Goal: Communication & Community: Participate in discussion

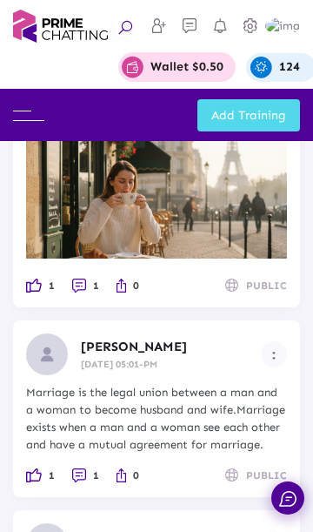
scroll to position [809, 0]
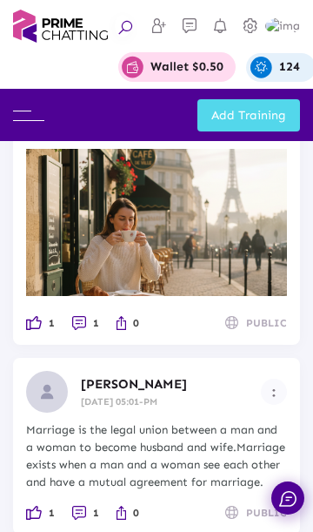
click at [33, 119] on img at bounding box center [28, 116] width 31 height 10
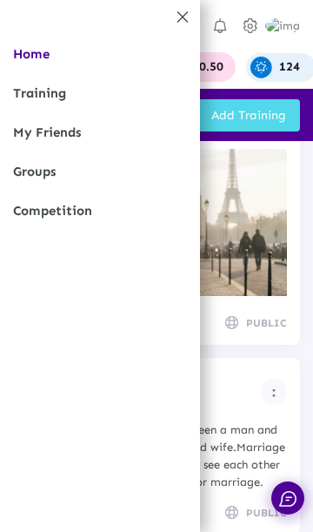
click at [104, 218] on link "Competition" at bounding box center [100, 210] width 200 height 39
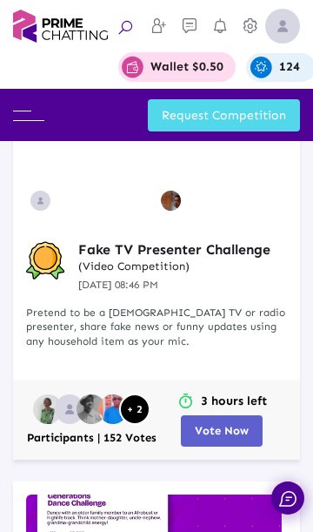
scroll to position [279, 0]
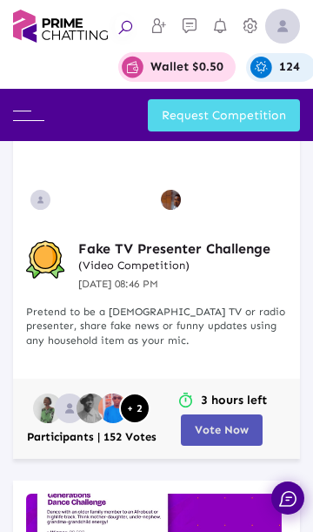
click at [218, 424] on span "Vote Now" at bounding box center [222, 429] width 54 height 13
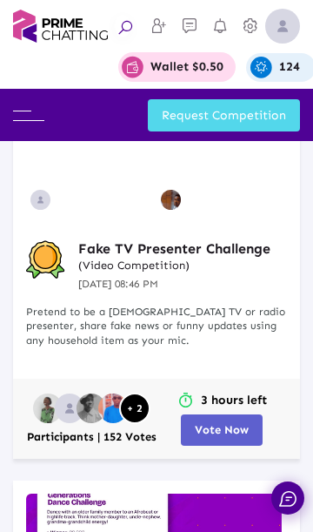
click at [227, 429] on span "Vote Now" at bounding box center [222, 429] width 54 height 13
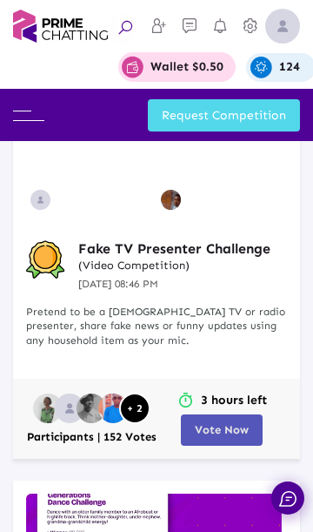
click at [232, 432] on span "Vote Now" at bounding box center [222, 429] width 54 height 13
click at [224, 436] on span "Vote Now" at bounding box center [222, 429] width 54 height 13
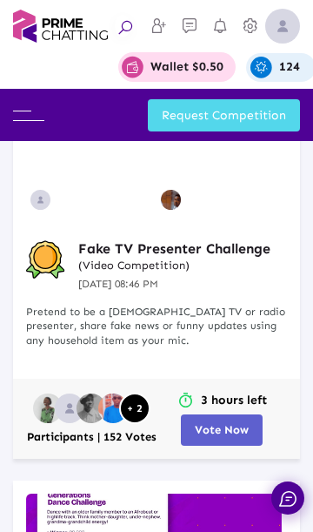
click at [231, 436] on span "Vote Now" at bounding box center [222, 429] width 54 height 13
click at [212, 434] on span "Vote Now" at bounding box center [222, 429] width 54 height 13
click at [216, 428] on span "Vote Now" at bounding box center [222, 429] width 54 height 13
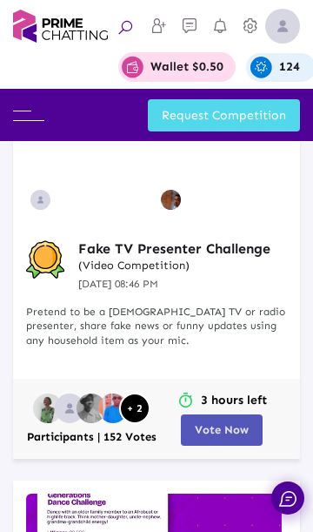
click at [241, 434] on span "Vote Now" at bounding box center [222, 429] width 54 height 13
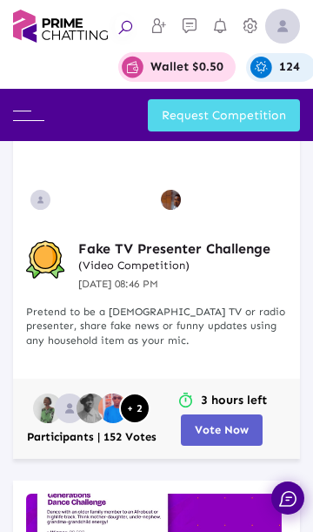
click at [222, 439] on button "Vote Now" at bounding box center [222, 429] width 82 height 31
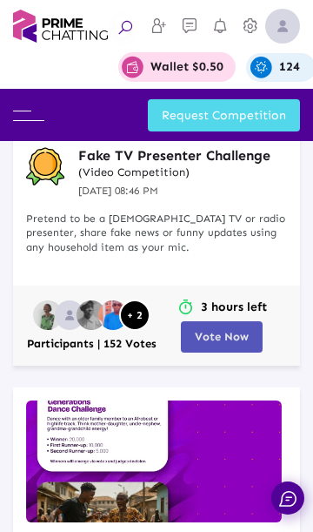
scroll to position [362, 0]
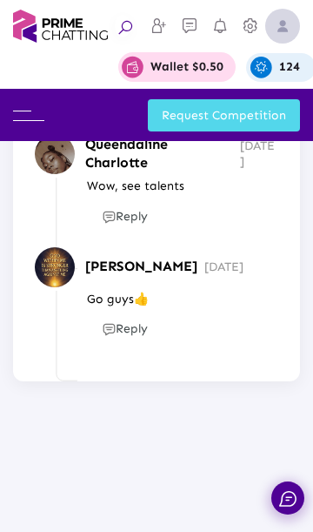
scroll to position [2546, 0]
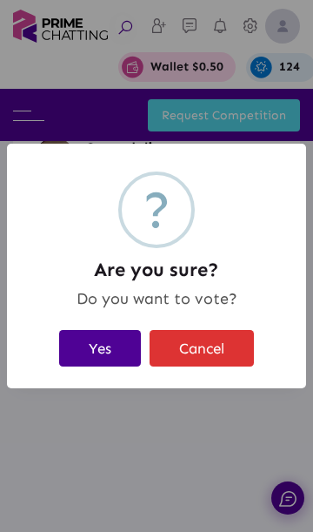
click at [103, 349] on button "Yes" at bounding box center [100, 348] width 82 height 36
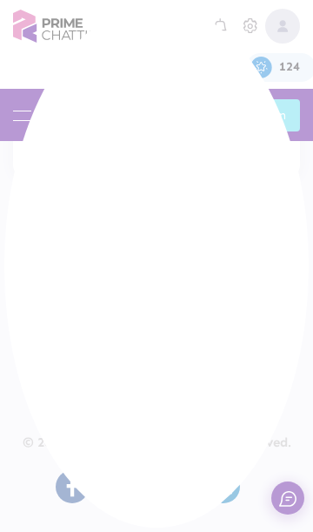
scroll to position [3016, 0]
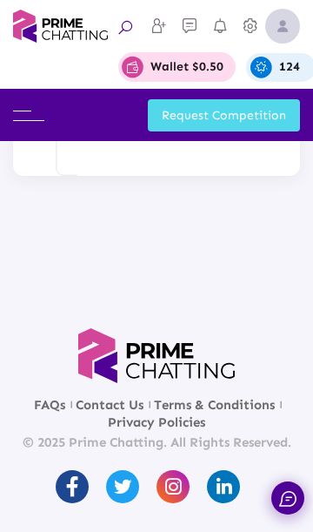
click at [282, 22] on img at bounding box center [282, 26] width 35 height 35
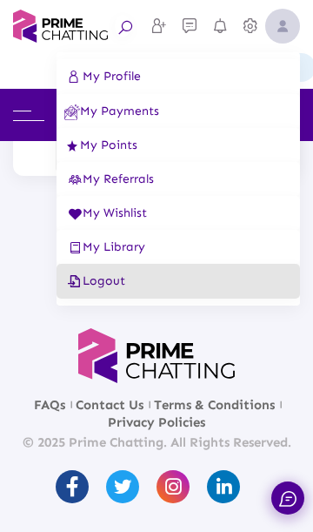
click at [110, 298] on button "Logout" at bounding box center [179, 281] width 244 height 35
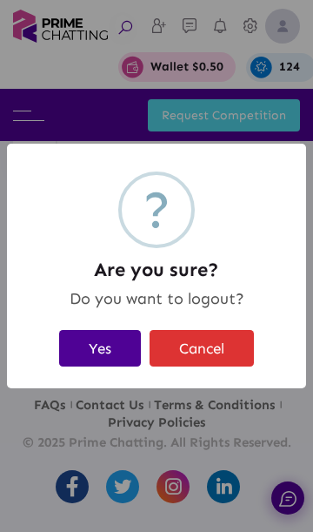
click at [101, 345] on button "Yes" at bounding box center [100, 348] width 82 height 36
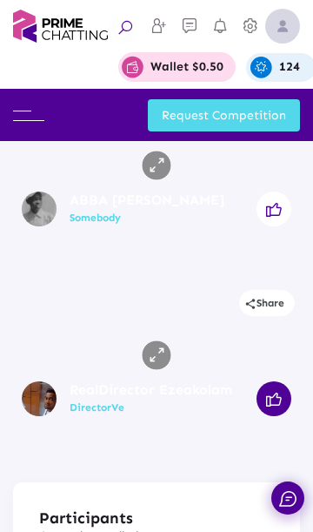
scroll to position [1279, 0]
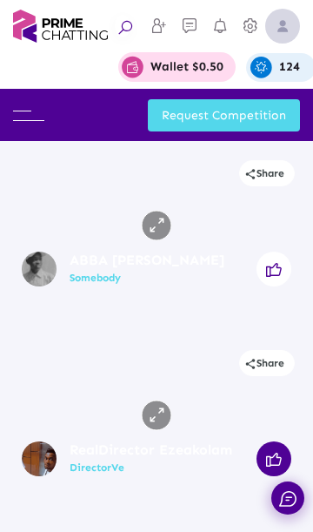
click at [279, 33] on img at bounding box center [282, 26] width 35 height 35
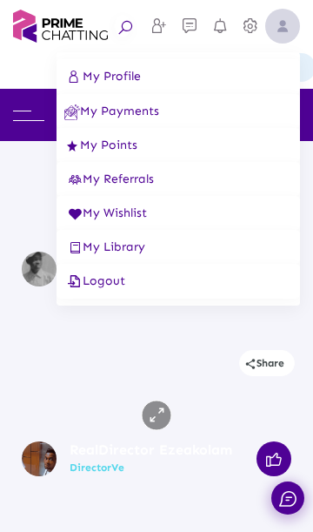
click at [103, 282] on span "Logout" at bounding box center [94, 280] width 61 height 15
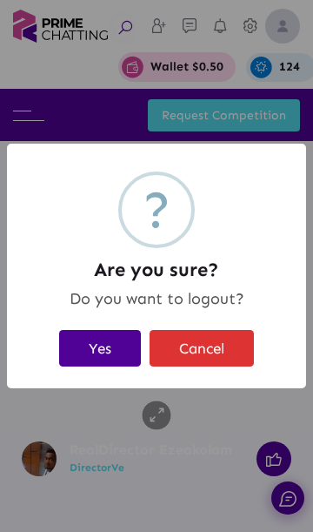
click at [90, 345] on button "Yes" at bounding box center [100, 348] width 82 height 36
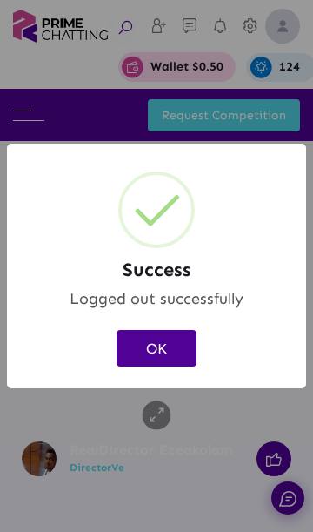
click at [182, 350] on button "OK" at bounding box center [157, 348] width 80 height 36
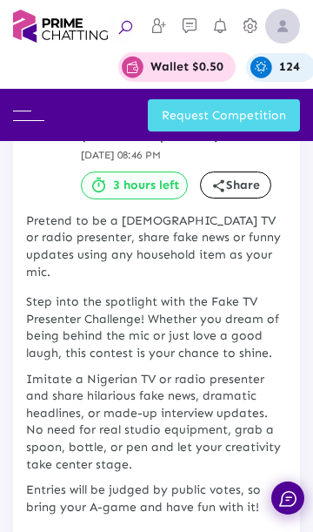
scroll to position [0, 0]
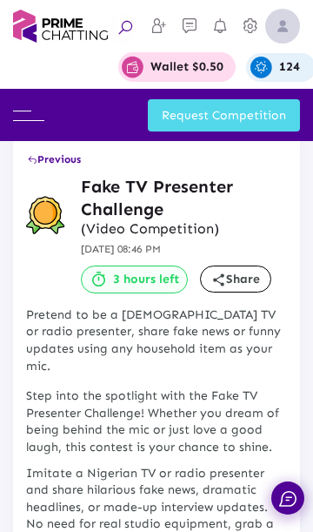
click at [283, 26] on img at bounding box center [282, 26] width 35 height 35
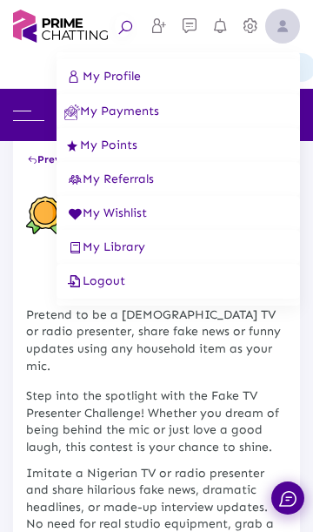
click at [137, 284] on button "Logout" at bounding box center [179, 281] width 244 height 35
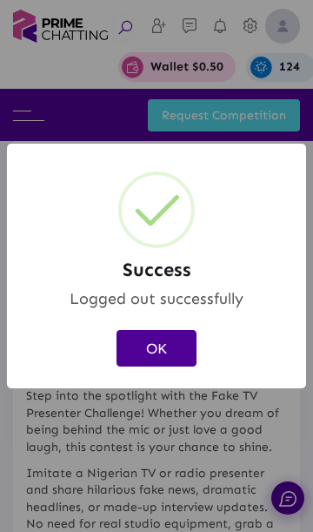
click at [110, 347] on div "OK Cancel" at bounding box center [156, 347] width 265 height 45
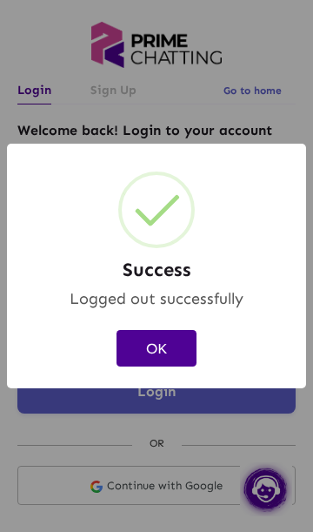
click at [164, 349] on button "OK" at bounding box center [157, 348] width 80 height 36
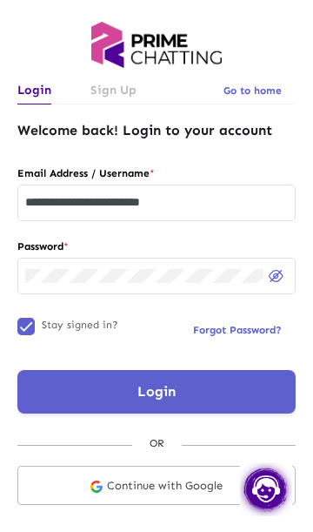
click at [127, 205] on input "**********" at bounding box center [156, 203] width 263 height 14
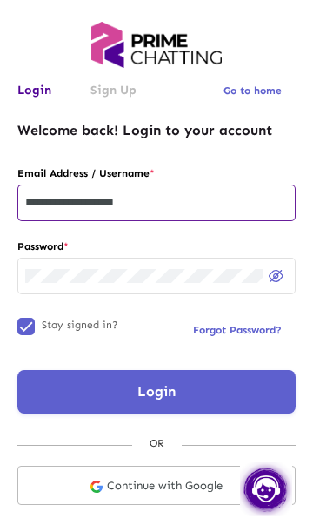
type input "**********"
click at [186, 405] on button "Login" at bounding box center [156, 392] width 278 height 44
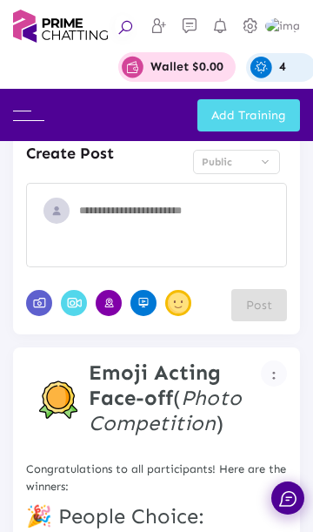
click at [44, 106] on div "Add Training" at bounding box center [172, 115] width 256 height 32
click at [44, 111] on div "Add Training" at bounding box center [172, 115] width 256 height 32
click at [36, 127] on div "Add Training" at bounding box center [156, 115] width 287 height 32
click at [29, 117] on img at bounding box center [28, 116] width 31 height 10
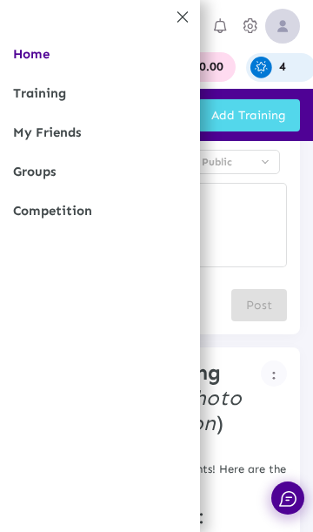
click at [102, 228] on link "Competition" at bounding box center [100, 210] width 200 height 39
click at [108, 230] on link "Competition" at bounding box center [100, 210] width 200 height 39
click at [97, 216] on link "Competition" at bounding box center [100, 210] width 200 height 39
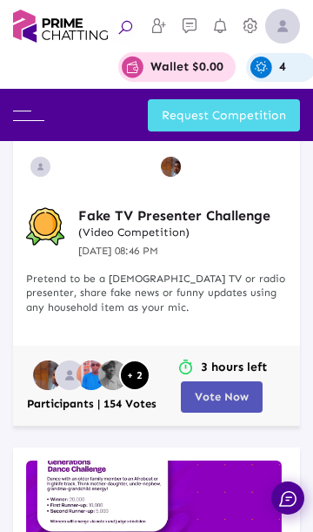
click at [238, 396] on span "Vote Now" at bounding box center [222, 396] width 54 height 13
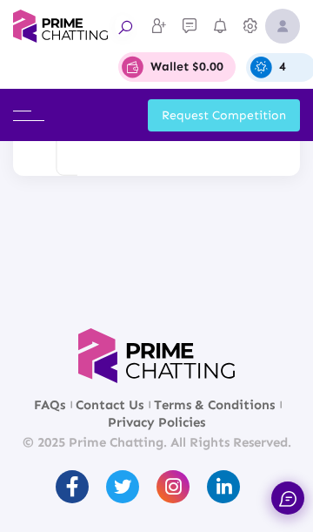
scroll to position [3250, 0]
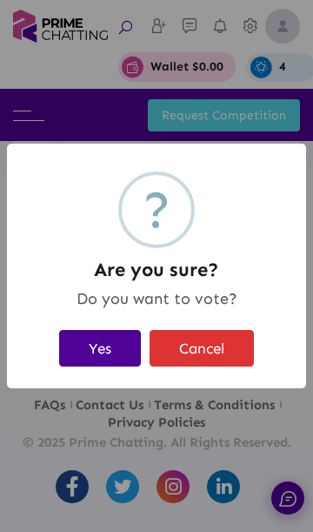
click at [107, 356] on button "Yes" at bounding box center [100, 348] width 82 height 36
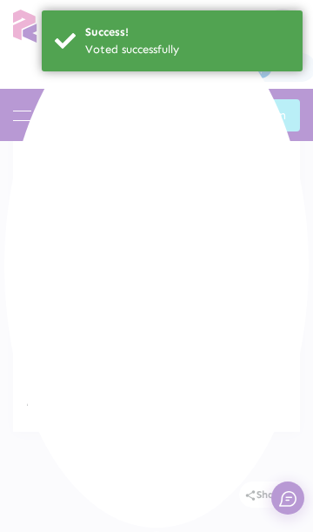
scroll to position [0, 0]
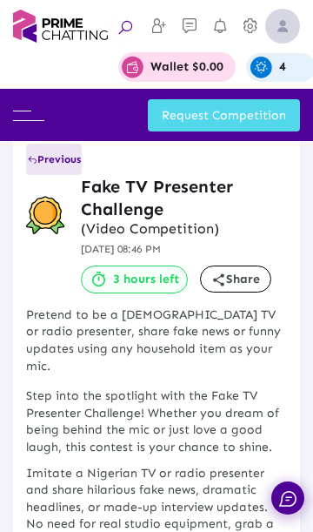
click at [54, 157] on span "Previous" at bounding box center [54, 159] width 54 height 12
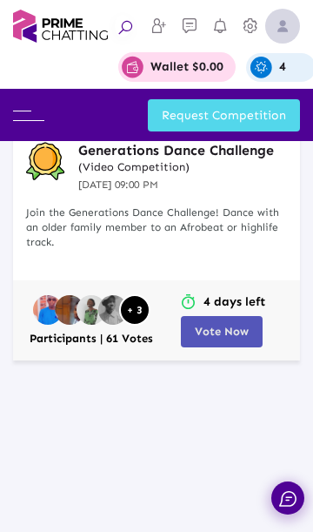
scroll to position [903, 0]
click at [230, 336] on span "Vote Now" at bounding box center [222, 331] width 54 height 13
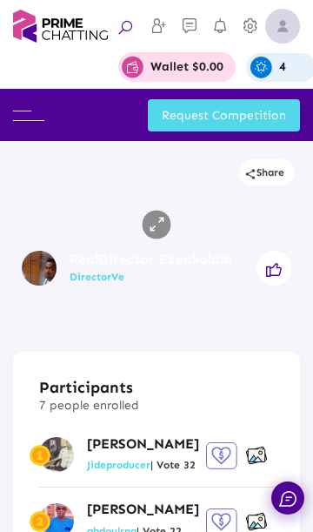
scroll to position [1677, 0]
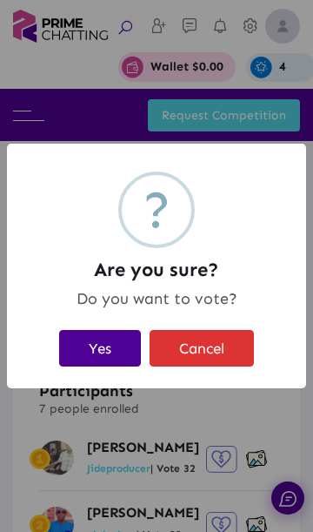
click at [108, 356] on button "Yes" at bounding box center [100, 348] width 82 height 36
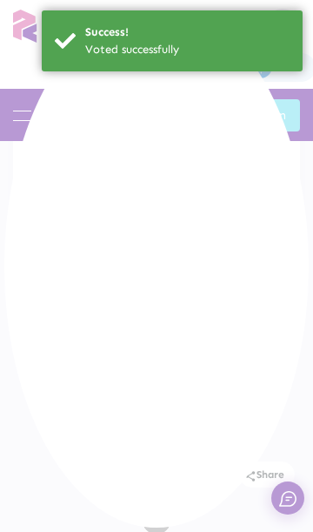
scroll to position [0, 0]
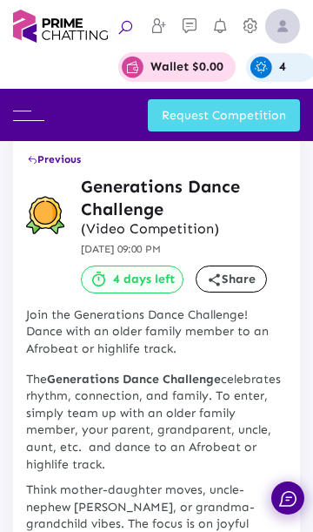
click at [291, 31] on img at bounding box center [282, 26] width 35 height 35
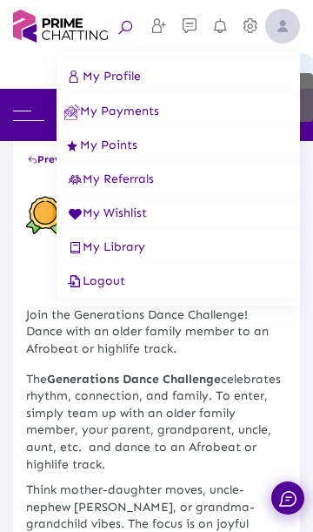
click at [142, 287] on button "Logout" at bounding box center [179, 281] width 244 height 35
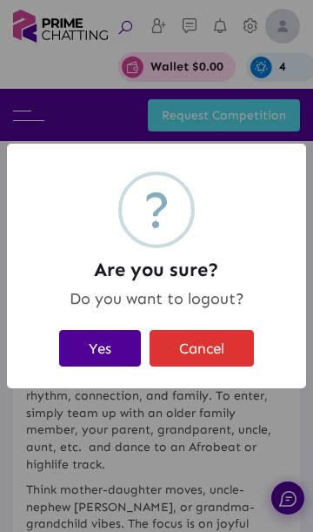
click at [106, 337] on button "Yes" at bounding box center [100, 348] width 82 height 36
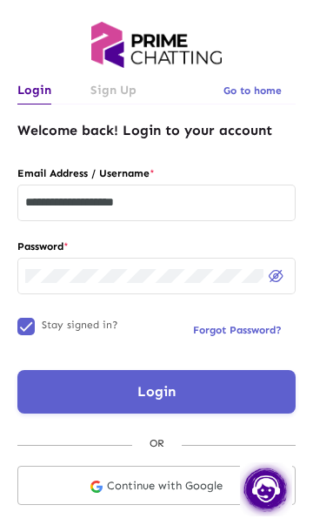
click at [216, 209] on input "**********" at bounding box center [156, 203] width 263 height 14
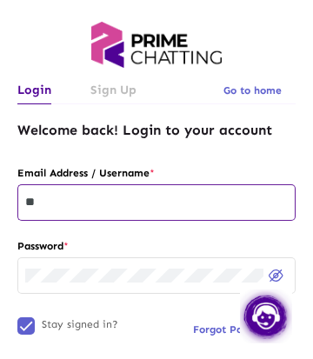
type input "*"
click at [198, 198] on input "text" at bounding box center [156, 203] width 263 height 14
type input "*"
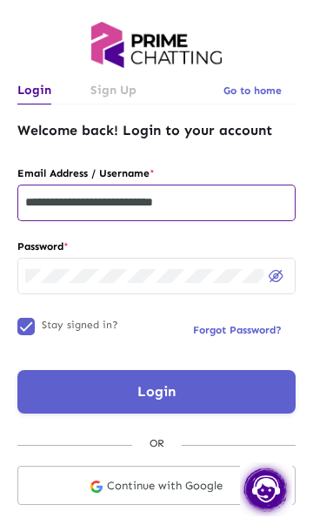
type input "**********"
click at [195, 381] on button "Login" at bounding box center [156, 392] width 278 height 44
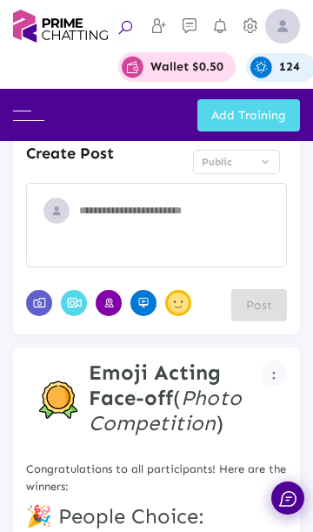
click at [24, 120] on img at bounding box center [28, 116] width 31 height 10
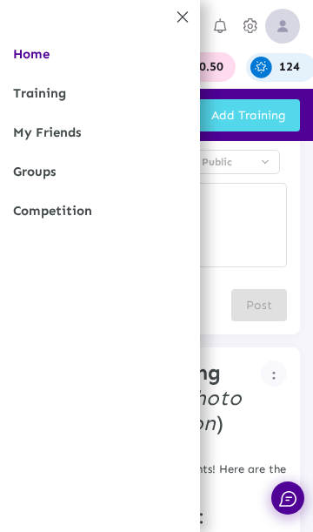
click at [33, 218] on link "Competition" at bounding box center [100, 210] width 200 height 39
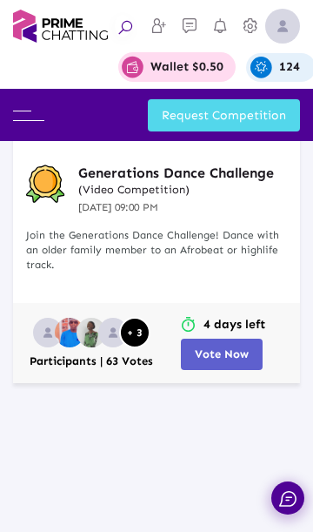
scroll to position [895, 0]
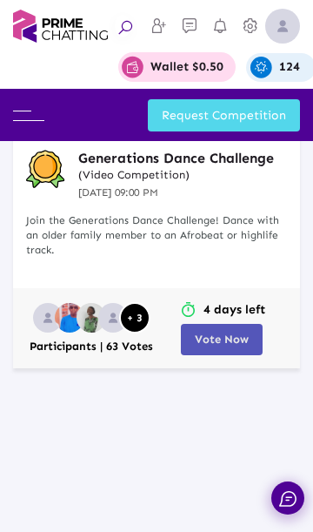
click at [232, 346] on button "Vote Now" at bounding box center [222, 339] width 82 height 31
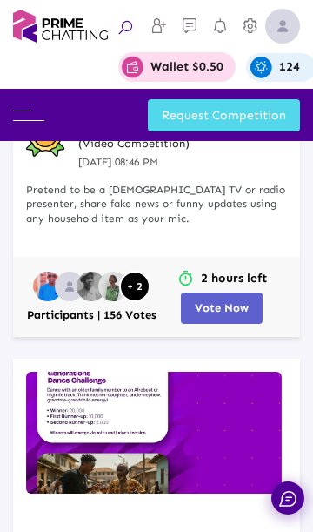
scroll to position [401, 0]
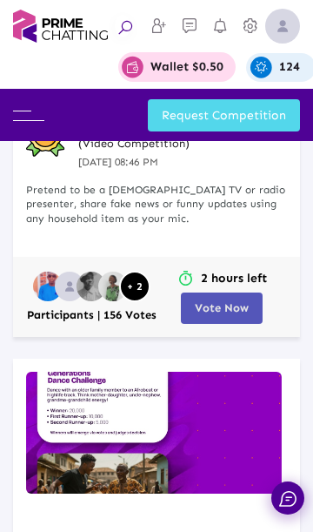
click at [233, 307] on span "Vote Now" at bounding box center [222, 307] width 54 height 13
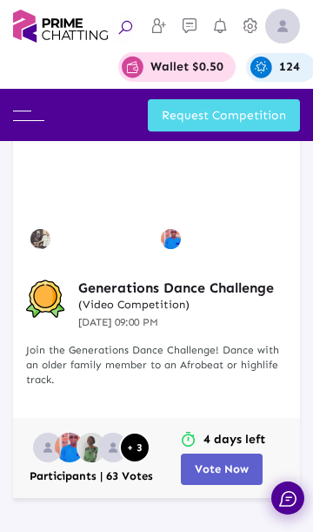
scroll to position [760, 0]
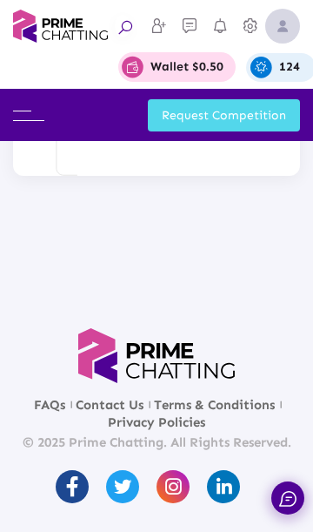
scroll to position [3622, 0]
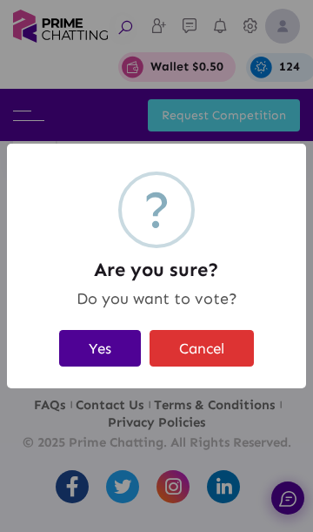
click at [113, 336] on button "Yes" at bounding box center [100, 348] width 82 height 36
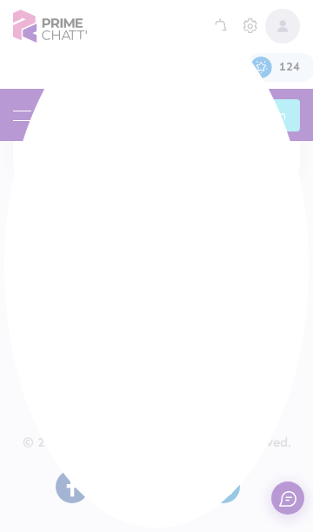
scroll to position [3829, 0]
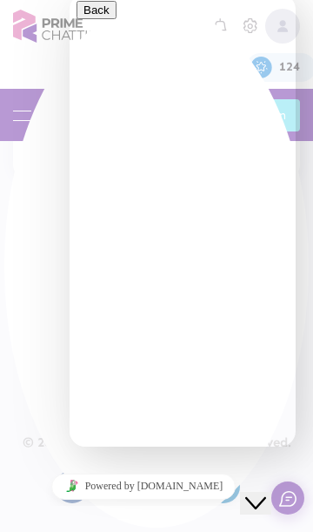
click at [266, 492] on div "Close Chat This icon closes the chat window." at bounding box center [255, 502] width 21 height 21
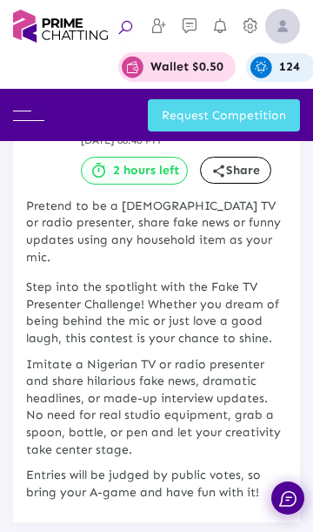
scroll to position [0, 0]
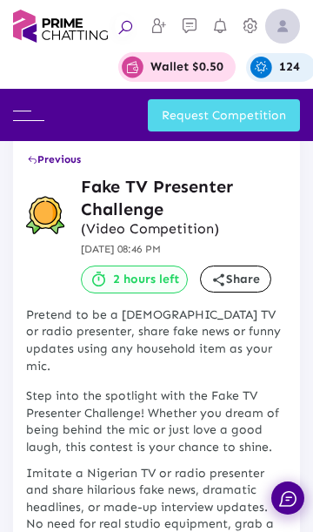
click at [70, 158] on span "Previous" at bounding box center [54, 159] width 54 height 12
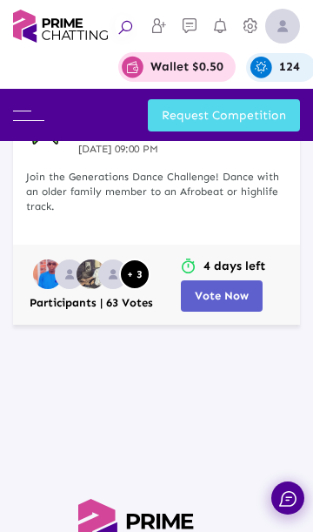
scroll to position [942, 0]
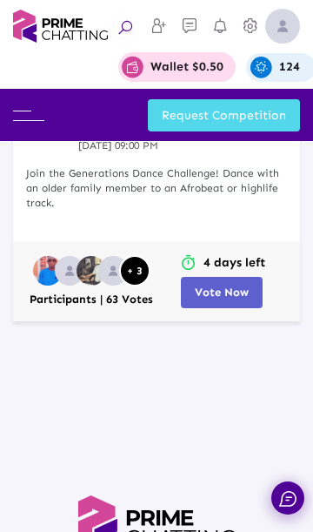
click at [235, 294] on span "Vote Now" at bounding box center [222, 291] width 54 height 13
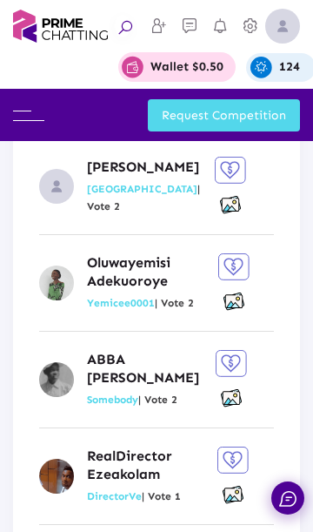
scroll to position [2096, 0]
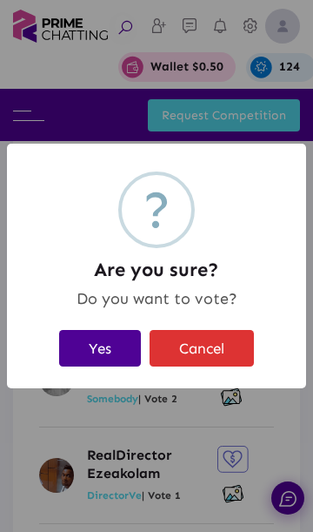
click at [109, 360] on button "Yes" at bounding box center [100, 348] width 82 height 36
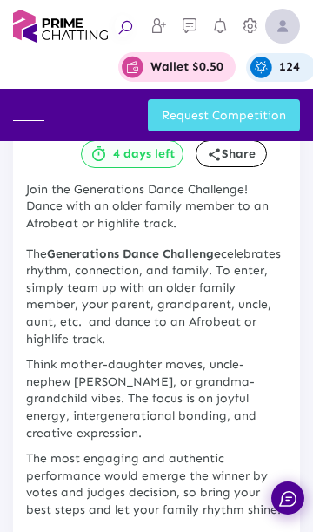
scroll to position [0, 0]
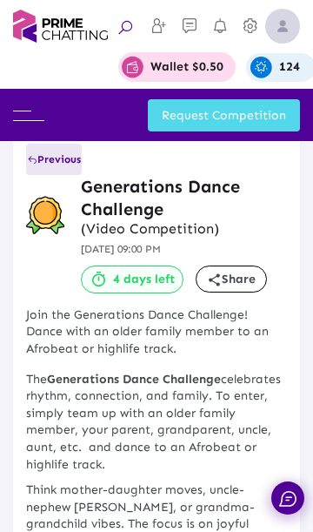
click at [52, 164] on span "Previous" at bounding box center [54, 159] width 54 height 12
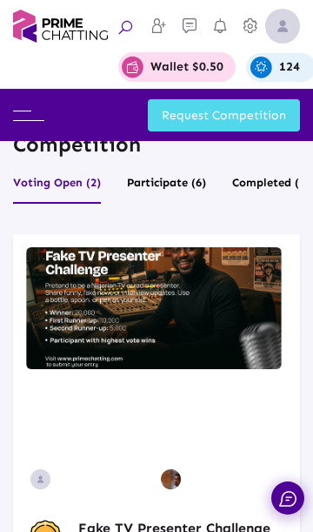
click at [279, 27] on img at bounding box center [282, 26] width 35 height 35
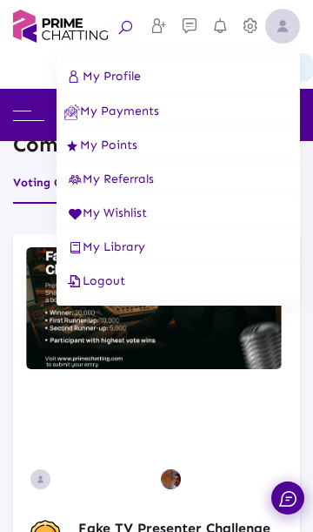
click at [100, 285] on span "Logout" at bounding box center [94, 280] width 61 height 15
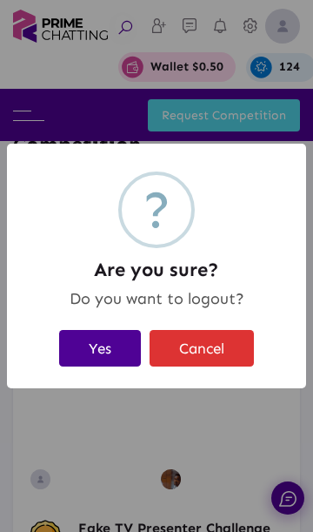
click at [97, 346] on button "Yes" at bounding box center [100, 348] width 82 height 36
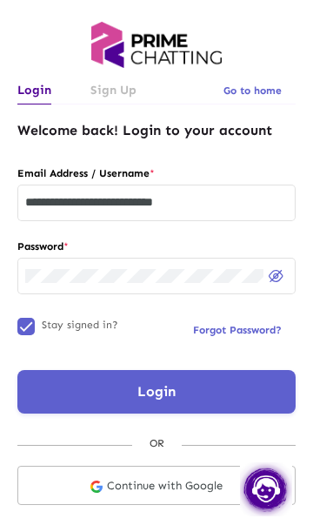
click at [151, 199] on input "**********" at bounding box center [156, 203] width 263 height 14
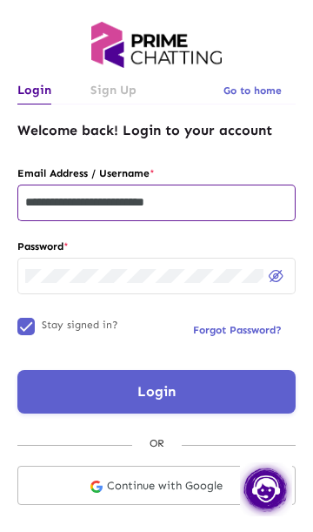
type input "**********"
click at [217, 396] on button "Login" at bounding box center [156, 392] width 278 height 44
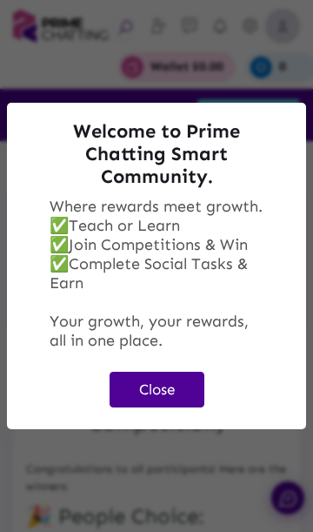
click at [170, 394] on button "Close" at bounding box center [157, 390] width 95 height 36
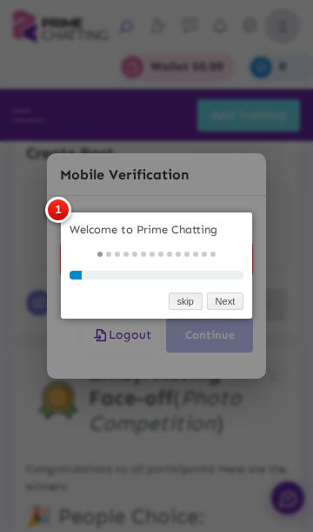
click at [182, 301] on link "skip" at bounding box center [186, 301] width 34 height 18
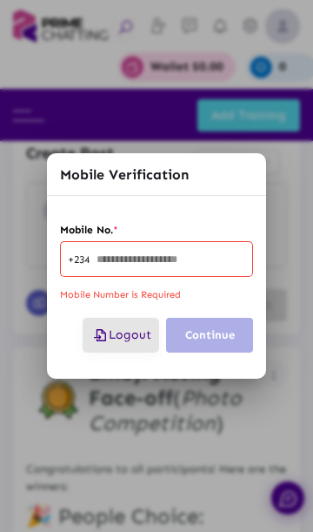
click at [124, 338] on span "Logout" at bounding box center [120, 334] width 61 height 15
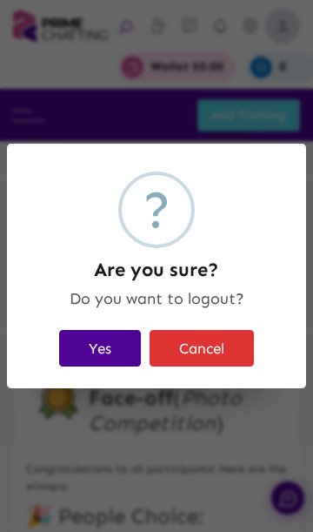
click at [93, 356] on button "Yes" at bounding box center [100, 348] width 82 height 36
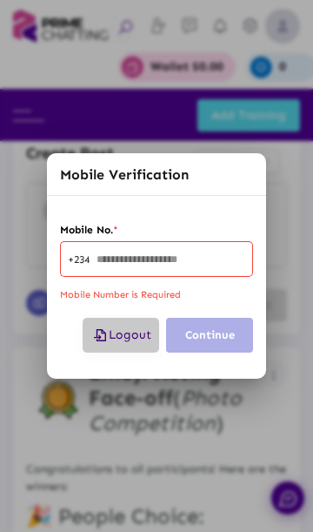
click at [115, 337] on span "Logout" at bounding box center [120, 334] width 61 height 15
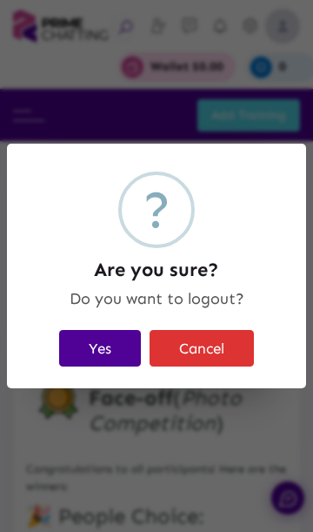
click at [93, 346] on button "Yes" at bounding box center [100, 348] width 82 height 36
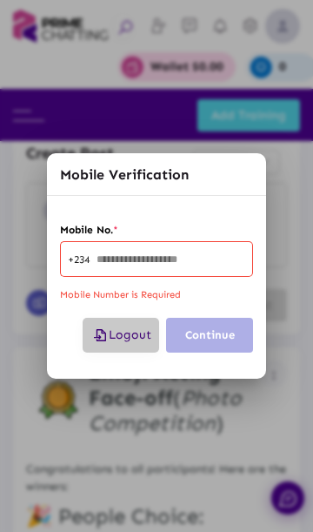
click at [113, 338] on span "Logout" at bounding box center [120, 334] width 61 height 15
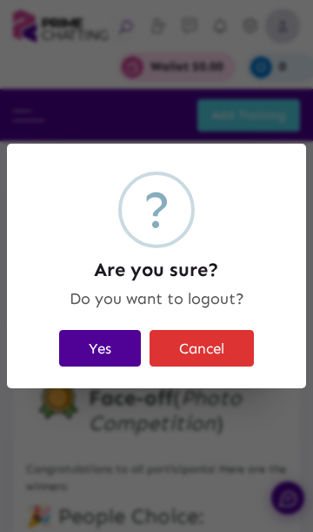
click at [99, 352] on button "Yes" at bounding box center [100, 348] width 82 height 36
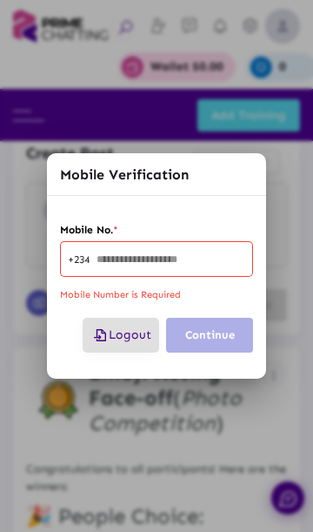
click at [118, 345] on button "Logout" at bounding box center [121, 335] width 77 height 35
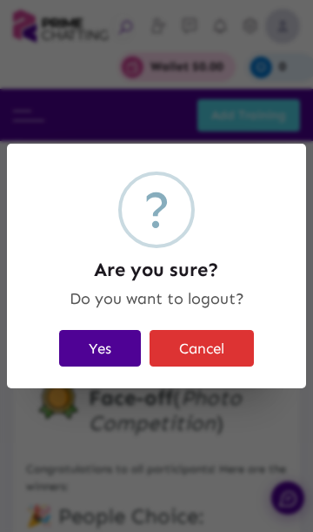
click at [104, 359] on button "Yes" at bounding box center [100, 348] width 82 height 36
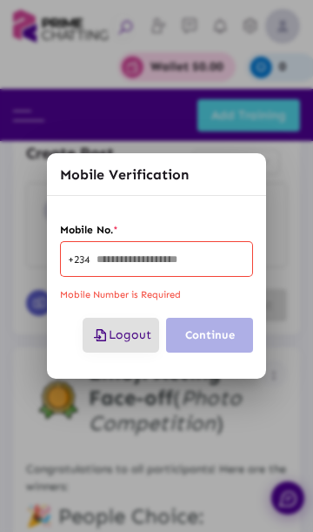
click at [119, 339] on span "Logout" at bounding box center [120, 334] width 61 height 15
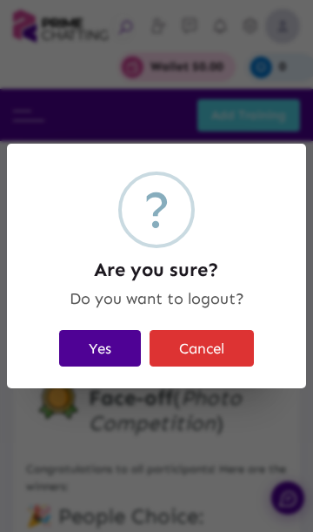
click at [97, 350] on button "Yes" at bounding box center [100, 348] width 82 height 36
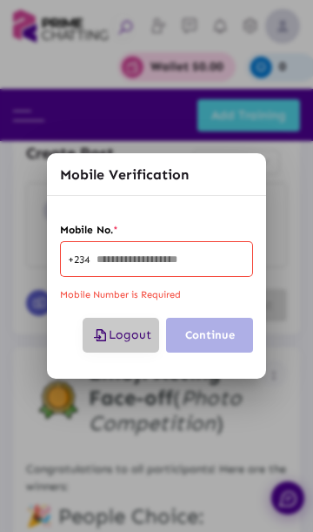
click at [112, 344] on button "Logout" at bounding box center [121, 335] width 77 height 35
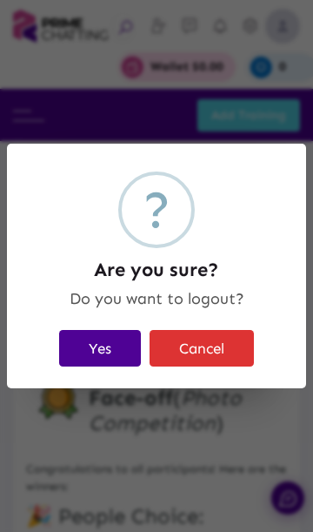
click at [104, 345] on button "Yes" at bounding box center [100, 348] width 82 height 36
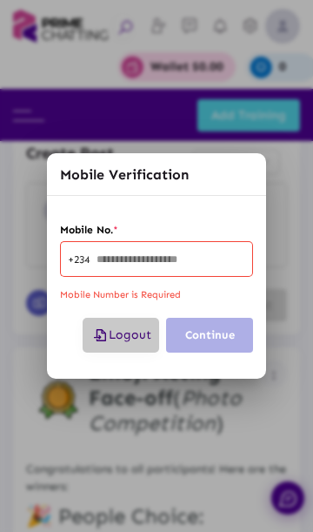
click at [130, 330] on span "Logout" at bounding box center [120, 334] width 61 height 15
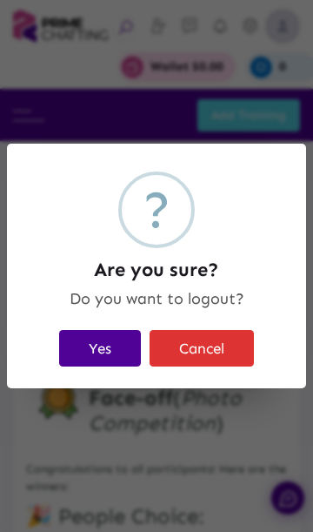
click at [66, 363] on button "Yes" at bounding box center [100, 348] width 82 height 36
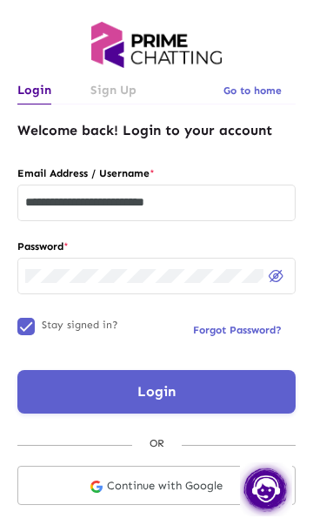
click at [134, 204] on input "**********" at bounding box center [156, 203] width 263 height 14
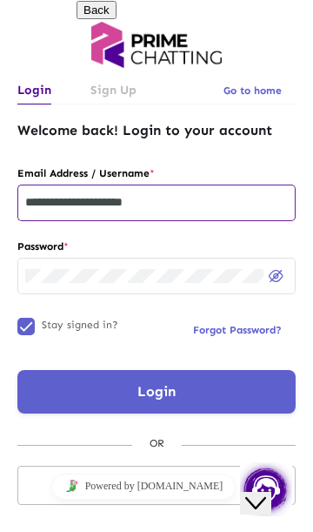
type input "**********"
click at [262, 492] on icon "Close Chat This icon closes the chat window." at bounding box center [255, 502] width 21 height 21
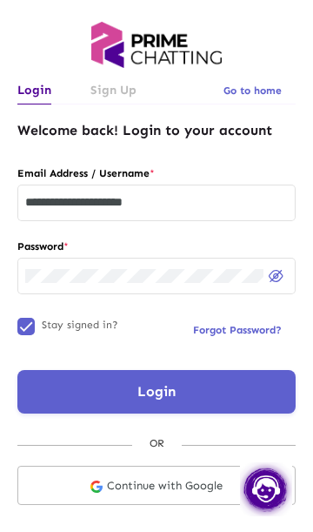
click at [200, 381] on button "Login" at bounding box center [156, 392] width 278 height 44
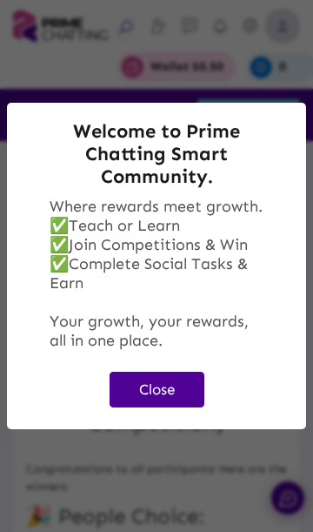
click at [180, 387] on button "Close" at bounding box center [157, 390] width 95 height 36
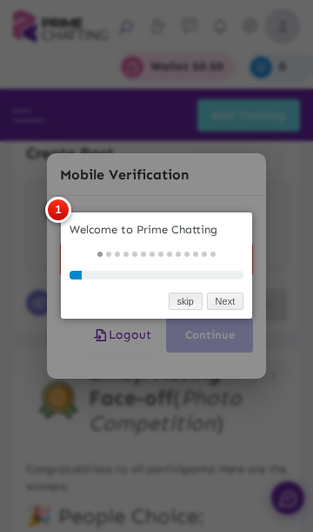
click at [176, 301] on link "skip" at bounding box center [186, 301] width 34 height 18
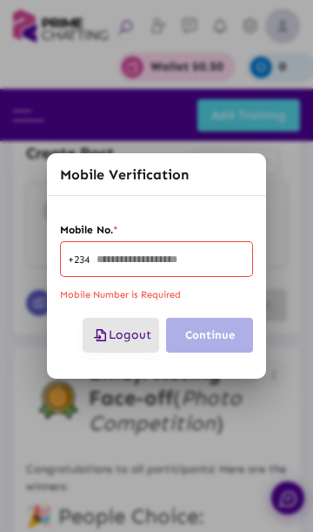
click at [122, 336] on span "Logout" at bounding box center [120, 334] width 61 height 15
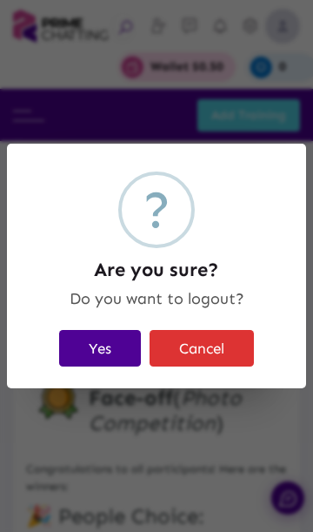
click at [89, 349] on button "Yes" at bounding box center [100, 348] width 82 height 36
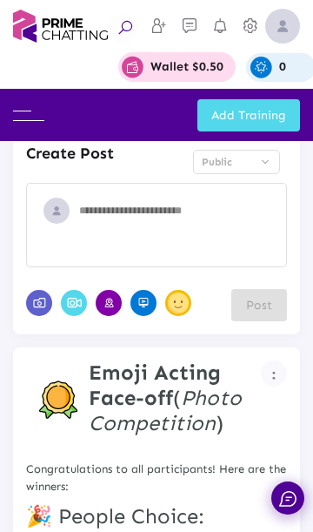
click at [27, 119] on img at bounding box center [28, 116] width 31 height 10
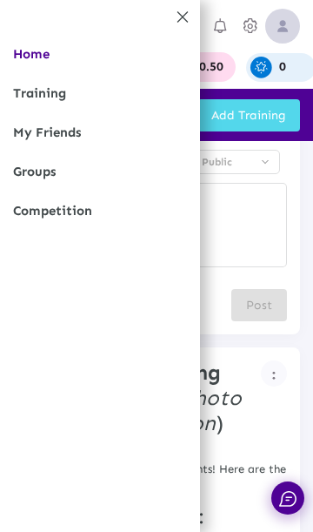
click at [49, 206] on link "Competition" at bounding box center [100, 210] width 200 height 39
click at [48, 212] on link "Competition" at bounding box center [100, 210] width 200 height 39
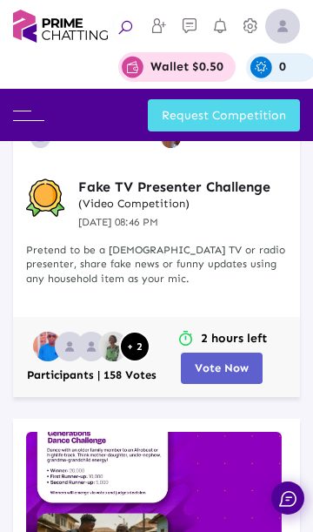
click at [235, 366] on span "Vote Now" at bounding box center [222, 367] width 54 height 13
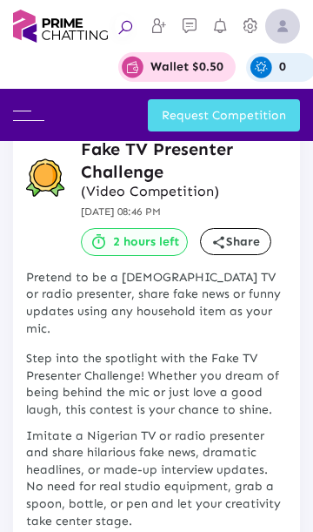
scroll to position [341, 0]
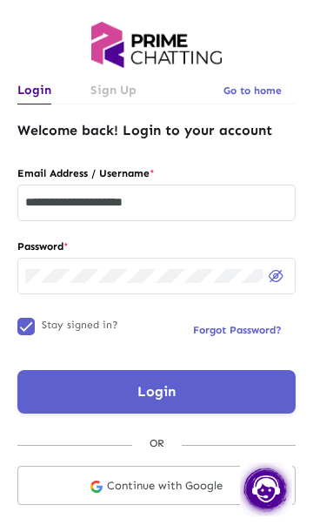
click at [191, 400] on button "Login" at bounding box center [156, 392] width 278 height 44
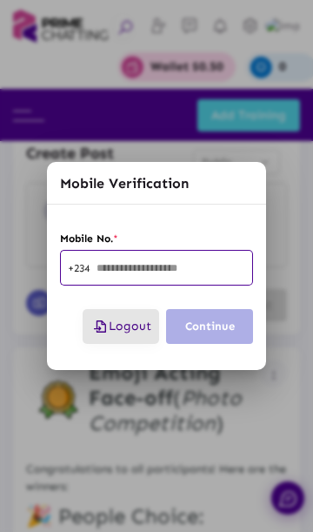
click at [128, 327] on span "Logout" at bounding box center [120, 325] width 61 height 15
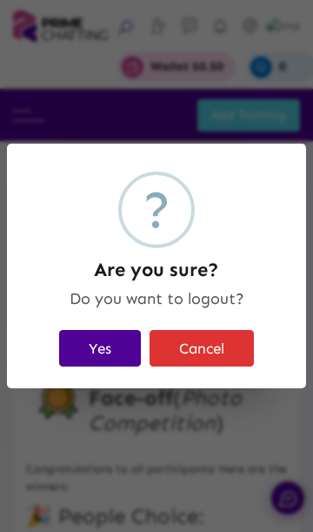
click at [107, 354] on button "Yes" at bounding box center [100, 348] width 82 height 36
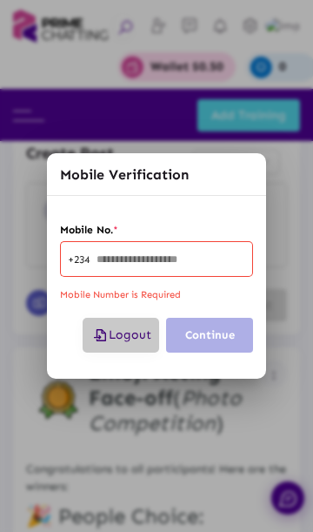
click at [114, 340] on span "Logout" at bounding box center [120, 334] width 61 height 15
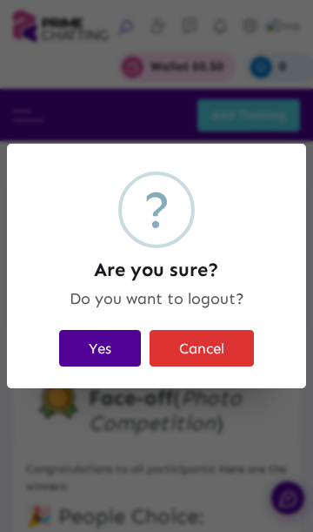
click at [108, 352] on button "Yes" at bounding box center [100, 348] width 82 height 36
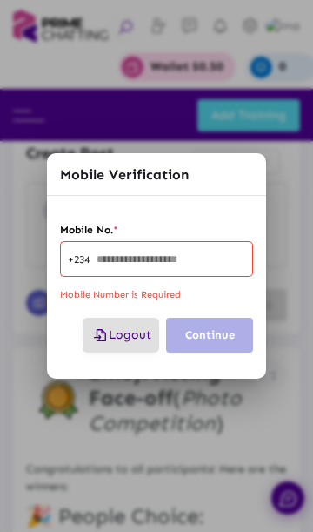
click at [133, 346] on button "Logout" at bounding box center [121, 335] width 77 height 35
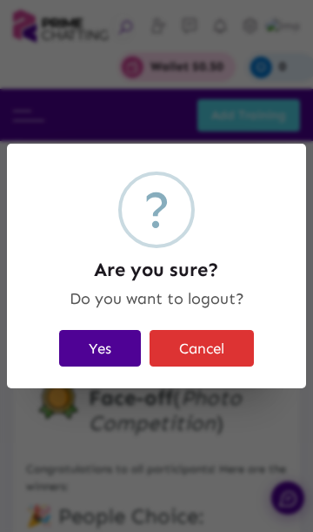
click at [99, 353] on button "Yes" at bounding box center [100, 348] width 82 height 36
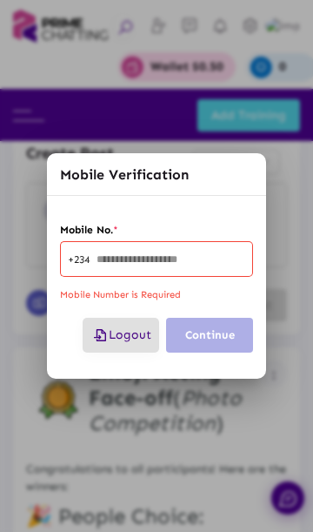
click at [312, 37] on div at bounding box center [156, 266] width 313 height 532
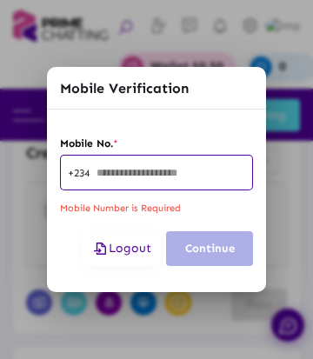
click at [124, 258] on button "Logout" at bounding box center [121, 248] width 77 height 35
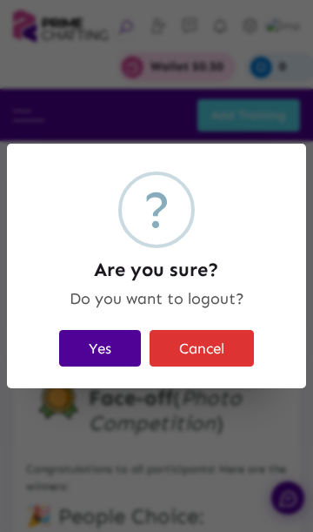
click at [97, 354] on button "Yes" at bounding box center [100, 348] width 82 height 36
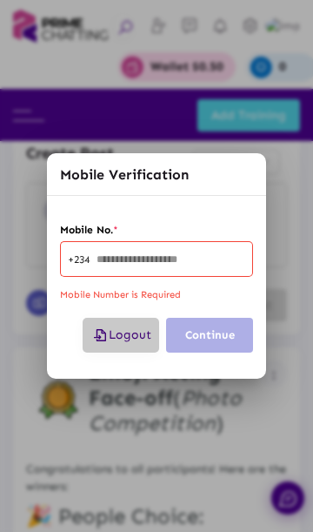
click at [117, 331] on span "Logout" at bounding box center [120, 334] width 61 height 15
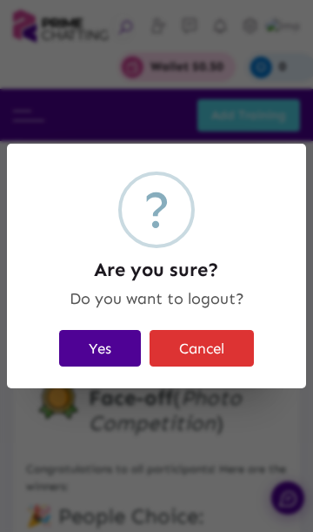
click at [102, 340] on button "Yes" at bounding box center [100, 348] width 82 height 36
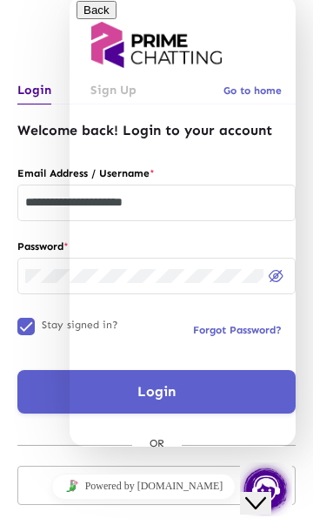
click at [271, 510] on button "Close Chat This icon closes the chat window." at bounding box center [255, 503] width 31 height 23
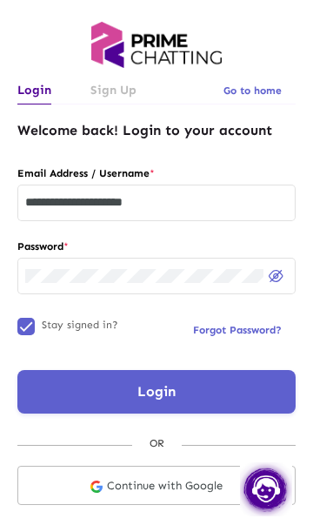
click at [107, 202] on input "**********" at bounding box center [156, 203] width 263 height 14
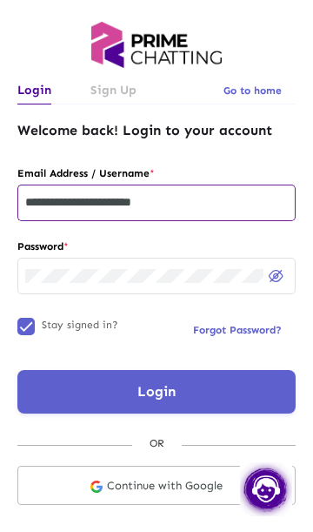
type input "**********"
click at [207, 385] on button "Login" at bounding box center [156, 392] width 278 height 44
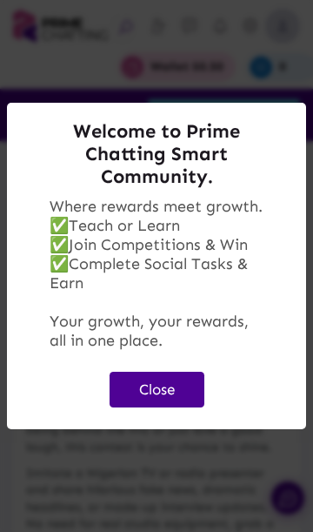
click at [164, 392] on button "Close" at bounding box center [157, 390] width 95 height 36
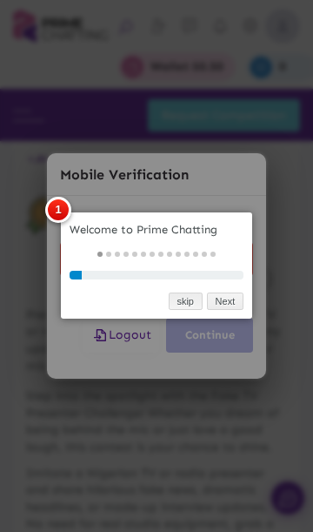
click at [184, 301] on link "skip" at bounding box center [186, 301] width 34 height 18
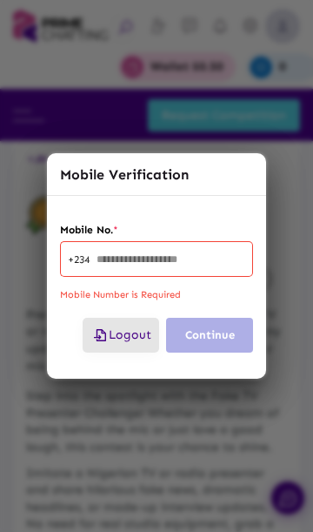
click at [124, 339] on span "Logout" at bounding box center [120, 334] width 61 height 15
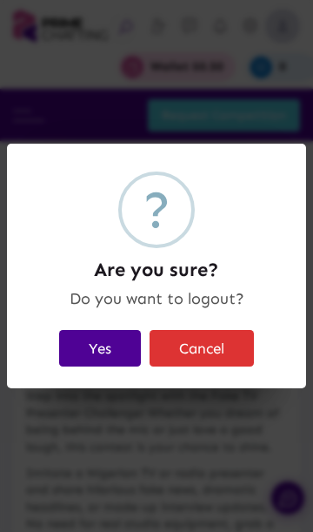
click at [94, 345] on button "Yes" at bounding box center [100, 348] width 82 height 36
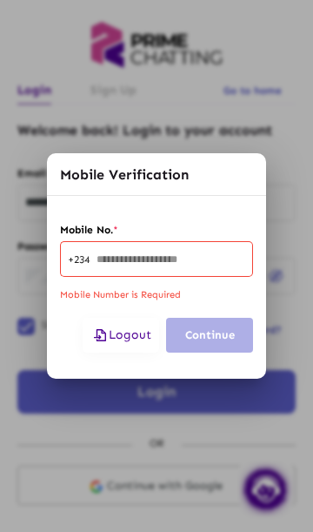
click at [118, 338] on span "Logout" at bounding box center [120, 334] width 61 height 15
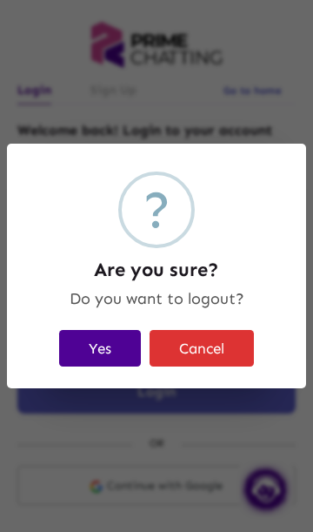
click at [89, 357] on button "Yes" at bounding box center [100, 348] width 82 height 36
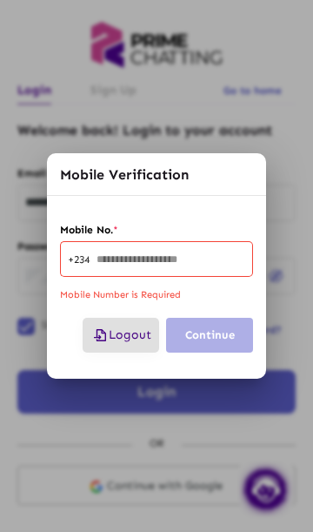
click at [117, 335] on span "Logout" at bounding box center [120, 334] width 61 height 15
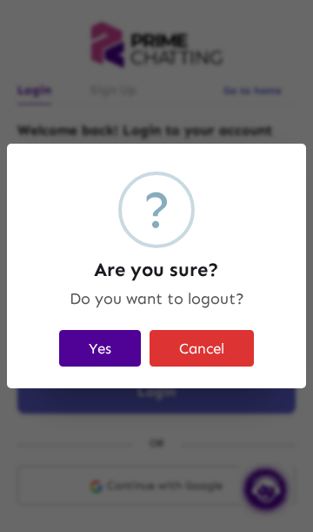
click at [100, 356] on button "Yes" at bounding box center [100, 348] width 82 height 36
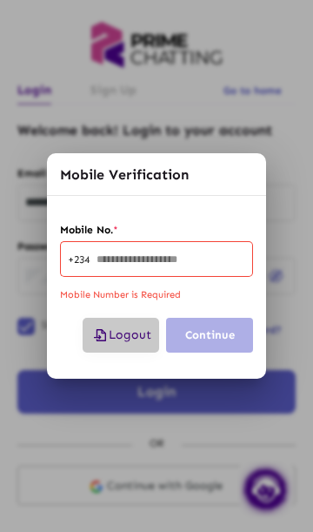
click at [130, 336] on span "Logout" at bounding box center [120, 334] width 61 height 15
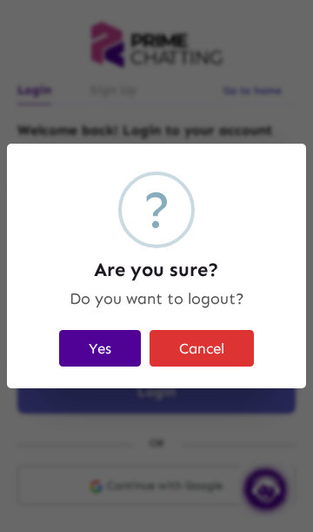
click at [112, 358] on button "Yes" at bounding box center [100, 348] width 82 height 36
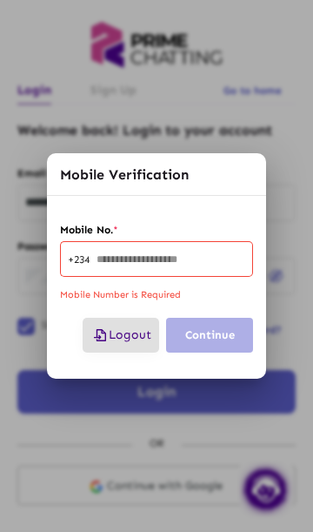
click at [128, 331] on span "Logout" at bounding box center [120, 334] width 61 height 15
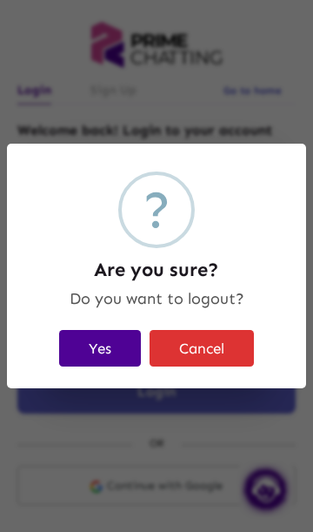
click at [114, 343] on button "Yes" at bounding box center [100, 348] width 82 height 36
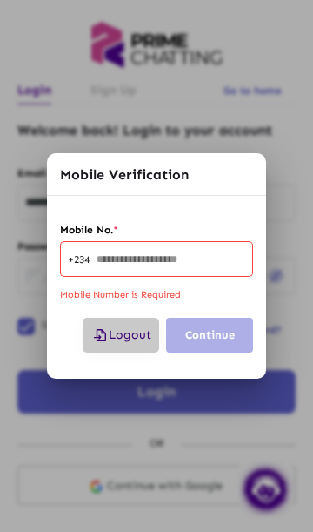
click at [105, 333] on icon "button" at bounding box center [99, 335] width 18 height 15
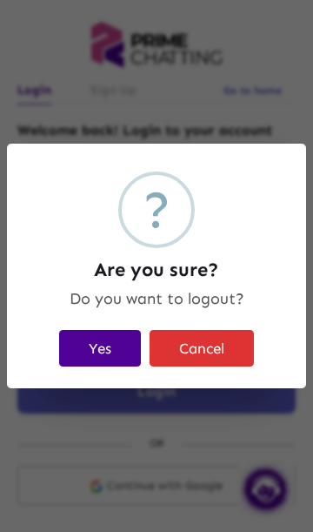
click at [98, 354] on button "Yes" at bounding box center [100, 348] width 82 height 36
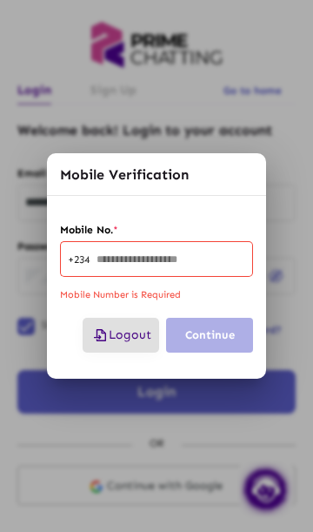
click at [119, 332] on span "Logout" at bounding box center [120, 334] width 61 height 15
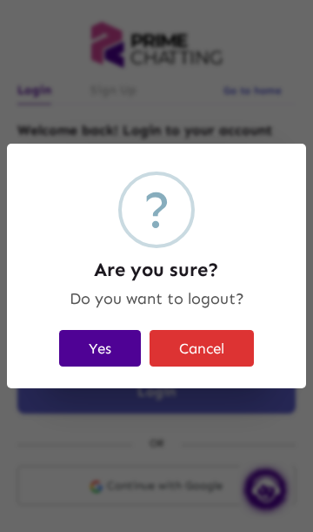
click at [111, 339] on button "Yes" at bounding box center [100, 348] width 82 height 36
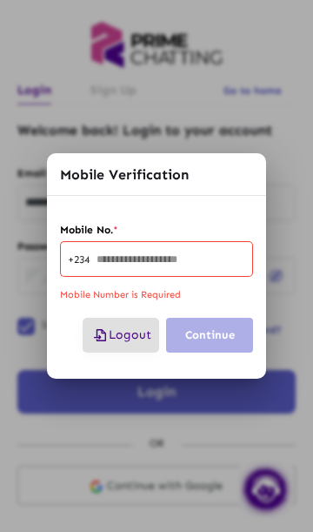
click at [123, 344] on button "Logout" at bounding box center [121, 335] width 77 height 35
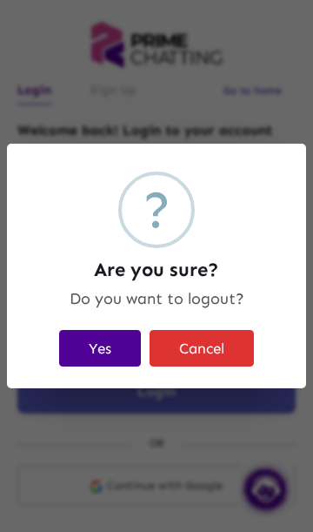
click at [107, 350] on button "Yes" at bounding box center [100, 348] width 82 height 36
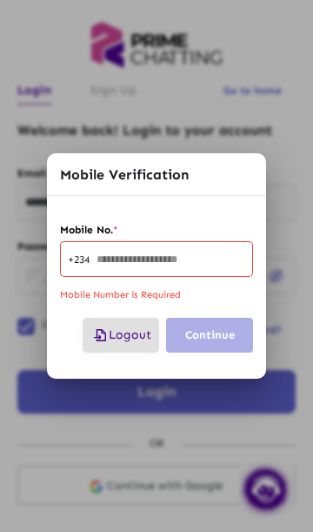
click at [126, 347] on button "Logout" at bounding box center [121, 335] width 77 height 35
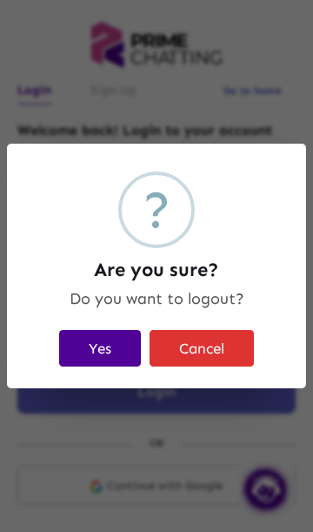
click at [111, 354] on button "Yes" at bounding box center [100, 348] width 82 height 36
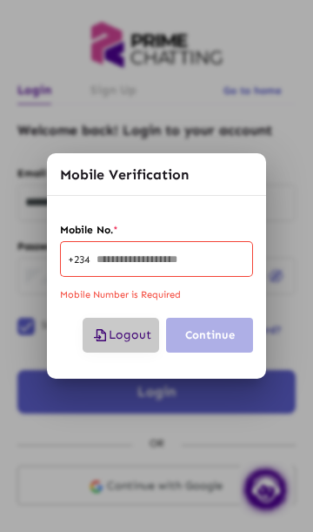
click at [117, 328] on span "Logout" at bounding box center [120, 334] width 61 height 15
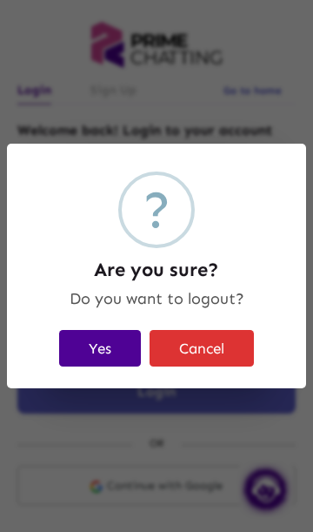
click at [90, 360] on button "Yes" at bounding box center [100, 348] width 82 height 36
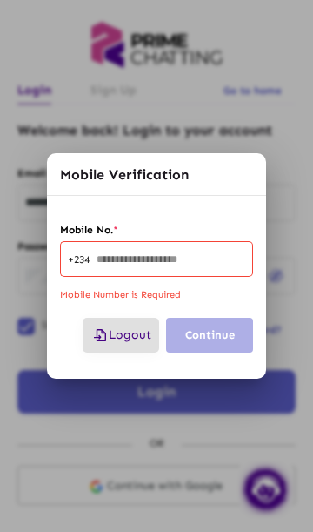
click at [119, 345] on button "Logout" at bounding box center [121, 335] width 77 height 35
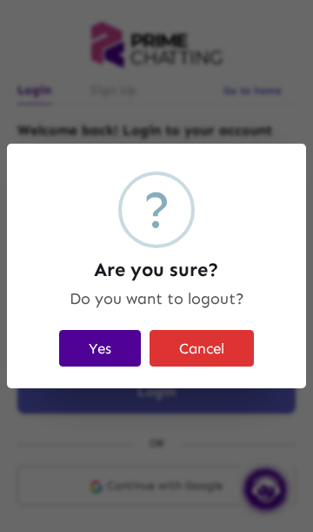
click at [106, 346] on button "Yes" at bounding box center [100, 348] width 82 height 36
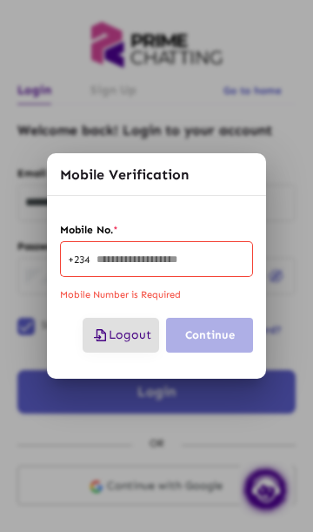
click at [123, 339] on span "Logout" at bounding box center [120, 334] width 61 height 15
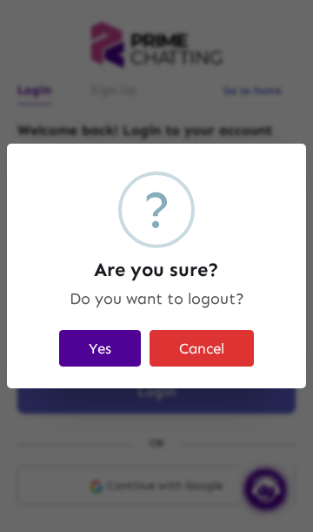
click at [105, 350] on button "Yes" at bounding box center [100, 348] width 82 height 36
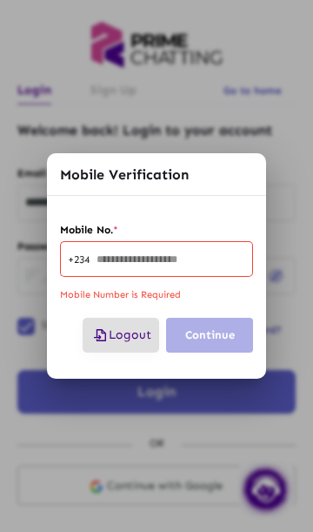
click at [127, 337] on span "Logout" at bounding box center [120, 334] width 61 height 15
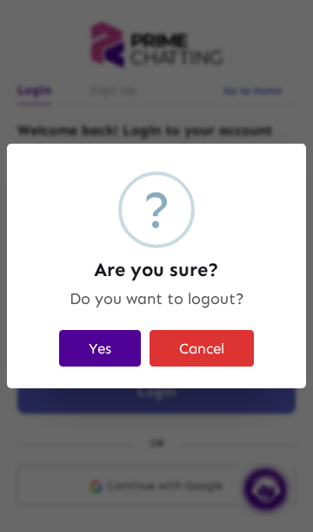
click at [99, 356] on button "Yes" at bounding box center [100, 348] width 82 height 36
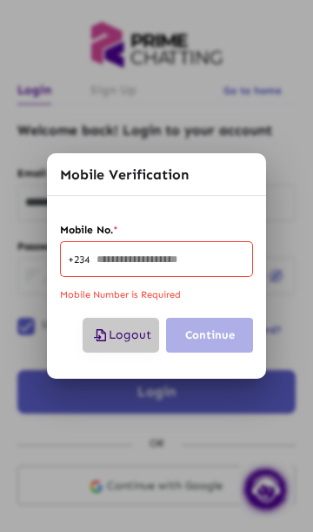
click at [111, 334] on span "Logout" at bounding box center [120, 334] width 61 height 15
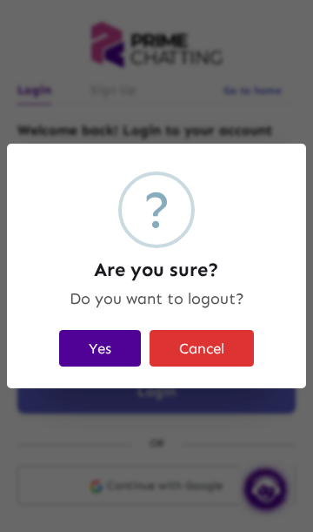
click at [92, 355] on button "Yes" at bounding box center [100, 348] width 82 height 36
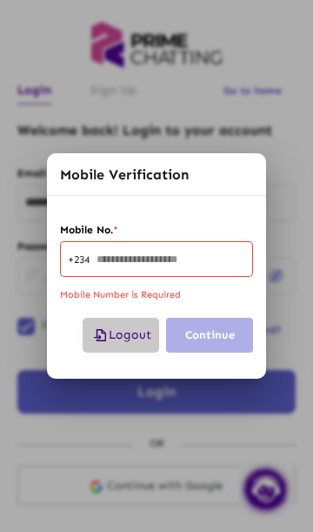
click at [134, 347] on button "Logout" at bounding box center [121, 335] width 77 height 35
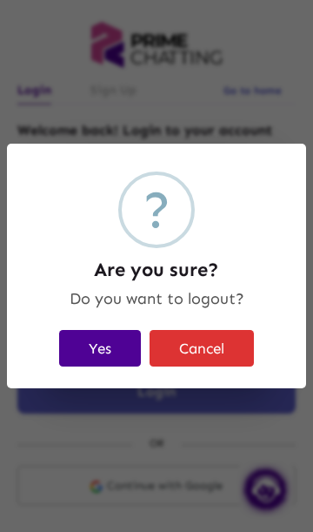
click at [90, 348] on button "Yes" at bounding box center [100, 348] width 82 height 36
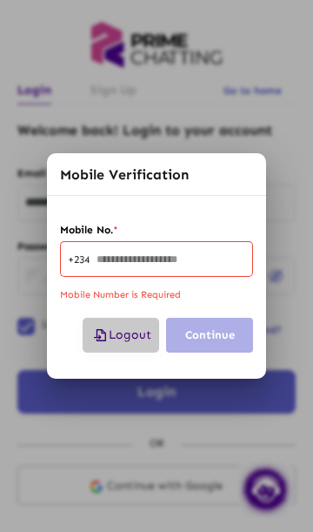
click at [121, 345] on button "Logout" at bounding box center [121, 335] width 77 height 35
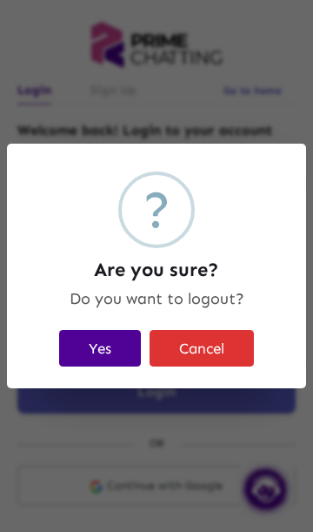
click at [89, 352] on button "Yes" at bounding box center [100, 348] width 82 height 36
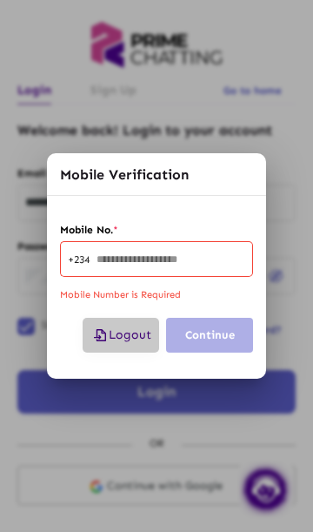
click at [105, 351] on button "Logout" at bounding box center [121, 335] width 77 height 35
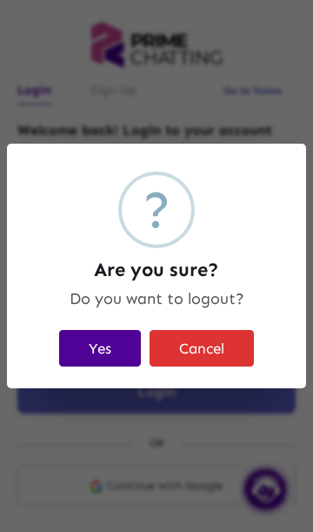
click at [86, 351] on button "Yes" at bounding box center [100, 348] width 82 height 36
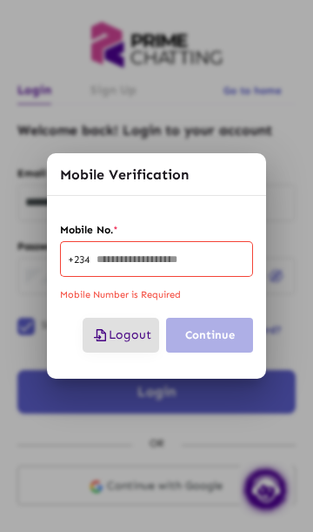
click at [137, 329] on span "Logout" at bounding box center [120, 334] width 61 height 15
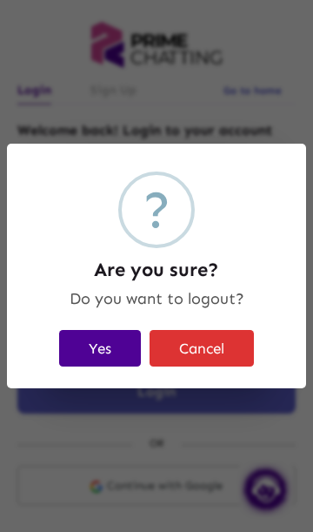
click at [104, 348] on button "Yes" at bounding box center [100, 348] width 82 height 36
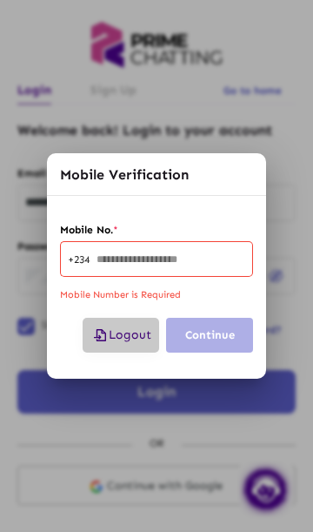
click at [133, 334] on span "Logout" at bounding box center [120, 334] width 61 height 15
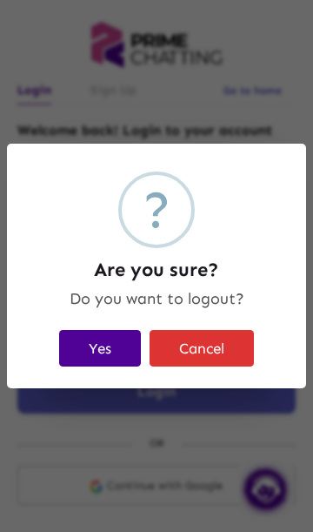
click at [109, 352] on button "Yes" at bounding box center [100, 348] width 82 height 36
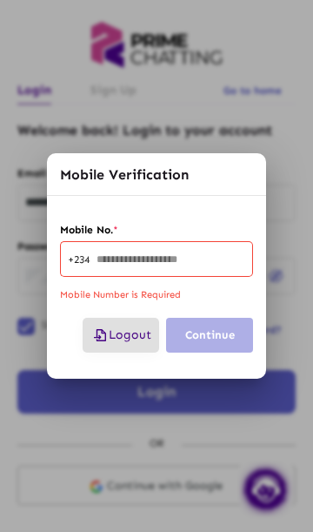
click at [131, 332] on span "Logout" at bounding box center [120, 334] width 61 height 15
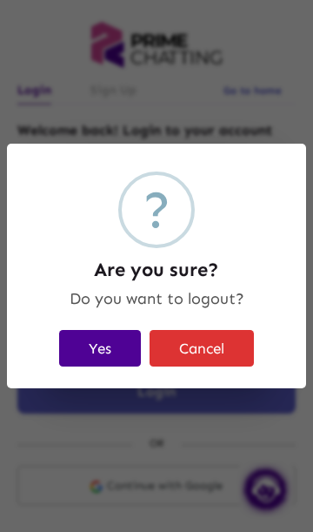
click at [104, 342] on button "Yes" at bounding box center [100, 348] width 82 height 36
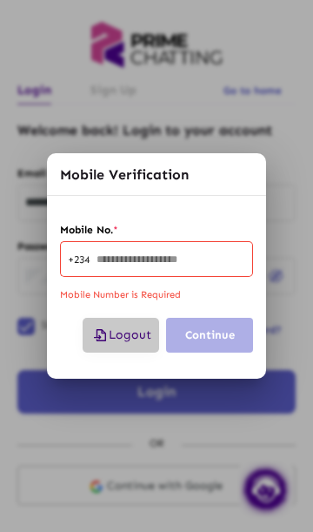
click at [123, 334] on span "Logout" at bounding box center [120, 334] width 61 height 15
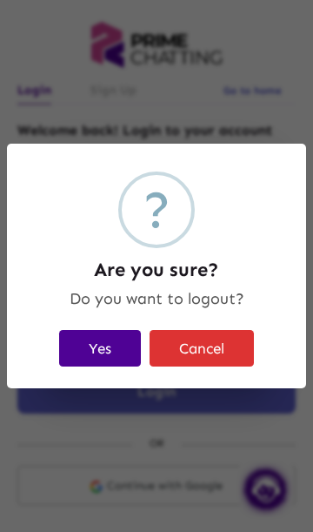
click at [105, 342] on button "Yes" at bounding box center [100, 348] width 82 height 36
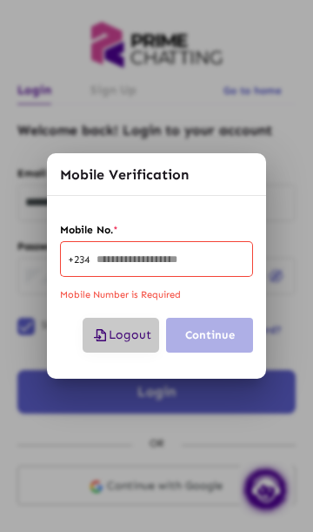
click at [135, 334] on span "Logout" at bounding box center [120, 334] width 61 height 15
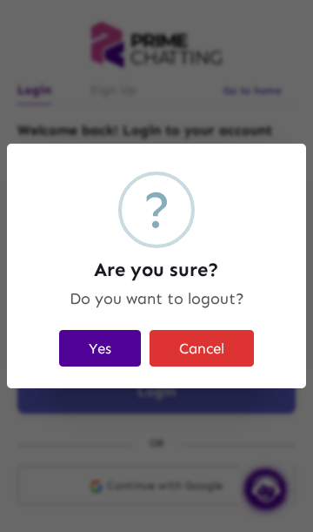
click at [106, 346] on button "Yes" at bounding box center [100, 348] width 82 height 36
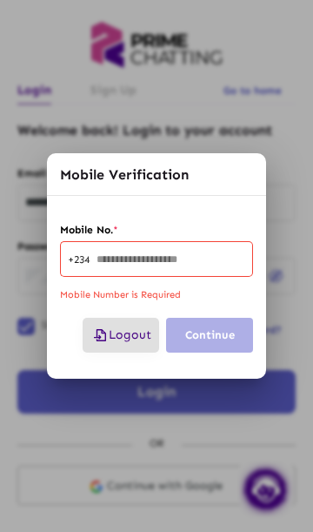
click at [120, 344] on button "Logout" at bounding box center [121, 335] width 77 height 35
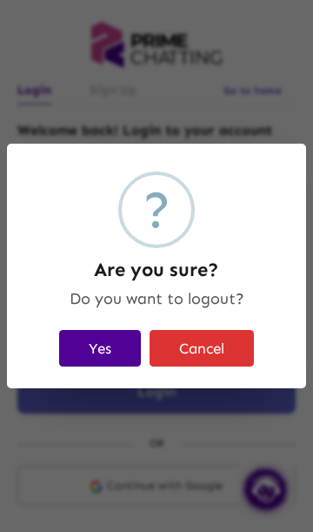
click at [105, 349] on button "Yes" at bounding box center [100, 348] width 82 height 36
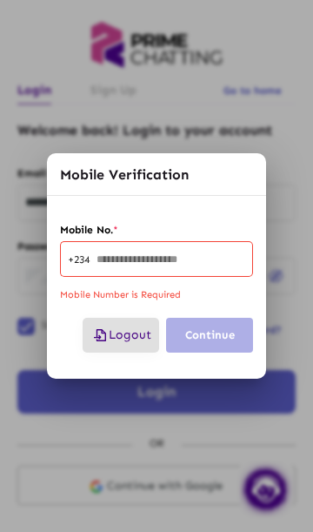
click at [125, 338] on span "Logout" at bounding box center [120, 334] width 61 height 15
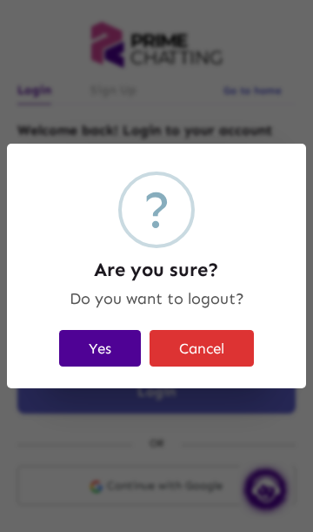
click at [107, 354] on button "Yes" at bounding box center [100, 348] width 82 height 36
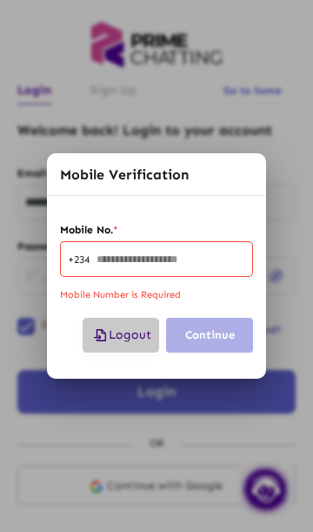
click at [112, 335] on span "Logout" at bounding box center [120, 334] width 61 height 15
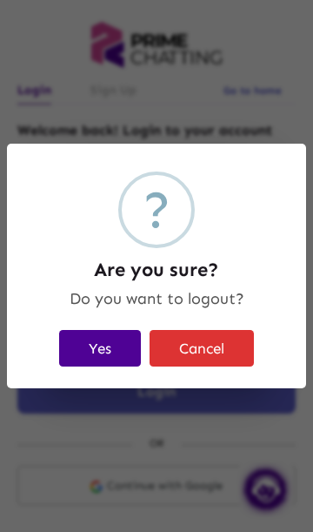
click at [111, 349] on button "Yes" at bounding box center [100, 348] width 82 height 36
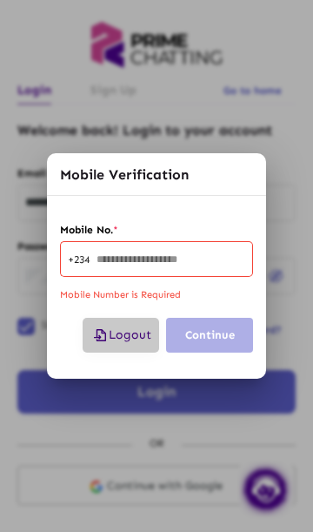
click at [128, 332] on span "Logout" at bounding box center [120, 334] width 61 height 15
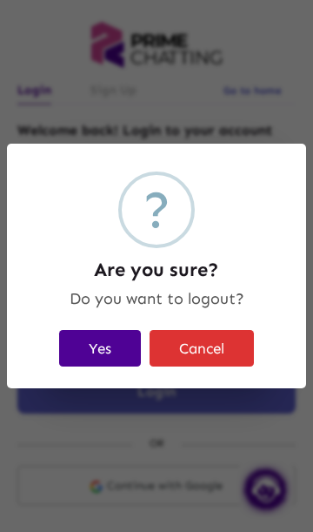
click at [107, 347] on button "Yes" at bounding box center [100, 348] width 82 height 36
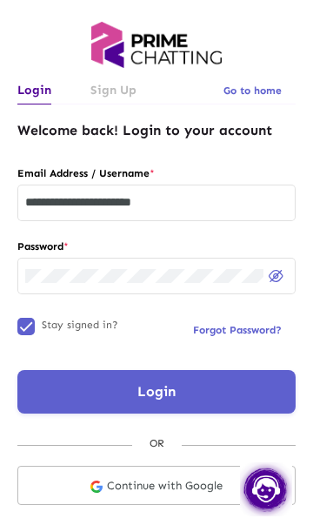
click at [224, 203] on input "**********" at bounding box center [156, 203] width 263 height 14
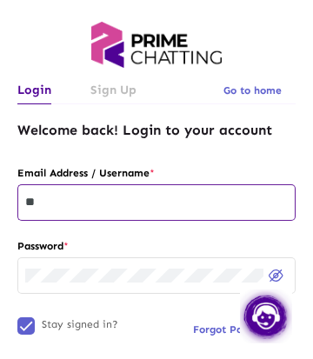
type input "*"
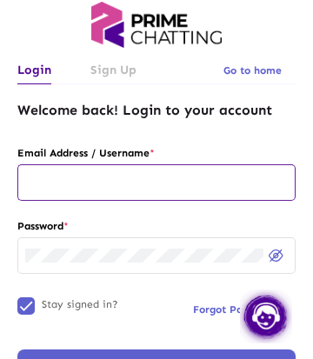
scroll to position [35, 0]
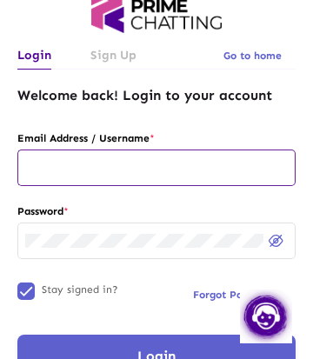
type input "*"
click at [131, 171] on input "**********" at bounding box center [156, 168] width 263 height 14
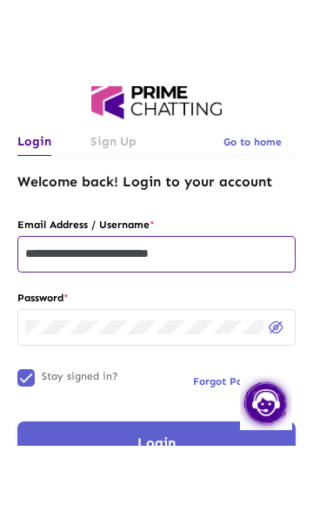
scroll to position [0, 0]
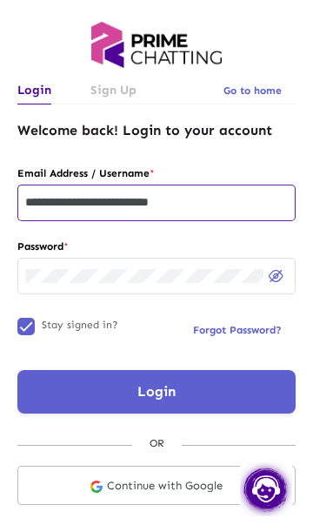
type input "**********"
click at [182, 392] on button "Login" at bounding box center [156, 392] width 278 height 44
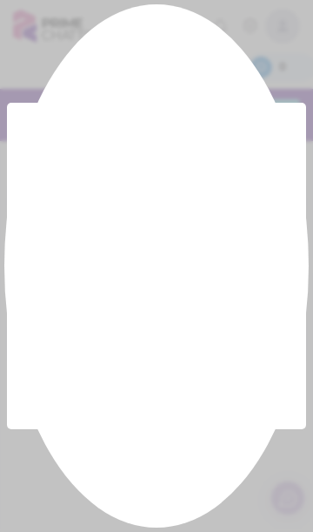
click at [178, 369] on div at bounding box center [156, 266] width 313 height 532
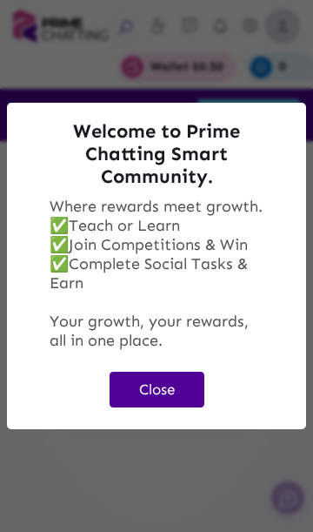
click at [171, 390] on button "Close" at bounding box center [157, 390] width 95 height 36
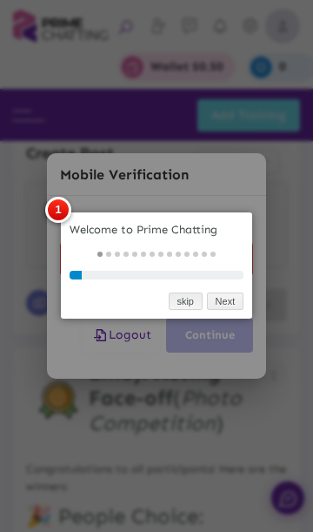
click at [187, 304] on link "skip" at bounding box center [186, 301] width 34 height 18
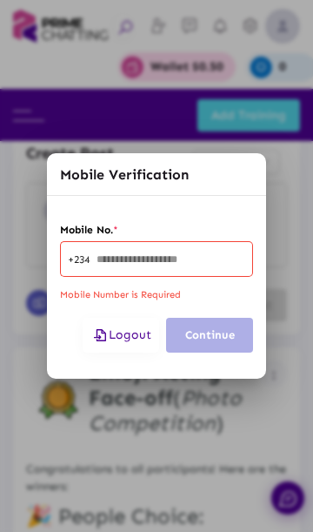
click at [121, 347] on button "Logout" at bounding box center [121, 335] width 77 height 35
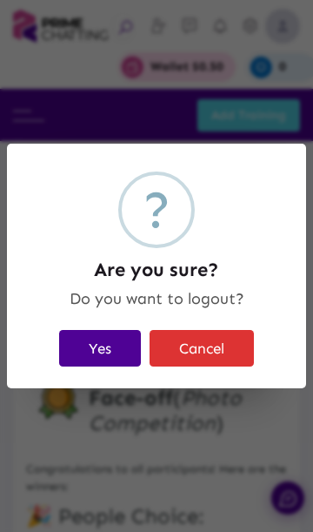
click at [106, 351] on button "Yes" at bounding box center [100, 348] width 82 height 36
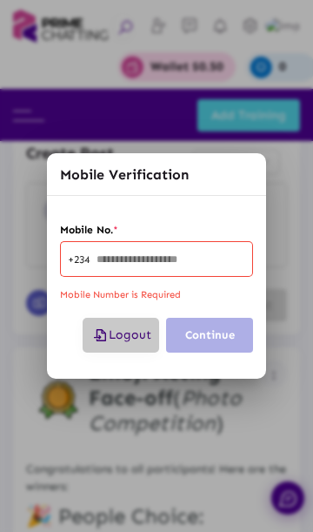
click at [128, 340] on span "Logout" at bounding box center [120, 334] width 61 height 15
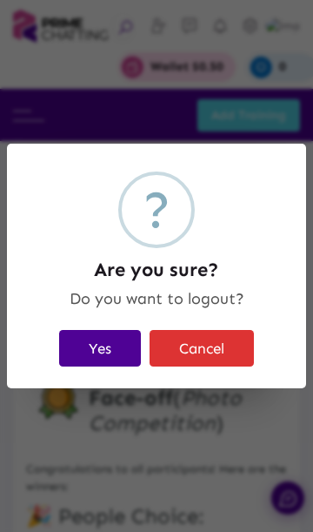
click at [97, 350] on button "Yes" at bounding box center [100, 348] width 82 height 36
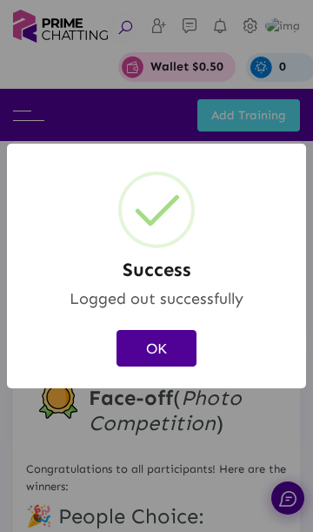
click at [167, 353] on button "OK" at bounding box center [157, 348] width 80 height 36
click at [162, 354] on button "OK" at bounding box center [157, 348] width 80 height 36
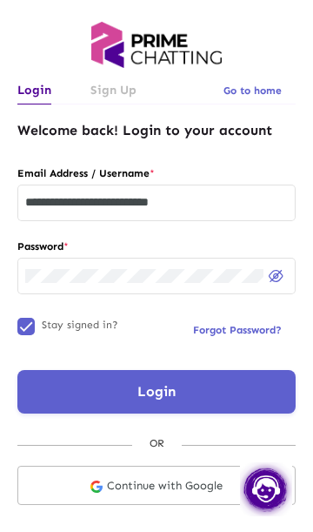
click at [124, 204] on input "**********" at bounding box center [156, 203] width 263 height 14
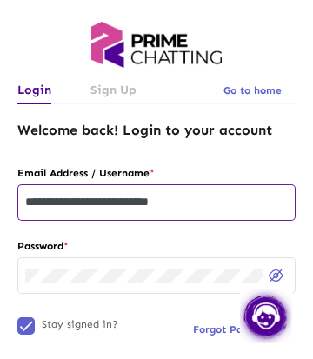
click at [131, 197] on input "**********" at bounding box center [156, 203] width 263 height 14
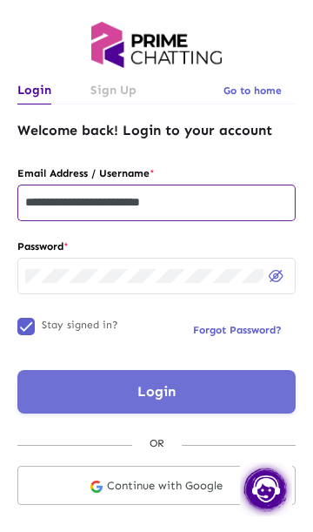
type input "**********"
click at [191, 392] on button "Login" at bounding box center [156, 392] width 278 height 44
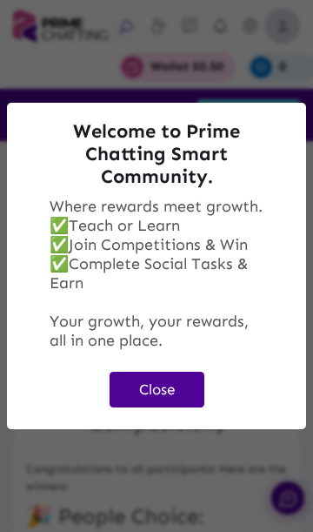
click at [181, 389] on button "Close" at bounding box center [157, 390] width 95 height 36
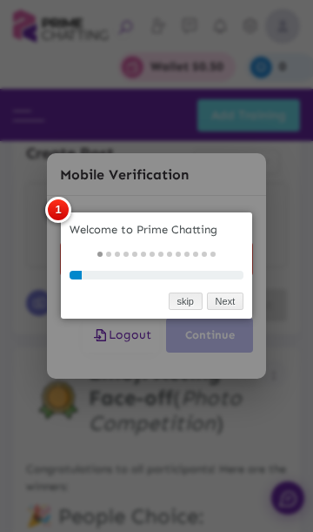
click at [180, 299] on link "skip" at bounding box center [186, 301] width 34 height 18
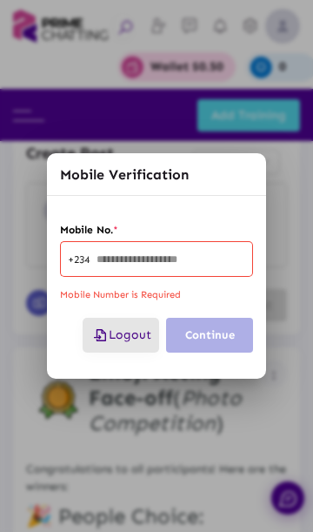
click at [127, 337] on span "Logout" at bounding box center [120, 334] width 61 height 15
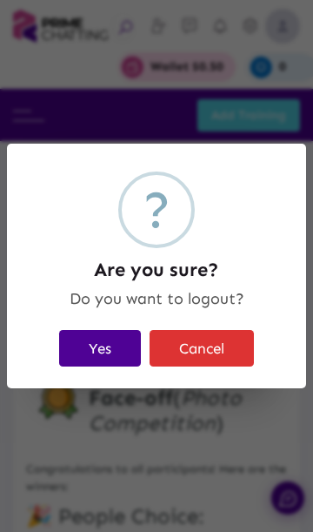
click at [98, 357] on button "Yes" at bounding box center [100, 348] width 82 height 36
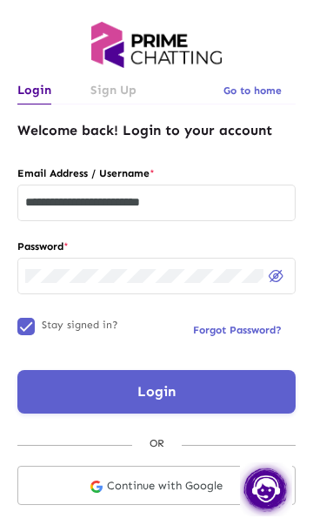
click at [126, 206] on input "**********" at bounding box center [156, 203] width 263 height 14
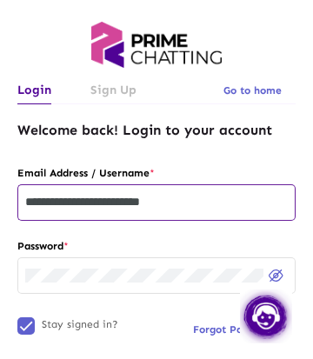
click at [117, 206] on input "**********" at bounding box center [156, 203] width 263 height 14
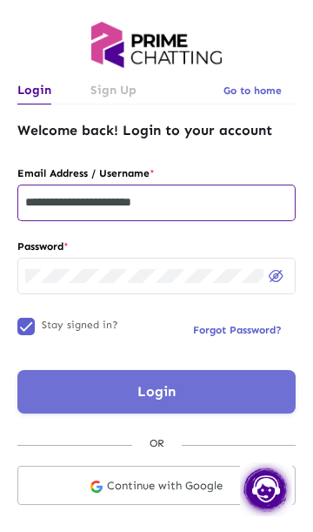
type input "**********"
click at [209, 387] on button "Login" at bounding box center [156, 392] width 278 height 44
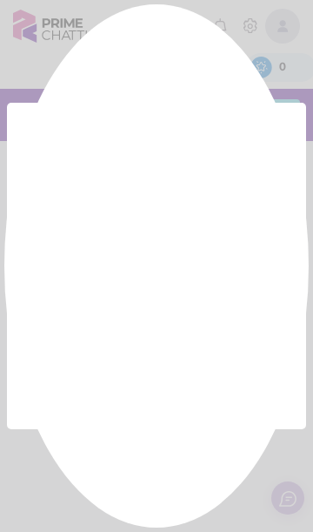
click at [169, 388] on div at bounding box center [156, 266] width 313 height 532
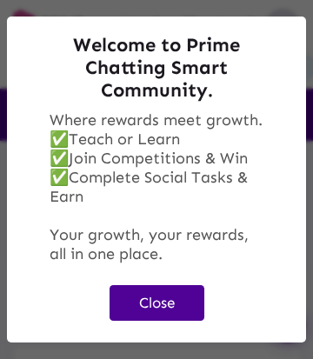
click at [162, 299] on button "Close" at bounding box center [157, 303] width 95 height 36
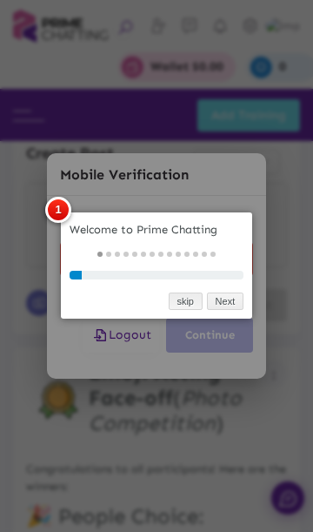
click at [176, 308] on link "skip" at bounding box center [186, 301] width 34 height 18
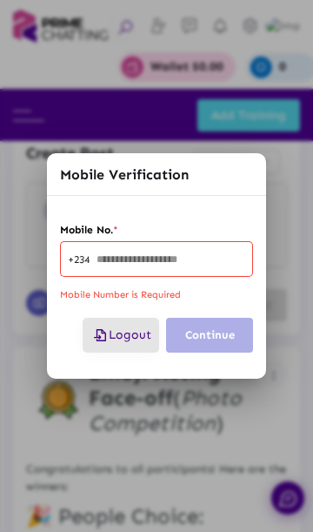
click at [127, 334] on span "Logout" at bounding box center [120, 334] width 61 height 15
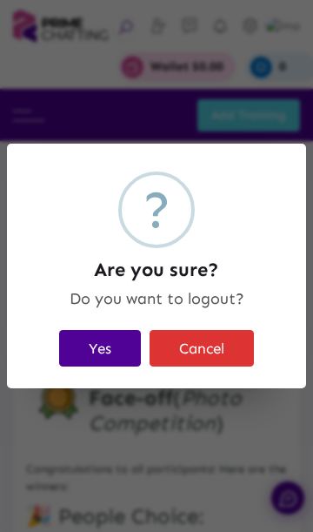
click at [108, 349] on button "Yes" at bounding box center [100, 348] width 82 height 36
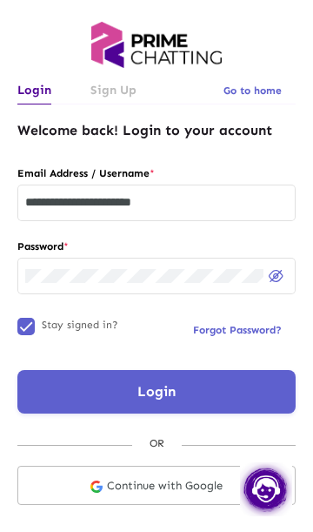
click at [201, 206] on input "**********" at bounding box center [156, 203] width 263 height 14
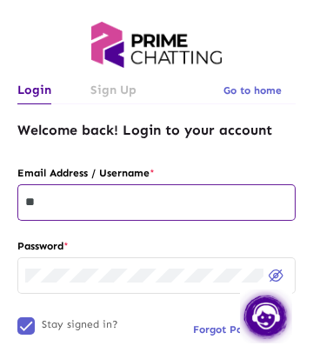
type input "*"
click at [82, 201] on input "**********" at bounding box center [156, 203] width 263 height 14
click at [171, 205] on input "**********" at bounding box center [156, 203] width 263 height 14
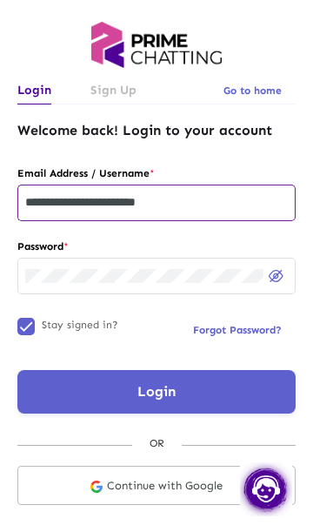
type input "**********"
click at [198, 401] on button "Login" at bounding box center [156, 392] width 278 height 44
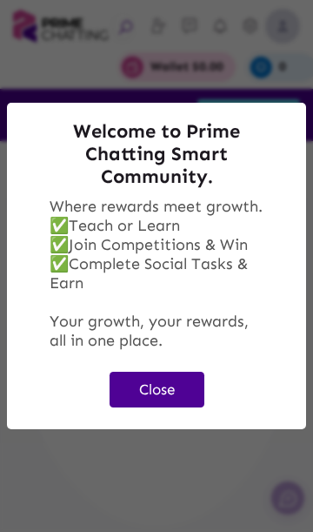
click at [177, 394] on button "Close" at bounding box center [157, 390] width 95 height 36
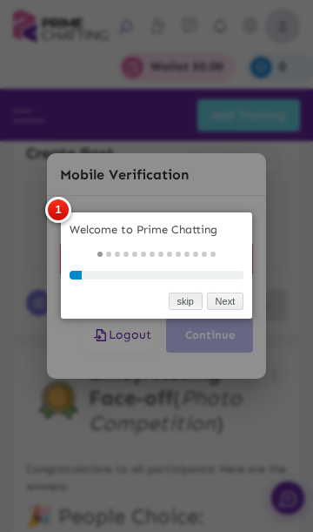
click at [177, 304] on link "skip" at bounding box center [186, 301] width 34 height 18
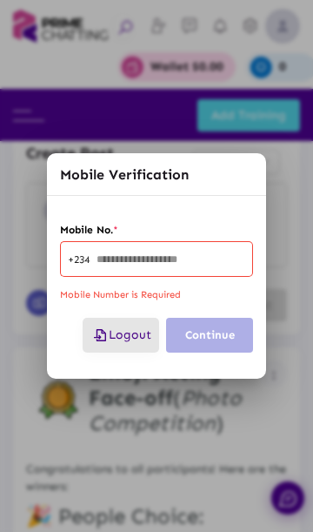
click at [133, 345] on button "Logout" at bounding box center [121, 335] width 77 height 35
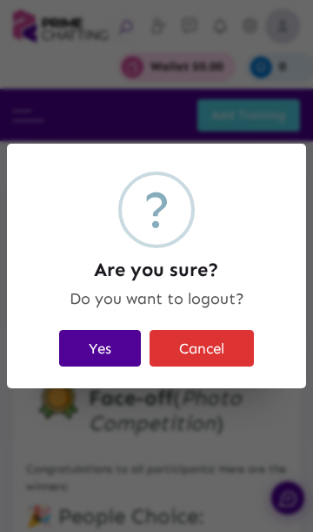
click at [107, 345] on button "Yes" at bounding box center [100, 348] width 82 height 36
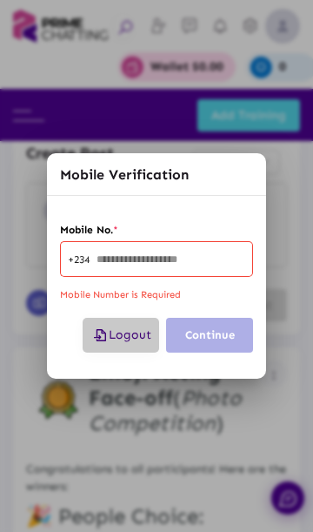
click at [124, 340] on span "Logout" at bounding box center [120, 334] width 61 height 15
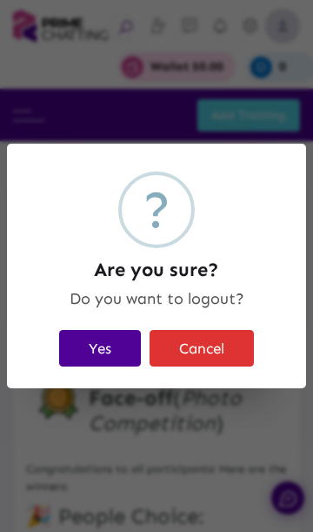
click at [117, 348] on button "Yes" at bounding box center [100, 348] width 82 height 36
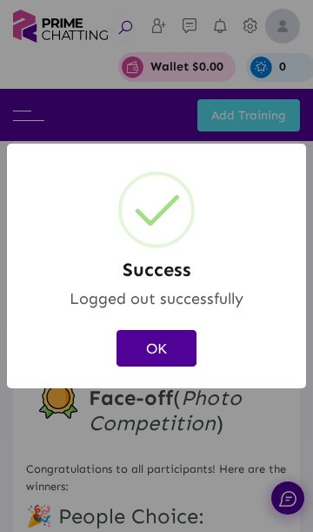
click at [168, 351] on button "OK" at bounding box center [157, 348] width 80 height 36
click at [177, 352] on button "OK" at bounding box center [157, 348] width 80 height 36
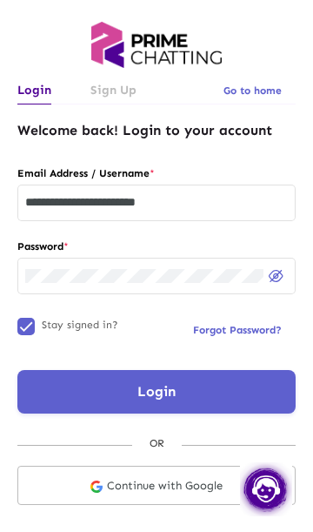
click at [119, 200] on input "**********" at bounding box center [156, 203] width 263 height 14
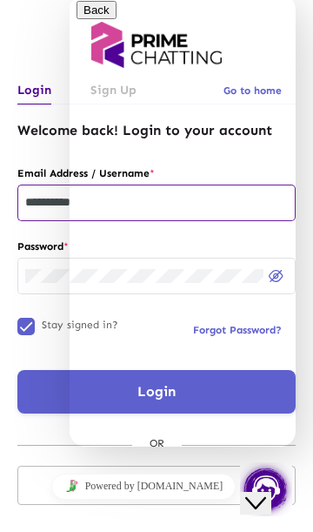
click at [266, 492] on div "Close Chat This icon closes the chat window." at bounding box center [255, 502] width 21 height 21
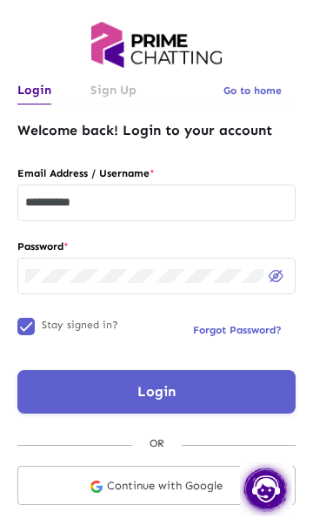
click at [30, 209] on input "**********" at bounding box center [156, 203] width 263 height 14
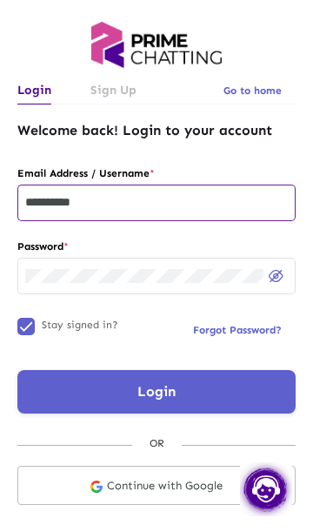
click at [30, 205] on input "**********" at bounding box center [156, 203] width 263 height 14
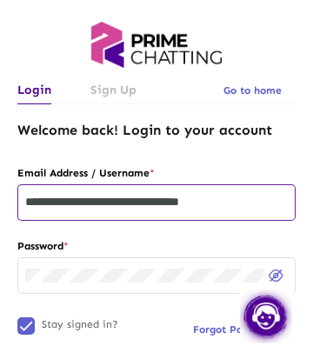
click at [265, 205] on input "**********" at bounding box center [156, 203] width 263 height 14
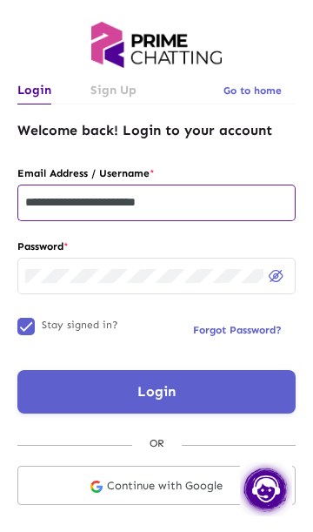
type input "**********"
click at [212, 387] on button "Login" at bounding box center [156, 392] width 278 height 44
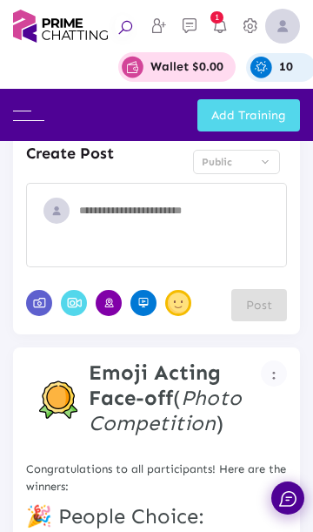
click at [33, 114] on img at bounding box center [28, 116] width 31 height 10
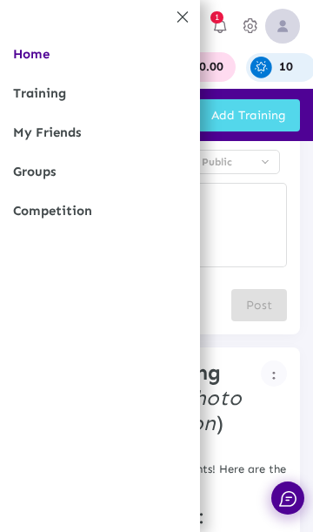
click at [35, 224] on link "Competition" at bounding box center [100, 210] width 200 height 39
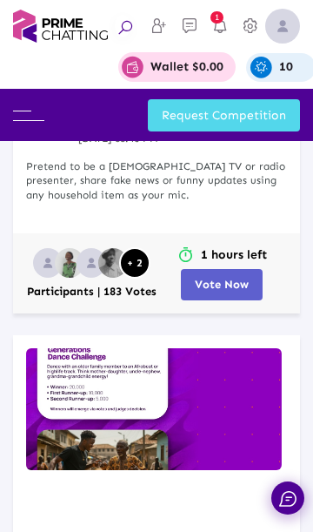
click at [226, 278] on span "Vote Now" at bounding box center [222, 284] width 54 height 13
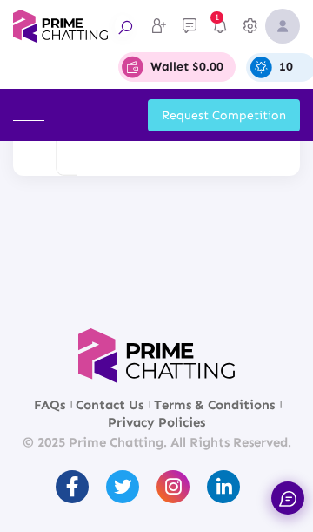
scroll to position [2884, 0]
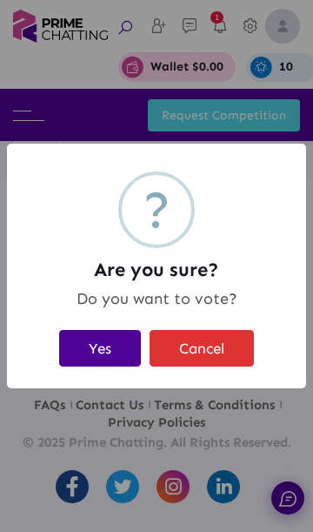
click at [104, 344] on button "Yes" at bounding box center [100, 348] width 82 height 36
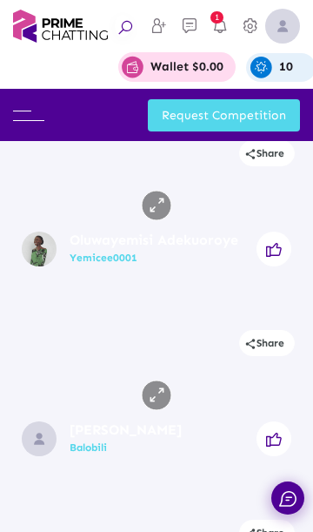
scroll to position [0, 0]
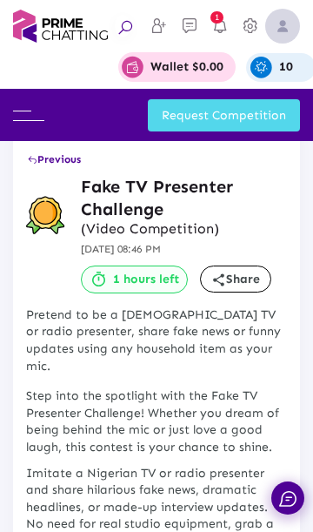
click at [46, 164] on span "Previous" at bounding box center [54, 159] width 54 height 12
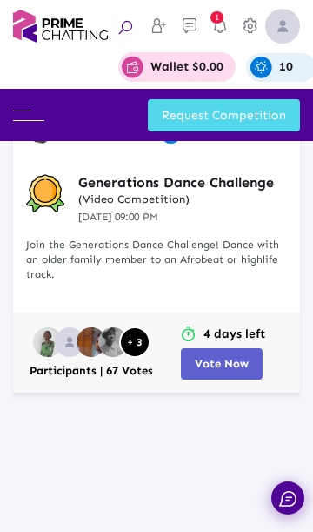
click at [231, 354] on button "Vote Now" at bounding box center [222, 363] width 82 height 31
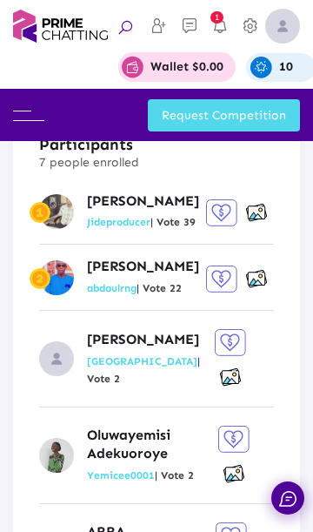
scroll to position [1922, 0]
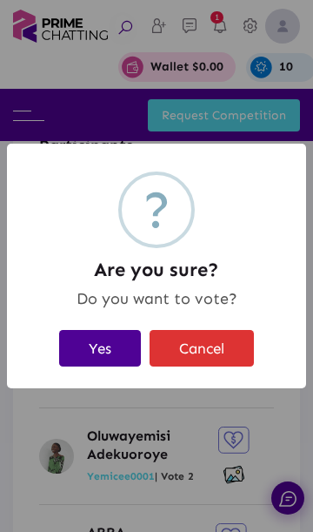
click at [86, 345] on button "Yes" at bounding box center [100, 348] width 82 height 36
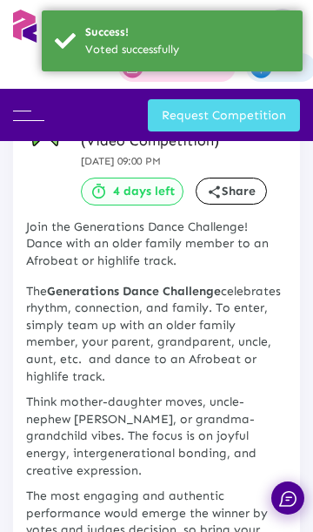
scroll to position [0, 0]
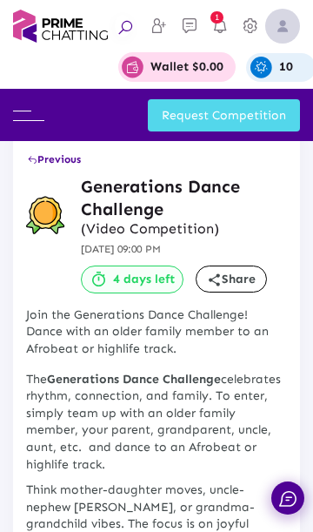
click at [39, 146] on button "Previous" at bounding box center [54, 159] width 56 height 31
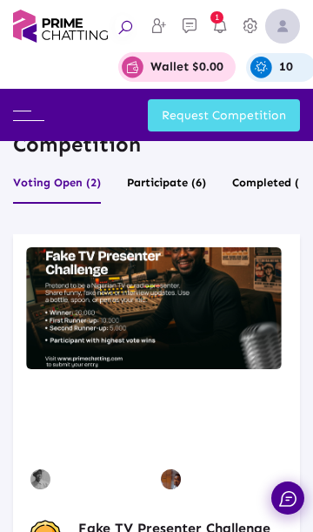
click at [283, 27] on img at bounding box center [282, 26] width 35 height 35
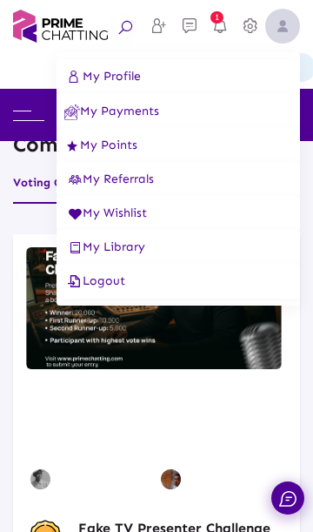
click at [108, 288] on span "Logout" at bounding box center [94, 280] width 61 height 15
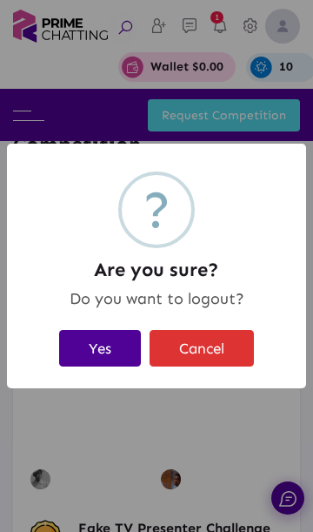
click at [95, 347] on button "Yes" at bounding box center [100, 348] width 82 height 36
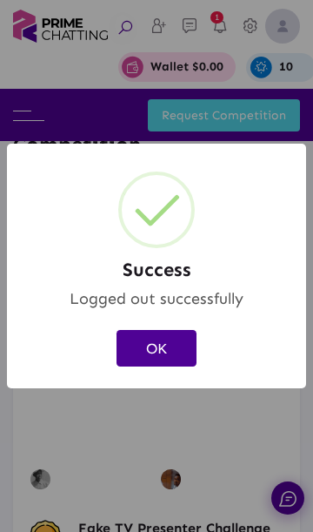
click at [176, 347] on button "OK" at bounding box center [157, 348] width 80 height 36
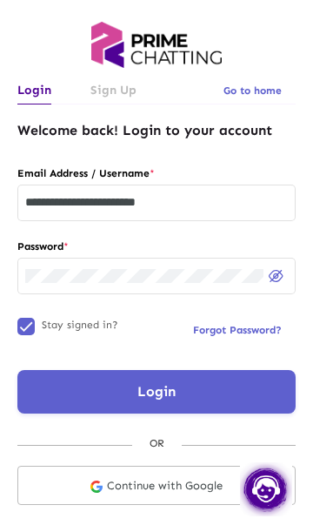
click at [113, 204] on input "**********" at bounding box center [156, 203] width 263 height 14
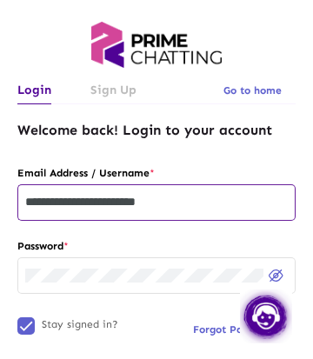
click at [211, 206] on input "**********" at bounding box center [156, 203] width 263 height 14
type input "*"
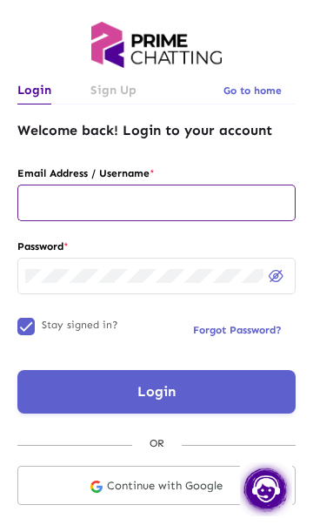
paste input "**********"
type input "**********"
click at [225, 376] on button "Login" at bounding box center [156, 392] width 278 height 44
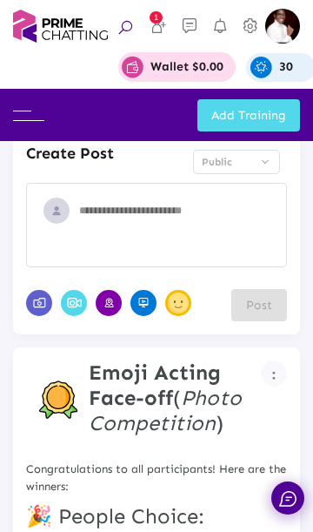
click at [32, 116] on img at bounding box center [28, 116] width 31 height 10
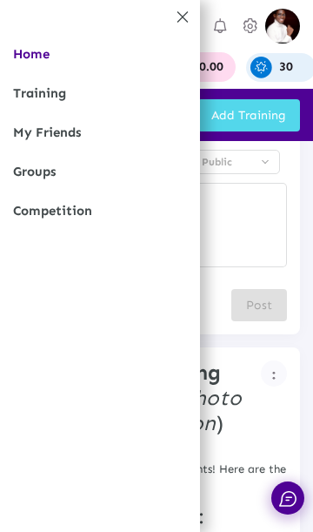
click at [38, 211] on link "Competition" at bounding box center [100, 210] width 200 height 39
click at [60, 212] on link "Competition" at bounding box center [100, 210] width 200 height 39
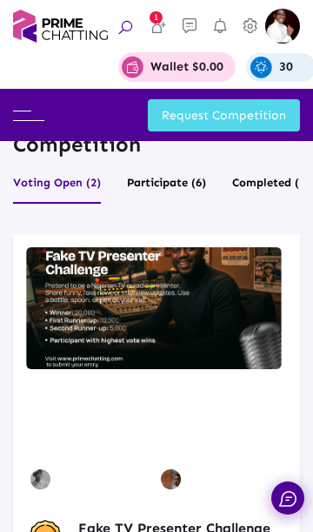
click at [279, 24] on img at bounding box center [282, 26] width 35 height 35
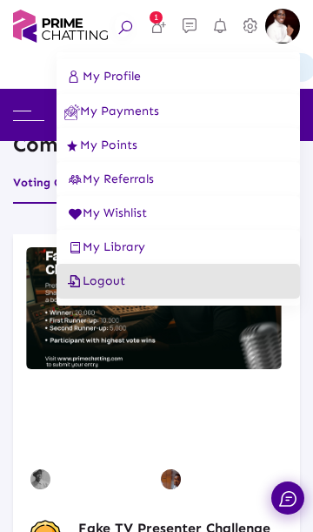
click at [111, 285] on span "Logout" at bounding box center [94, 280] width 61 height 15
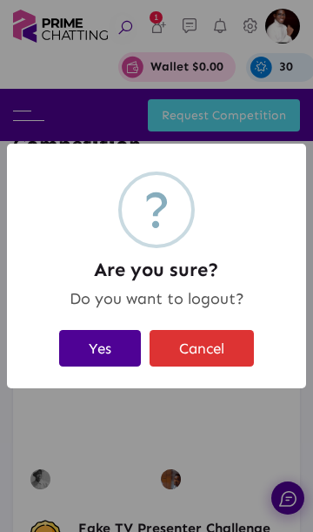
click at [100, 345] on button "Yes" at bounding box center [100, 348] width 82 height 36
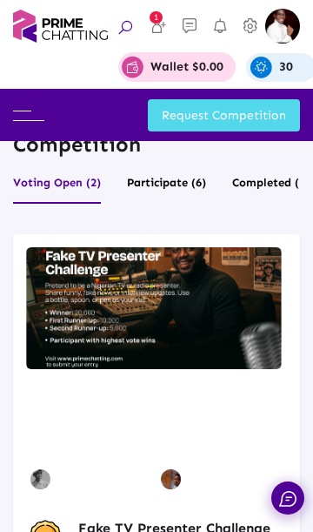
click at [280, 29] on img at bounding box center [282, 26] width 35 height 35
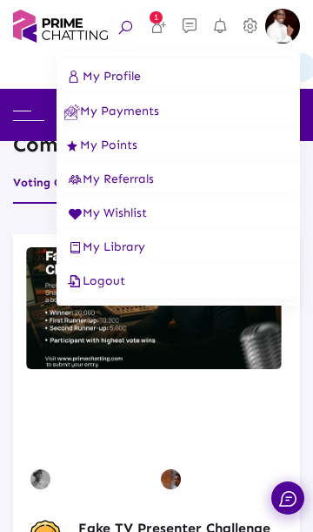
click at [104, 285] on span "Logout" at bounding box center [94, 280] width 61 height 15
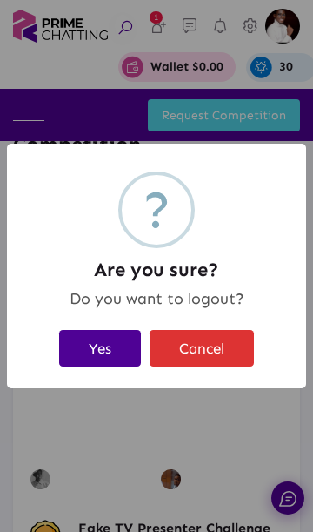
click at [100, 345] on button "Yes" at bounding box center [100, 348] width 82 height 36
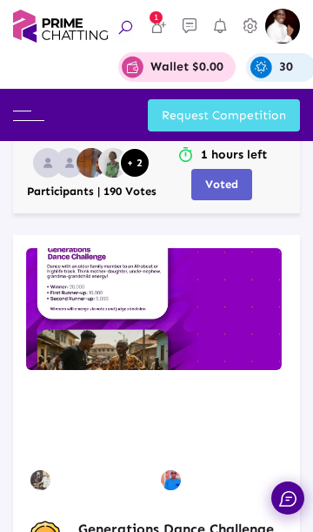
scroll to position [617, 0]
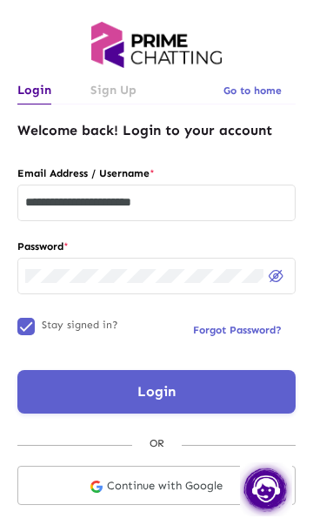
click at [210, 204] on input "**********" at bounding box center [156, 203] width 263 height 14
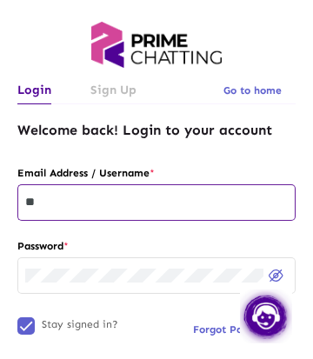
type input "*"
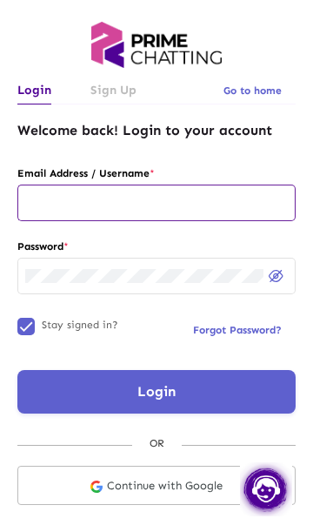
paste input "**********"
type input "**********"
click at [224, 384] on button "Login" at bounding box center [156, 392] width 278 height 44
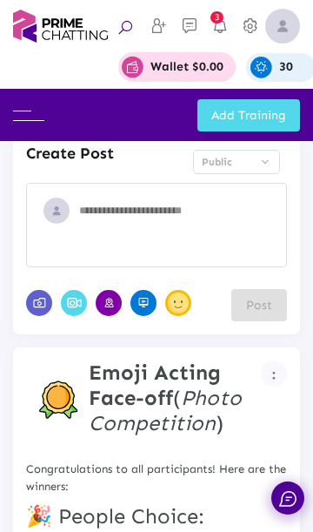
click at [24, 113] on img at bounding box center [28, 116] width 31 height 10
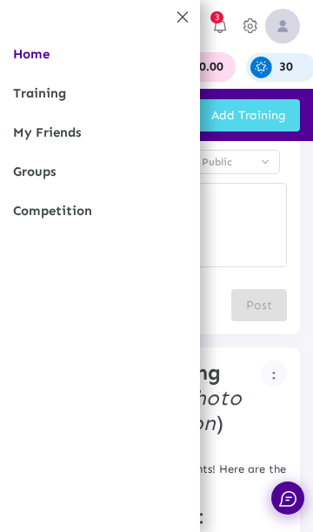
click at [50, 206] on link "Competition" at bounding box center [100, 210] width 200 height 39
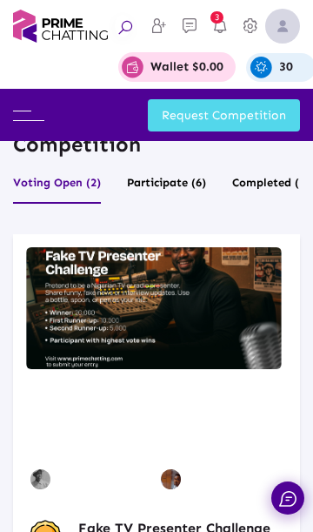
click at [286, 27] on img at bounding box center [282, 26] width 35 height 35
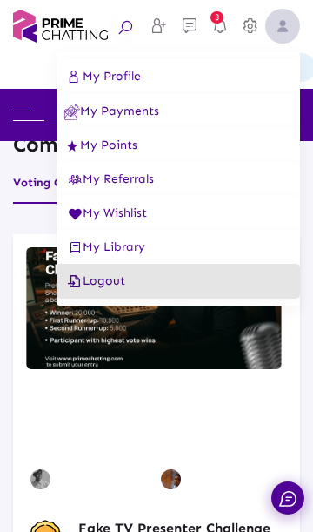
click at [107, 288] on span "Logout" at bounding box center [94, 280] width 61 height 15
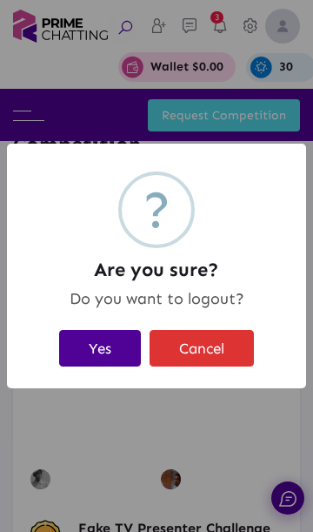
click at [92, 357] on button "Yes" at bounding box center [100, 348] width 82 height 36
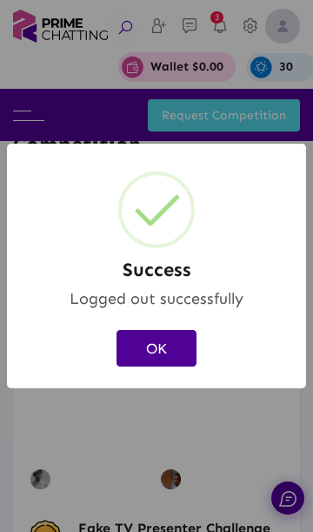
click at [169, 336] on button "OK" at bounding box center [157, 348] width 80 height 36
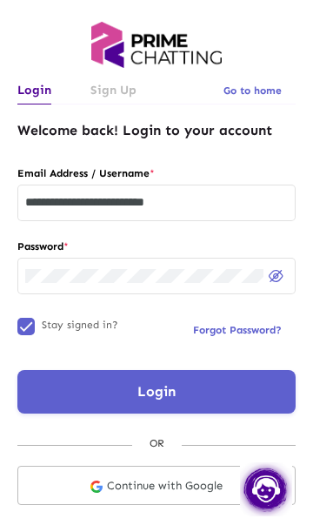
click at [223, 204] on input "**********" at bounding box center [156, 203] width 263 height 14
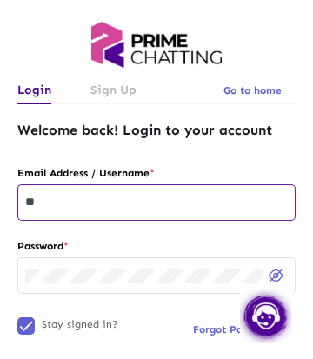
type input "*"
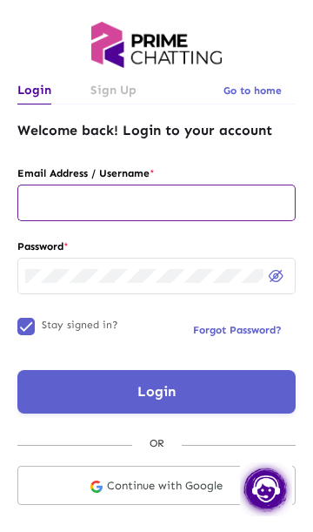
click at [85, 204] on input "text" at bounding box center [156, 203] width 263 height 14
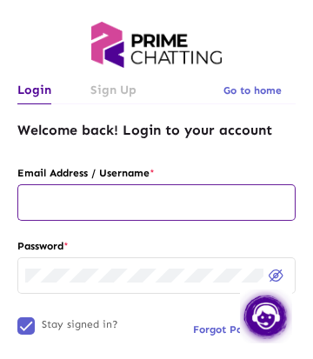
paste input "**********"
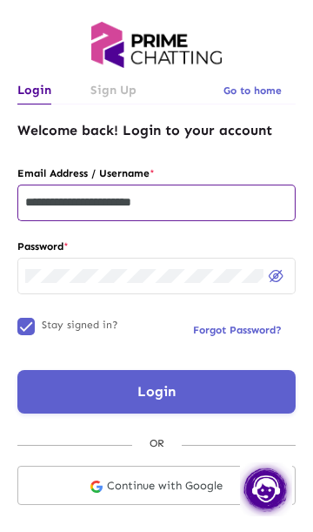
click at [220, 386] on button "Login" at bounding box center [156, 392] width 278 height 44
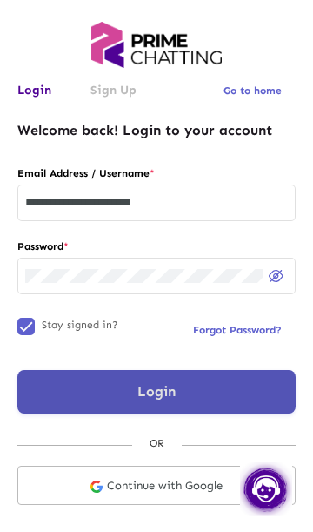
click at [221, 389] on button "Login" at bounding box center [156, 392] width 278 height 44
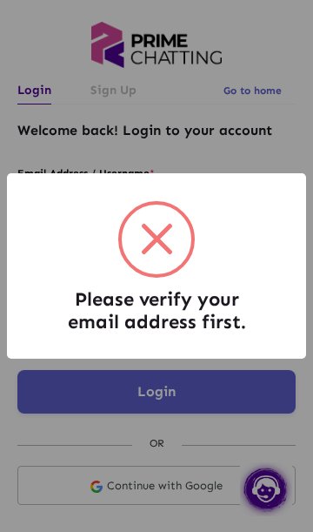
click at [224, 411] on div "Please verify your email address first. × OK Cancel" at bounding box center [156, 266] width 313 height 532
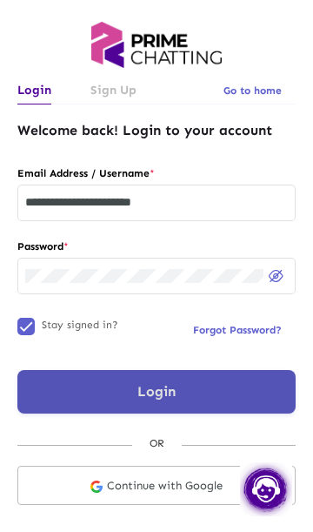
click at [195, 198] on input "**********" at bounding box center [156, 203] width 263 height 14
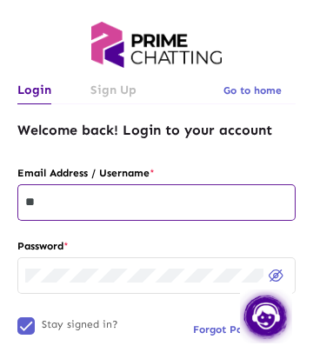
type input "*"
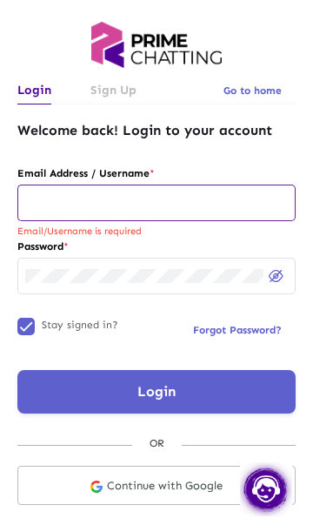
click at [117, 199] on input "text" at bounding box center [156, 203] width 263 height 14
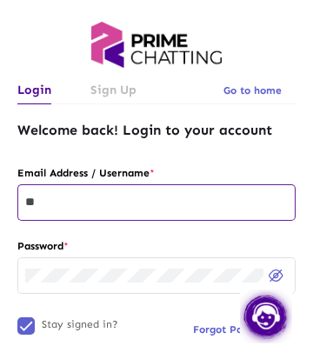
type input "*"
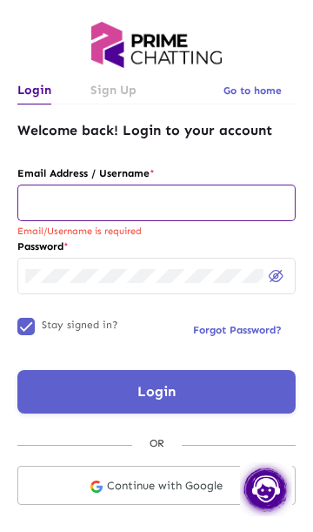
click at [67, 204] on input "text" at bounding box center [156, 203] width 263 height 14
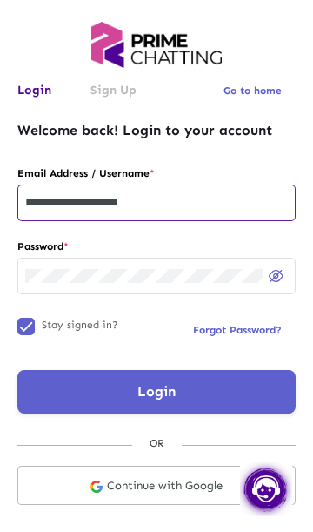
type input "**********"
click at [206, 379] on button "Login" at bounding box center [156, 392] width 278 height 44
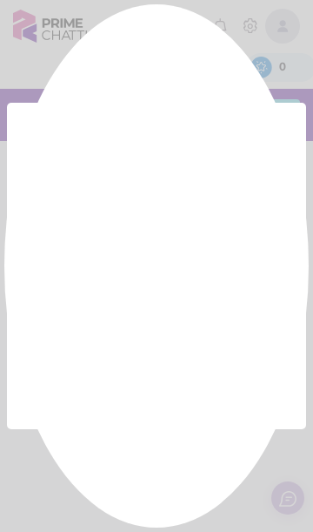
click at [158, 380] on div at bounding box center [156, 266] width 313 height 532
click at [170, 385] on div at bounding box center [156, 266] width 313 height 532
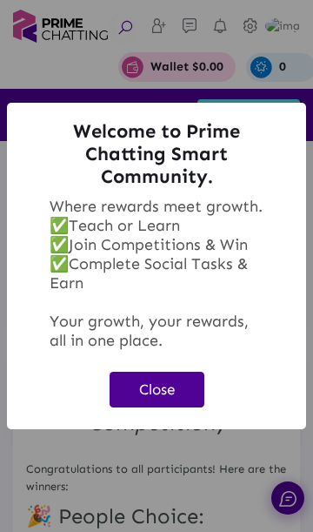
click at [163, 395] on button "Close" at bounding box center [157, 390] width 95 height 36
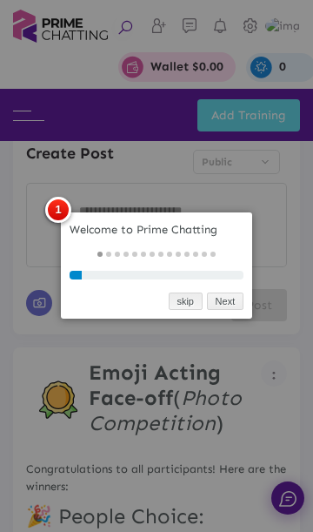
click at [184, 305] on link "skip" at bounding box center [186, 301] width 34 height 18
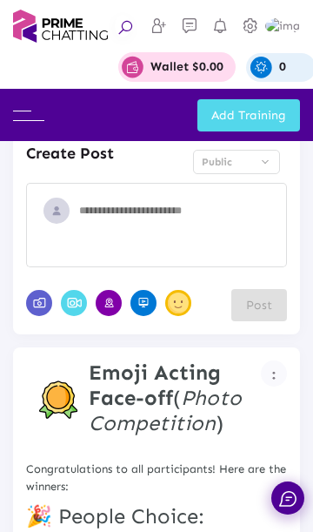
click at [21, 117] on img at bounding box center [28, 116] width 31 height 10
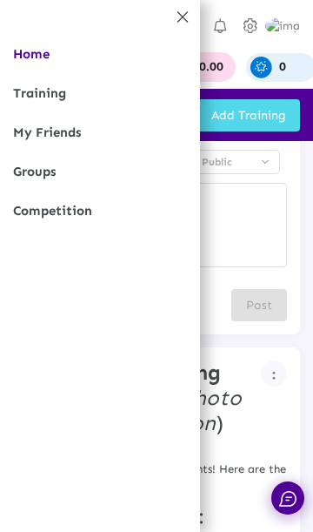
click at [51, 218] on link "Competition" at bounding box center [100, 210] width 200 height 39
click at [84, 211] on link "Competition" at bounding box center [100, 210] width 200 height 39
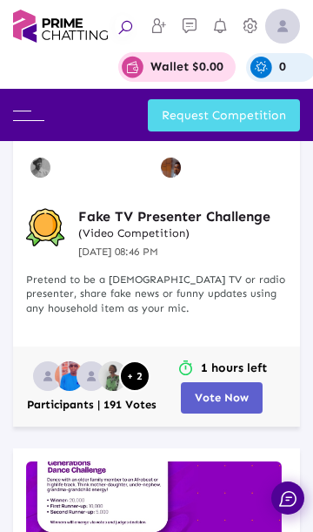
scroll to position [313, 0]
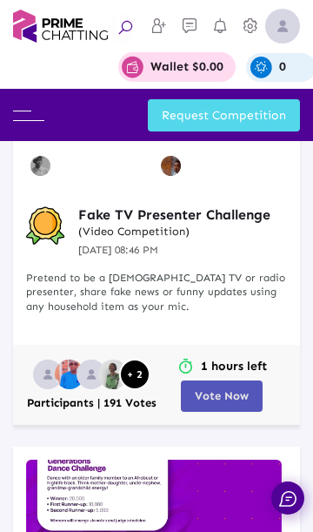
click at [227, 397] on span "Vote Now" at bounding box center [222, 395] width 54 height 13
click at [218, 390] on span "Vote Now" at bounding box center [222, 395] width 54 height 13
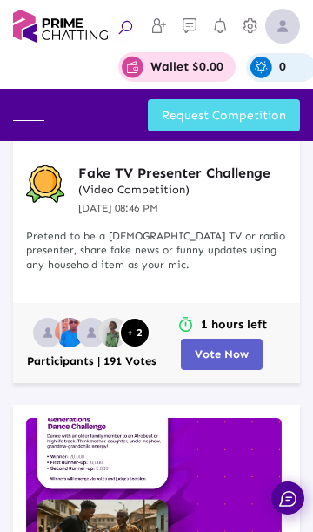
scroll to position [377, 0]
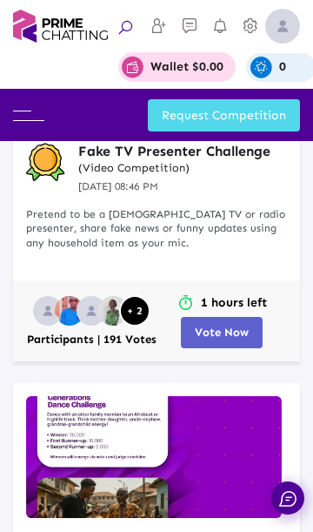
click at [224, 328] on span "Vote Now" at bounding box center [222, 331] width 54 height 13
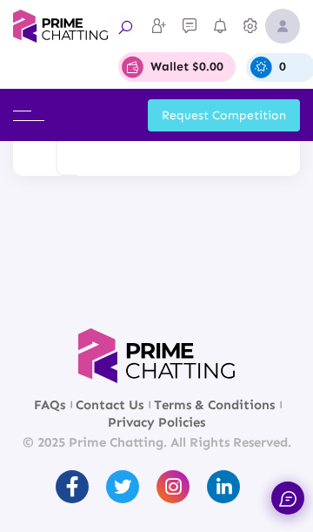
scroll to position [3721, 0]
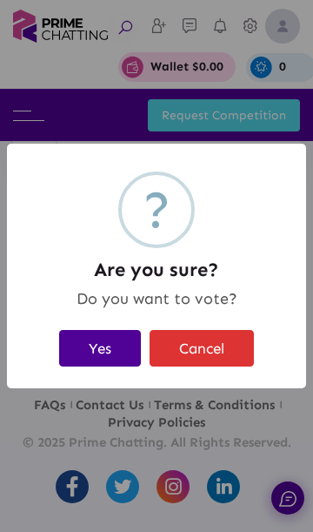
click at [107, 338] on button "Yes" at bounding box center [100, 348] width 82 height 36
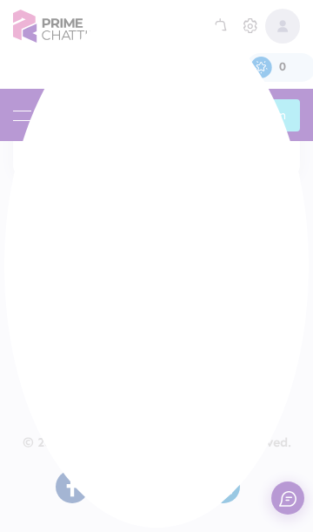
scroll to position [3875, 0]
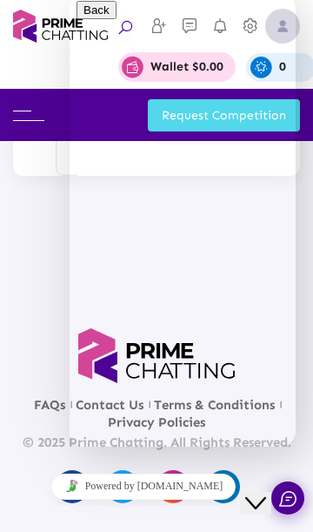
click at [266, 492] on icon "Close Chat This icon closes the chat window." at bounding box center [255, 502] width 21 height 21
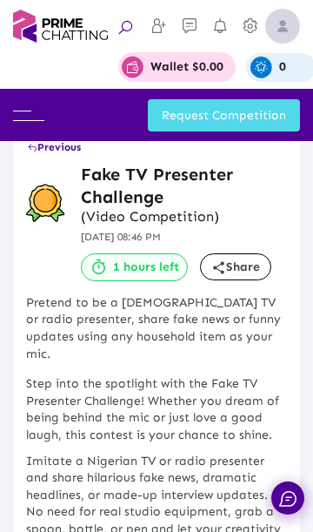
scroll to position [0, 0]
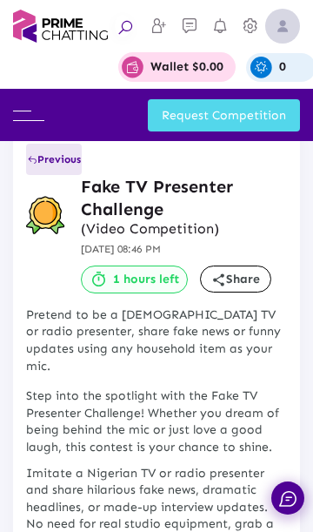
click at [45, 169] on button "Previous" at bounding box center [54, 159] width 56 height 31
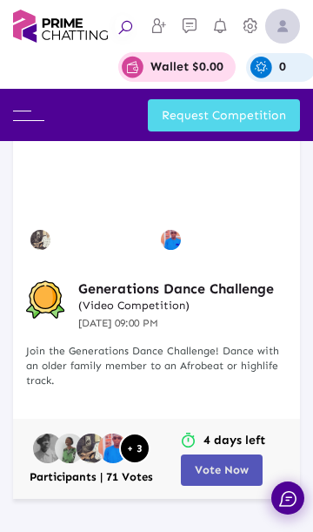
click at [221, 469] on span "Vote Now" at bounding box center [222, 469] width 54 height 13
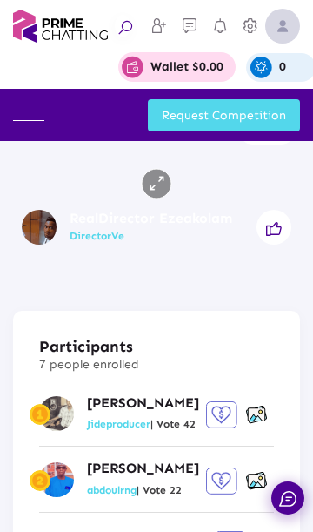
scroll to position [1711, 0]
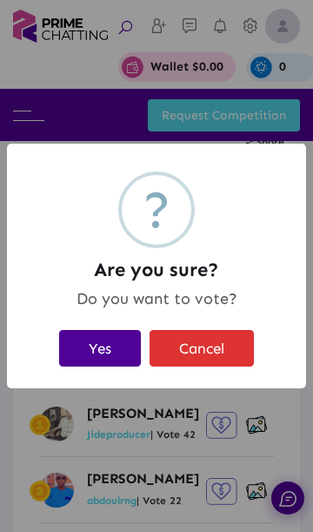
click at [97, 335] on button "Yes" at bounding box center [100, 348] width 82 height 36
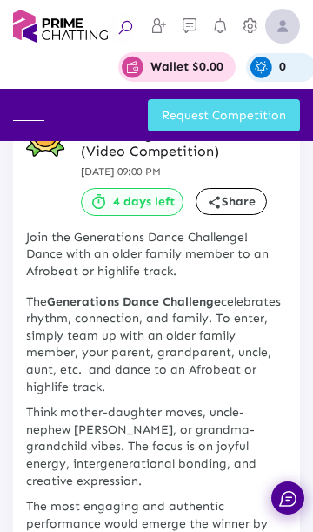
scroll to position [0, 0]
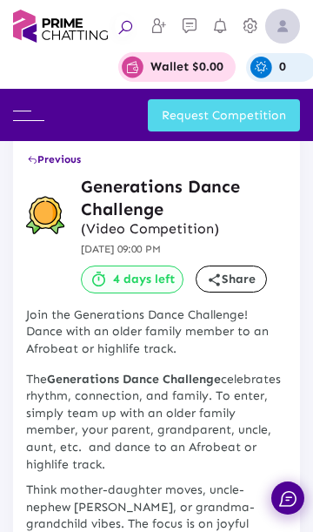
click at [55, 163] on span "Previous" at bounding box center [54, 159] width 54 height 12
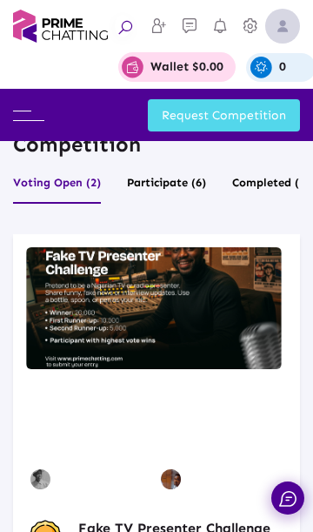
click at [274, 41] on img at bounding box center [282, 26] width 35 height 35
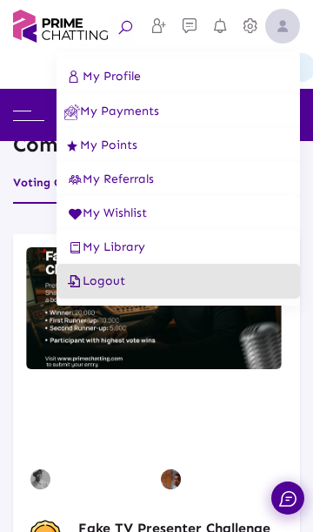
click at [165, 285] on button "Logout" at bounding box center [179, 281] width 244 height 35
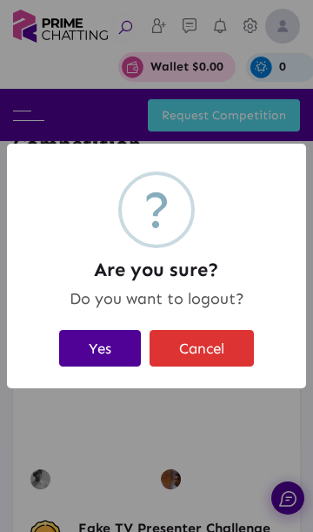
click at [106, 339] on button "Yes" at bounding box center [100, 348] width 82 height 36
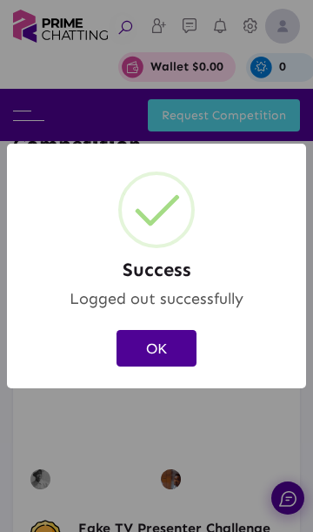
click at [174, 351] on button "OK" at bounding box center [157, 348] width 80 height 36
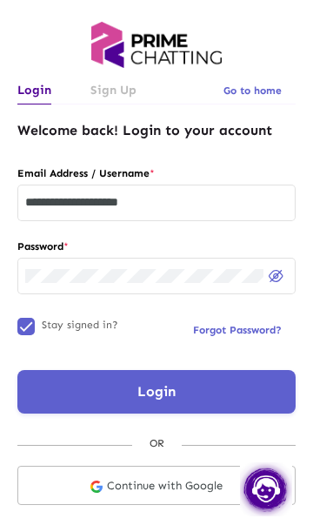
click at [221, 209] on input "**********" at bounding box center [156, 203] width 263 height 14
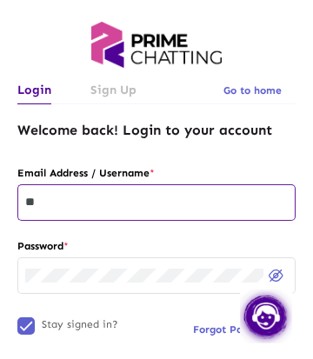
type input "*"
paste input "**********"
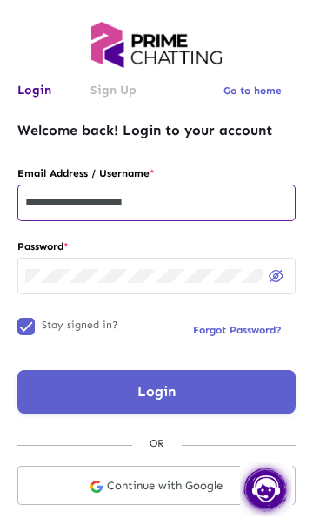
type input "**********"
click at [207, 380] on button "Login" at bounding box center [156, 392] width 278 height 44
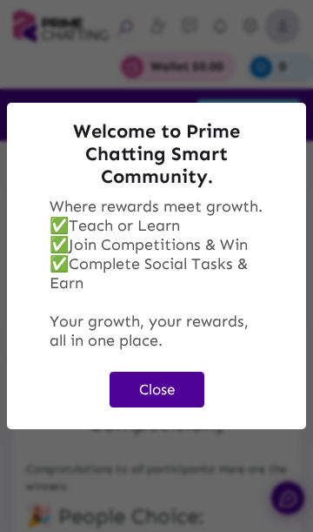
click at [173, 373] on button "Close" at bounding box center [157, 390] width 95 height 36
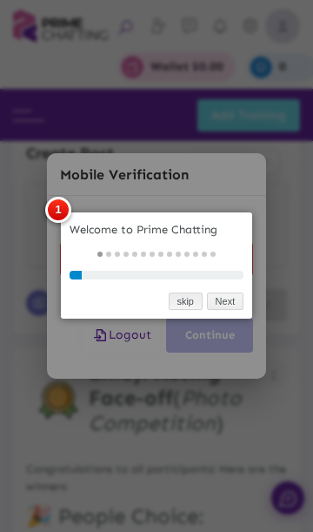
click at [186, 300] on link "skip" at bounding box center [186, 301] width 34 height 18
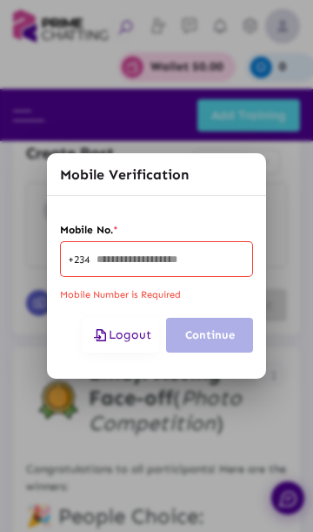
click at [113, 336] on span "Logout" at bounding box center [120, 334] width 61 height 15
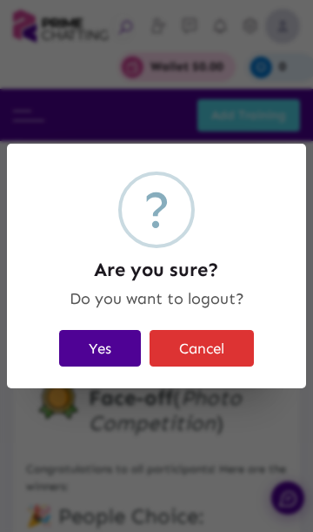
click at [100, 343] on button "Yes" at bounding box center [100, 348] width 82 height 36
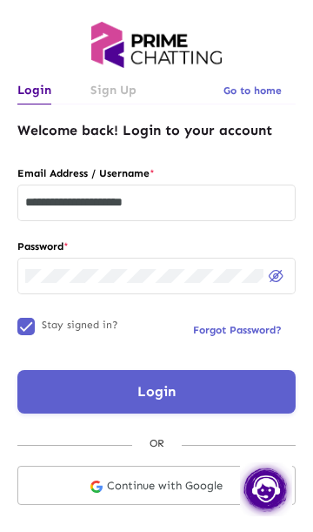
click at [193, 202] on input "**********" at bounding box center [156, 203] width 263 height 14
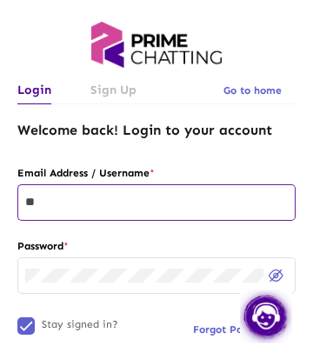
type input "*"
paste input "**********"
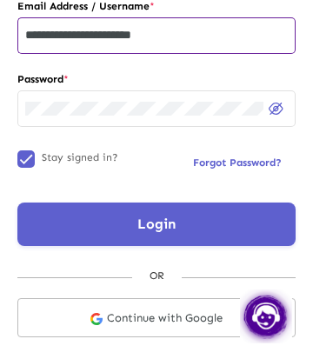
scroll to position [168, 0]
type input "**********"
click at [78, 217] on button "Login" at bounding box center [156, 225] width 278 height 44
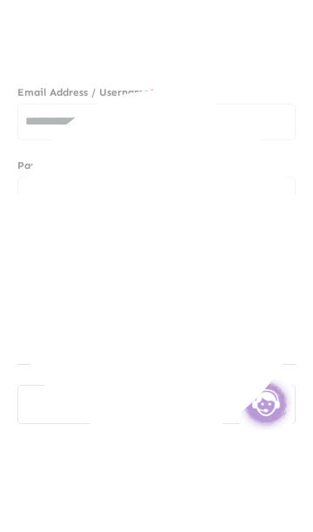
scroll to position [0, 0]
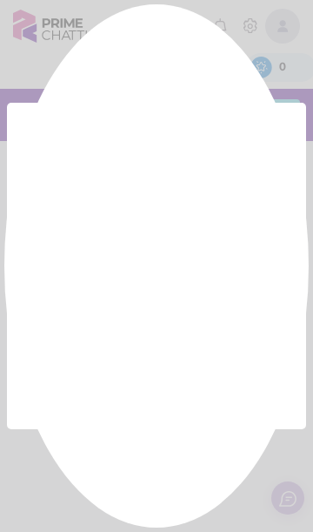
click at [169, 382] on div at bounding box center [156, 266] width 313 height 532
click at [157, 384] on div at bounding box center [156, 266] width 313 height 532
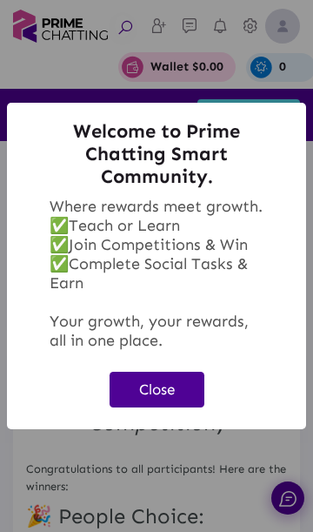
click at [166, 388] on button "Close" at bounding box center [157, 390] width 95 height 36
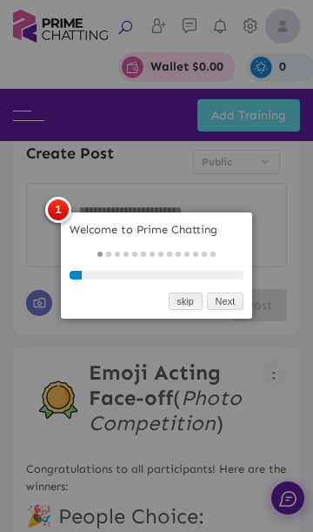
click at [186, 307] on link "skip" at bounding box center [186, 301] width 34 height 18
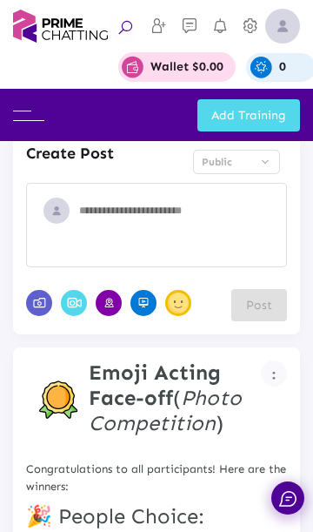
click at [29, 108] on span at bounding box center [28, 114] width 31 height 17
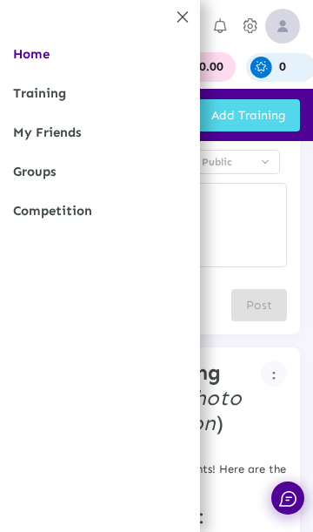
click at [111, 216] on link "Competition" at bounding box center [100, 210] width 200 height 39
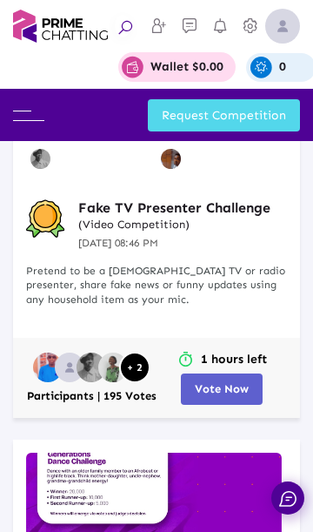
scroll to position [320, 0]
click at [224, 392] on span "Vote Now" at bounding box center [222, 388] width 54 height 13
click at [210, 379] on button "Vote Now" at bounding box center [222, 388] width 82 height 31
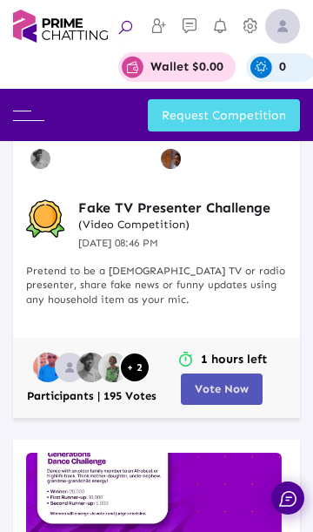
click at [222, 376] on button "Vote Now" at bounding box center [222, 388] width 82 height 31
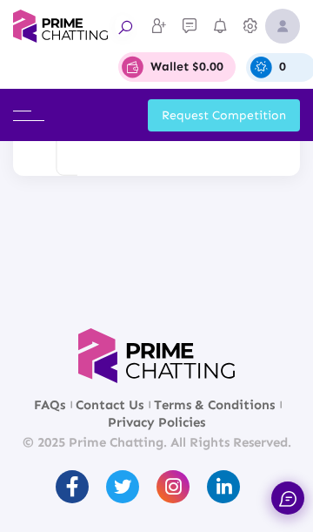
scroll to position [3702, 0]
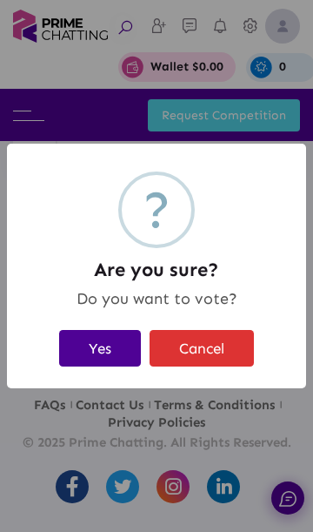
click at [101, 343] on button "Yes" at bounding box center [100, 348] width 82 height 36
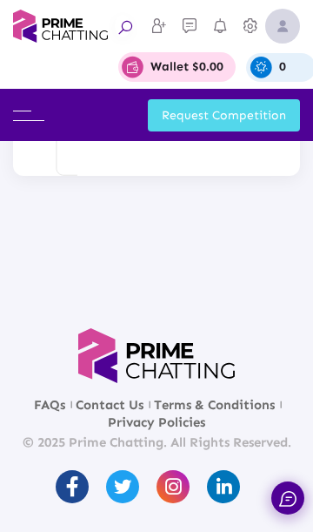
scroll to position [3830, 0]
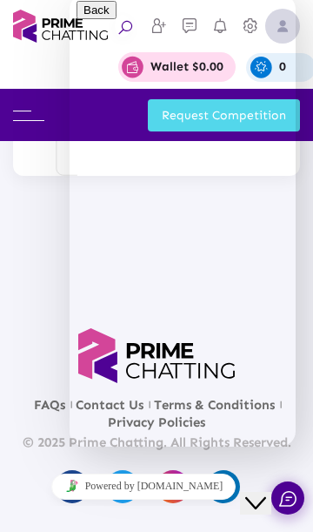
click at [266, 492] on icon "Close Chat This icon closes the chat window." at bounding box center [255, 502] width 21 height 21
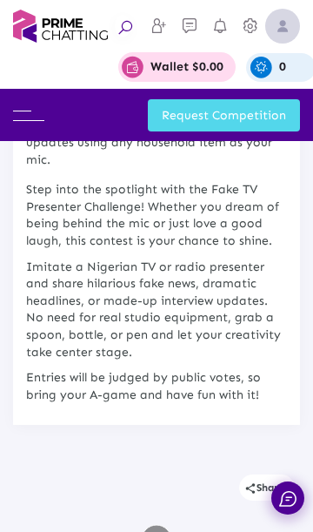
scroll to position [0, 0]
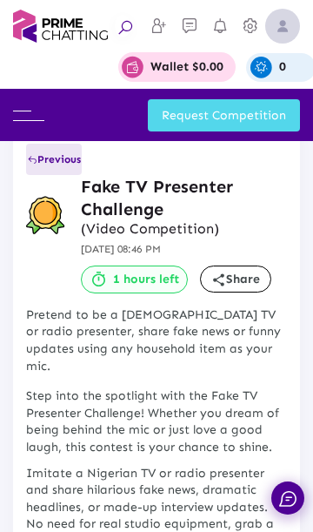
click at [57, 165] on span "Previous" at bounding box center [54, 159] width 54 height 12
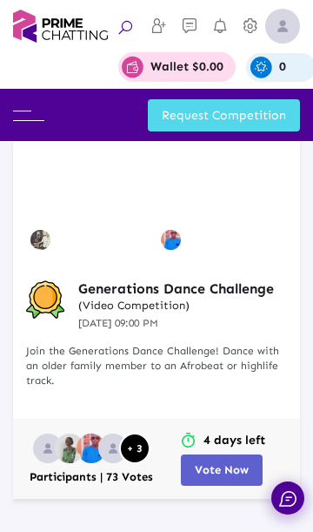
click at [226, 460] on button "Vote Now" at bounding box center [222, 469] width 82 height 31
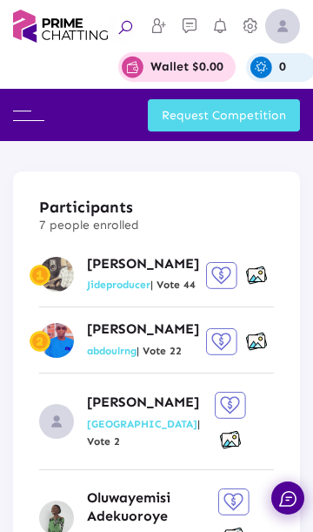
scroll to position [1872, 0]
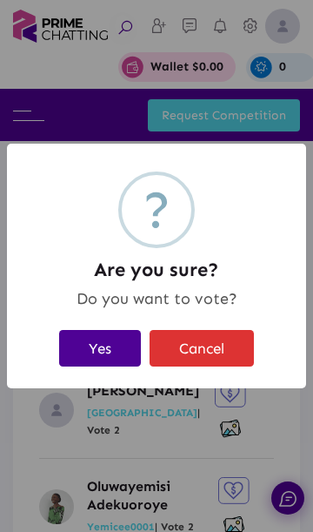
click at [96, 344] on button "Yes" at bounding box center [100, 348] width 82 height 36
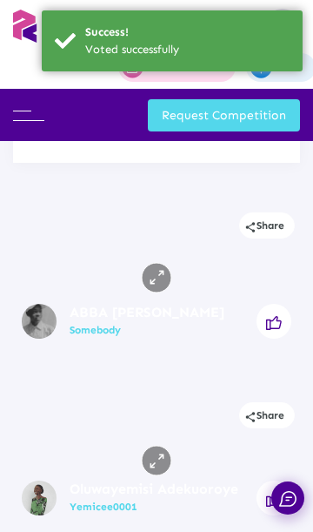
scroll to position [0, 0]
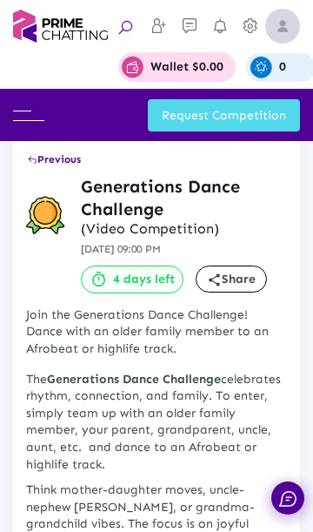
click at [52, 158] on span "Previous" at bounding box center [54, 159] width 54 height 12
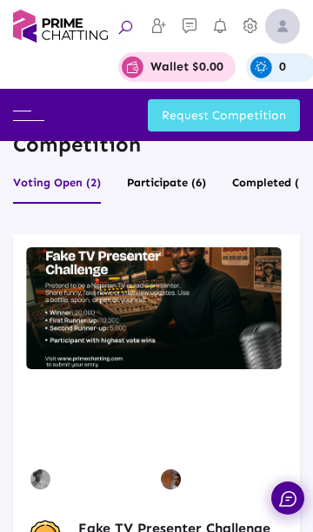
click at [278, 29] on img at bounding box center [282, 26] width 35 height 35
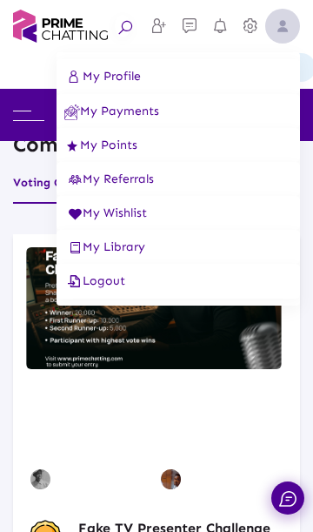
click at [124, 291] on button "Logout" at bounding box center [179, 281] width 244 height 35
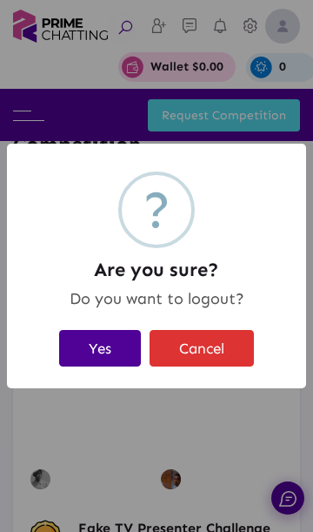
click at [104, 349] on button "Yes" at bounding box center [100, 348] width 82 height 36
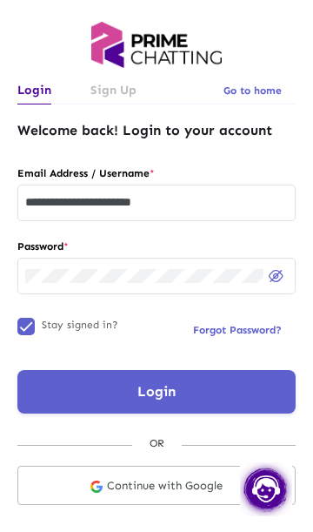
click at [235, 204] on input "**********" at bounding box center [156, 203] width 263 height 14
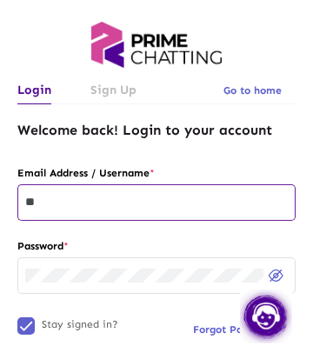
type input "*"
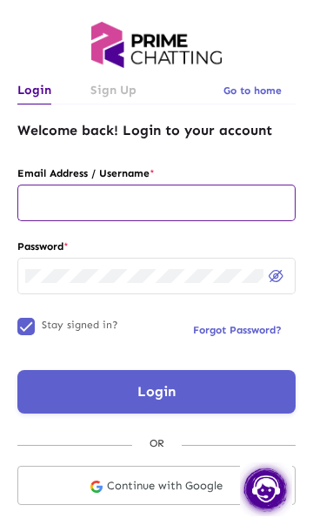
paste input "**********"
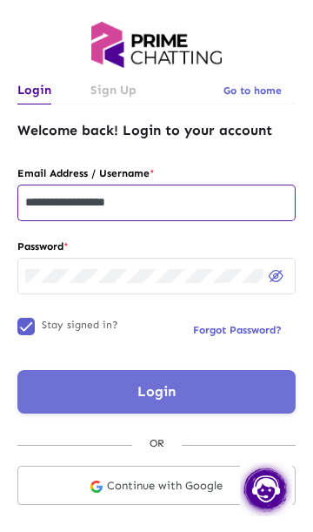
type input "**********"
click at [204, 371] on button "Login" at bounding box center [156, 392] width 278 height 44
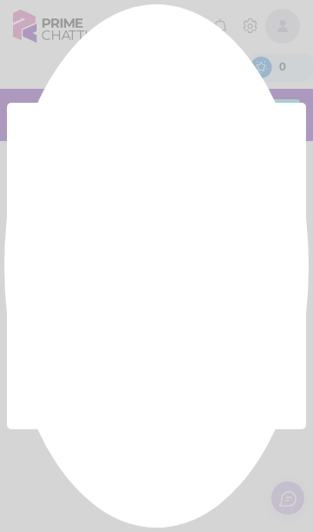
click at [169, 388] on div at bounding box center [156, 266] width 313 height 532
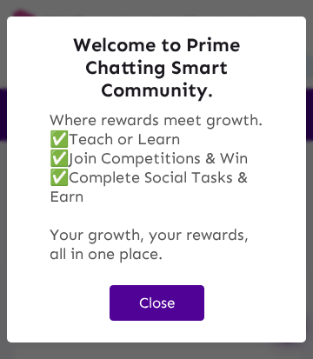
click at [172, 290] on button "Close" at bounding box center [157, 303] width 95 height 36
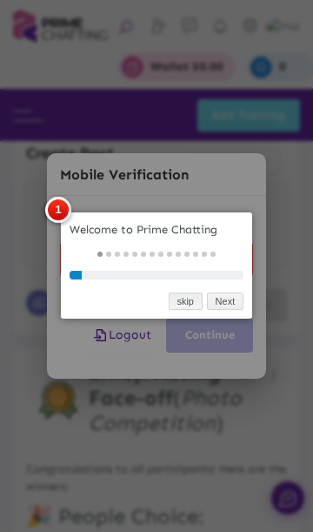
click at [179, 296] on link "skip" at bounding box center [186, 301] width 34 height 18
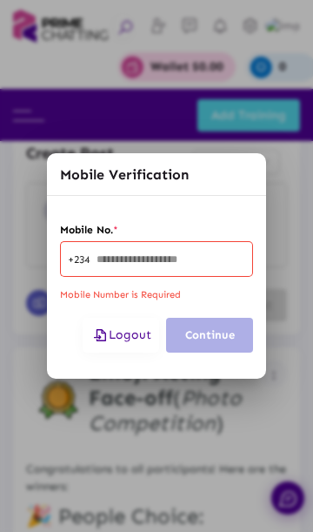
click at [117, 329] on span "Logout" at bounding box center [120, 334] width 61 height 15
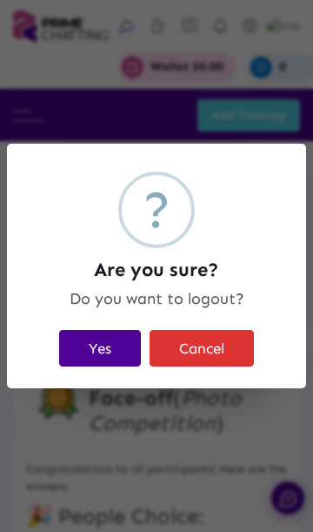
click at [95, 345] on button "Yes" at bounding box center [100, 348] width 82 height 36
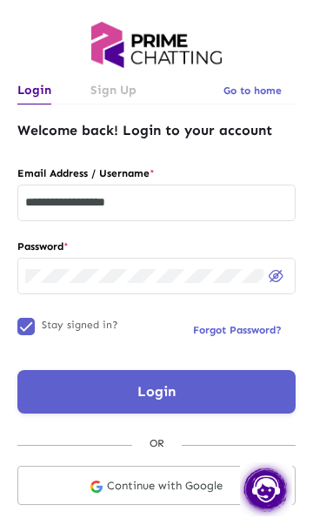
click at [282, 31] on div at bounding box center [156, 45] width 305 height 46
click at [203, 208] on input "**********" at bounding box center [156, 203] width 263 height 14
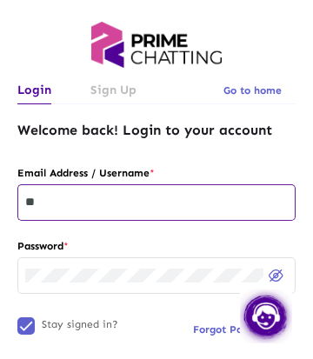
type input "*"
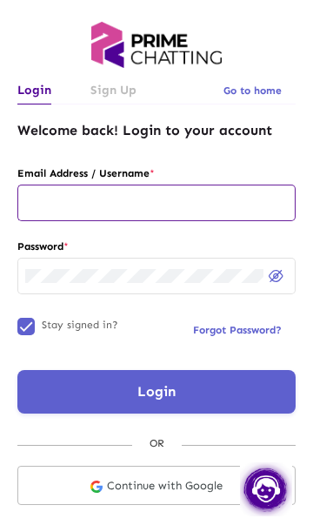
paste input "**********"
type input "**********"
click at [204, 380] on button "Login" at bounding box center [156, 392] width 278 height 44
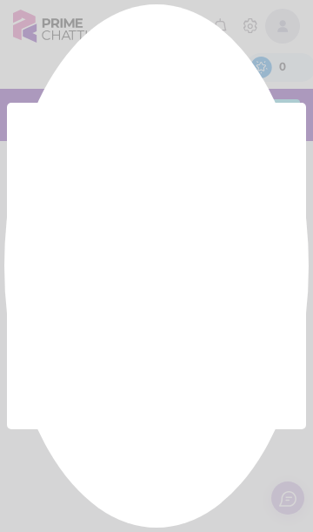
click at [167, 375] on div at bounding box center [156, 266] width 313 height 532
click at [164, 379] on div at bounding box center [156, 266] width 313 height 532
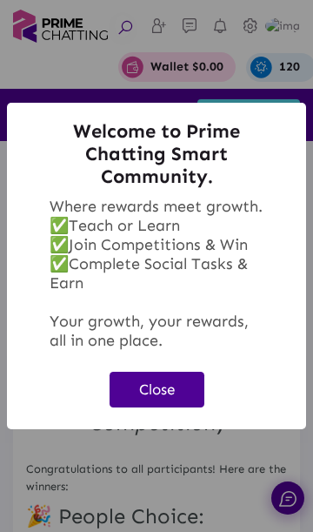
click at [164, 385] on button "Close" at bounding box center [157, 390] width 95 height 36
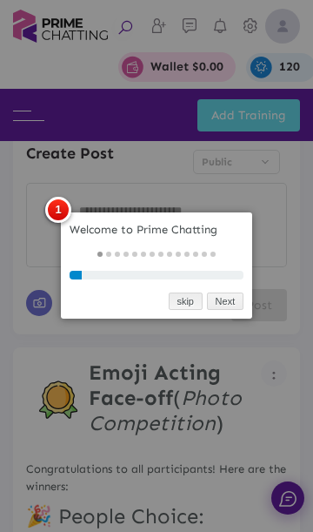
click at [187, 300] on link "skip" at bounding box center [186, 301] width 34 height 18
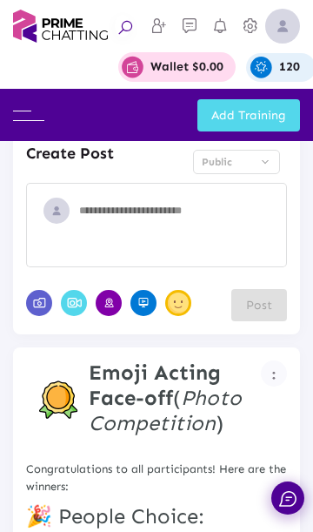
click at [27, 117] on img at bounding box center [28, 116] width 31 height 10
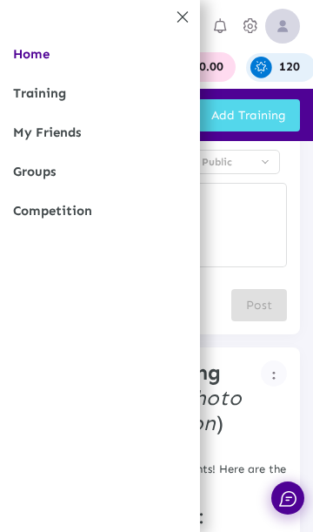
click at [41, 219] on link "Competition" at bounding box center [100, 210] width 200 height 39
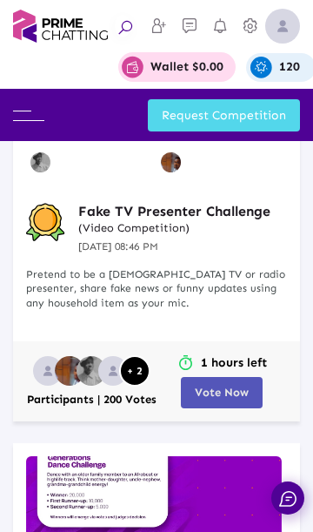
scroll to position [315, 0]
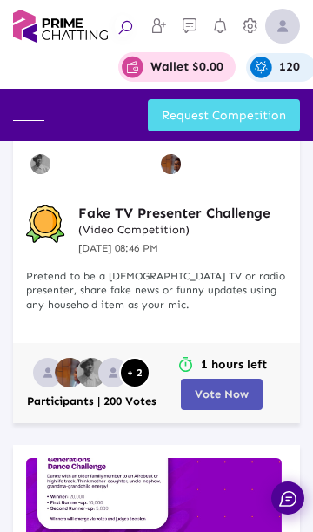
click at [223, 385] on button "Vote Now" at bounding box center [222, 394] width 82 height 31
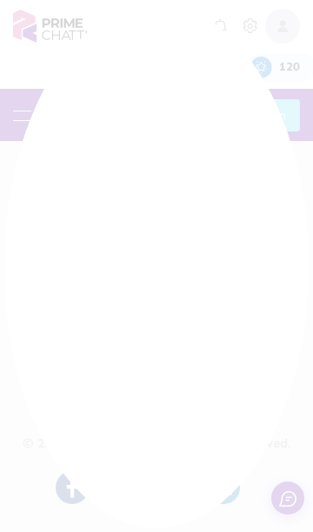
scroll to position [37, 0]
click at [221, 385] on div at bounding box center [156, 266] width 313 height 532
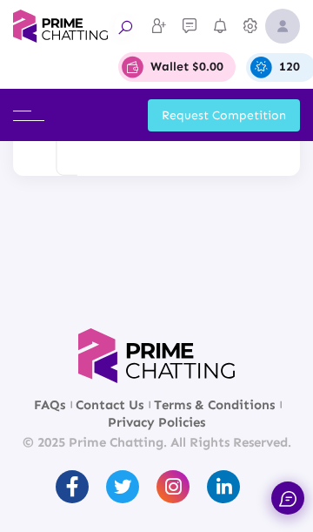
scroll to position [3604, 0]
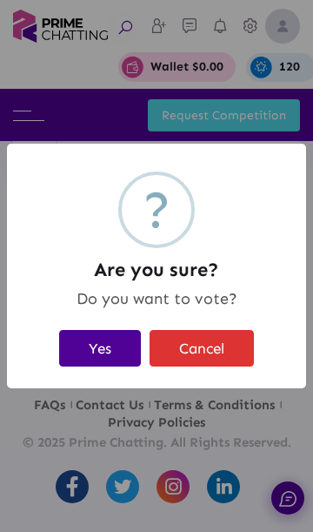
click at [104, 349] on button "Yes" at bounding box center [100, 348] width 82 height 36
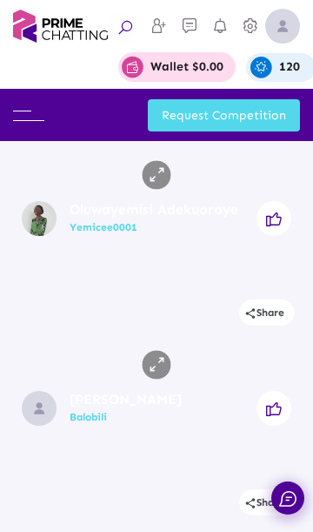
scroll to position [0, 0]
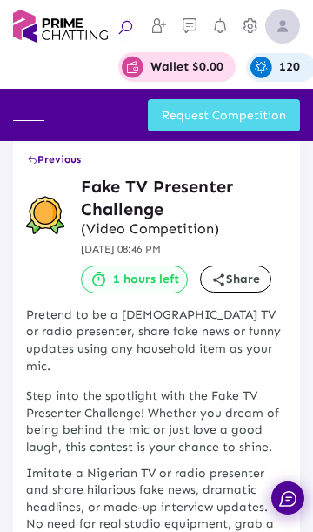
click at [47, 149] on button "Previous" at bounding box center [54, 159] width 56 height 31
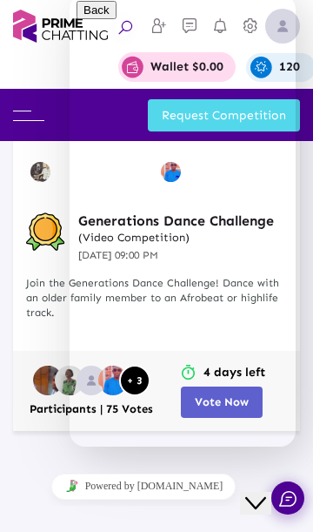
scroll to position [834, 0]
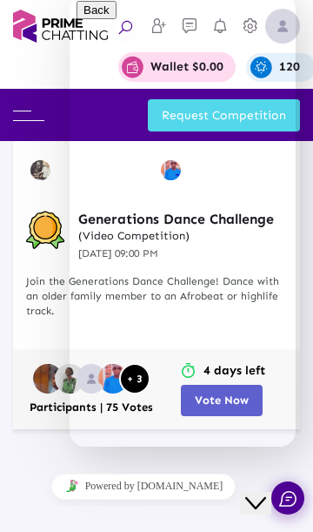
click at [258, 492] on icon "Close Chat This icon closes the chat window." at bounding box center [255, 502] width 21 height 21
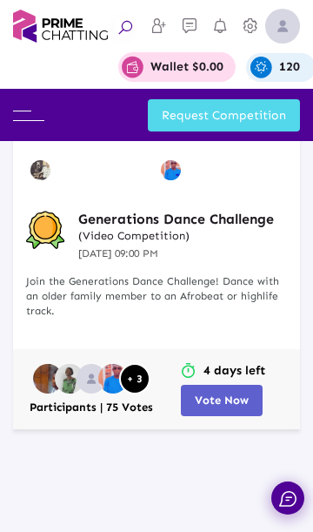
click at [227, 406] on span "Vote Now" at bounding box center [222, 399] width 54 height 13
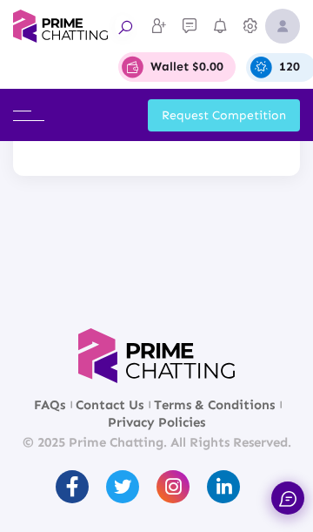
scroll to position [3688, 0]
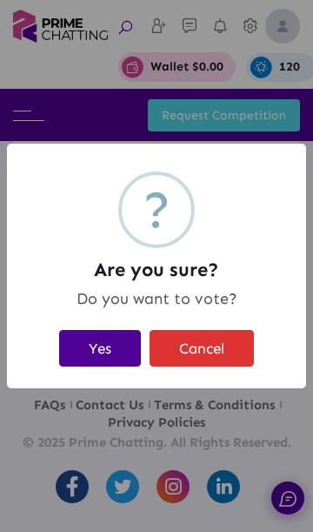
click at [100, 358] on button "Yes" at bounding box center [100, 348] width 82 height 36
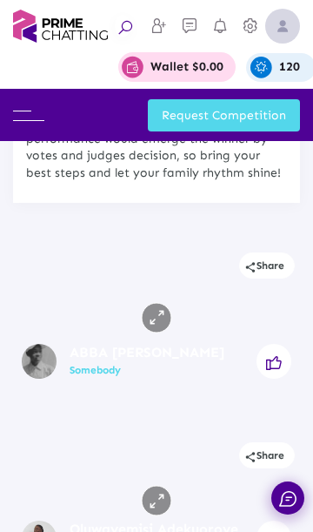
scroll to position [0, 0]
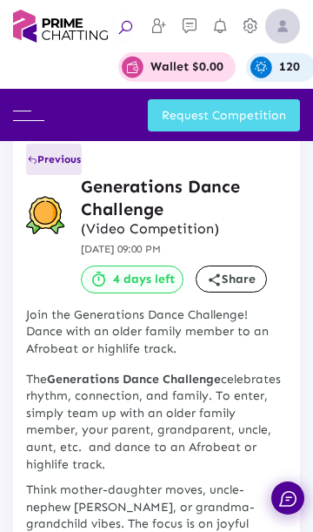
click at [50, 161] on span "Previous" at bounding box center [54, 159] width 54 height 12
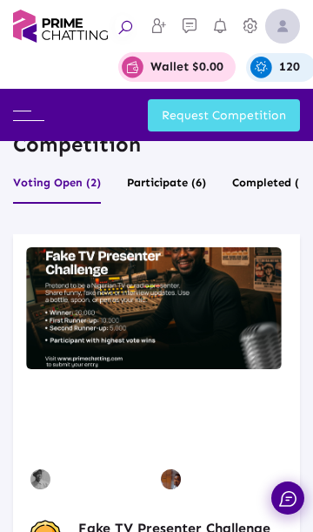
click at [25, 116] on img at bounding box center [28, 116] width 31 height 10
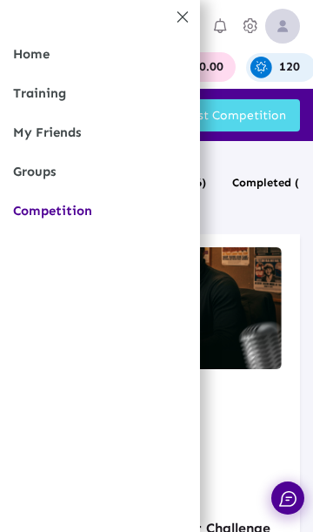
click at [184, 22] on icon at bounding box center [182, 17] width 17 height 17
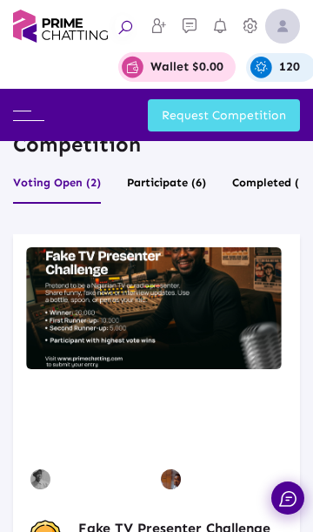
click at [278, 26] on img at bounding box center [282, 26] width 35 height 35
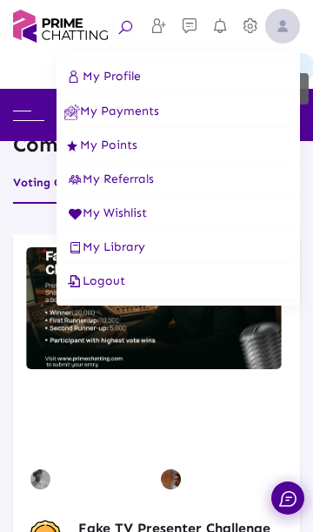
click at [164, 289] on button "Logout" at bounding box center [179, 281] width 244 height 35
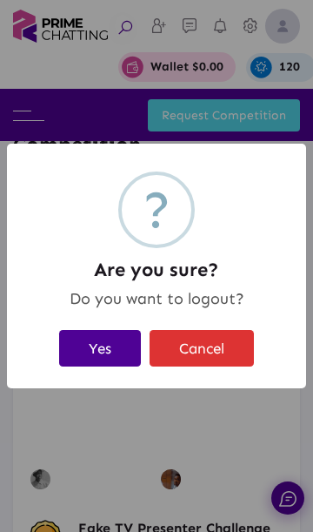
click at [113, 345] on button "Yes" at bounding box center [100, 348] width 82 height 36
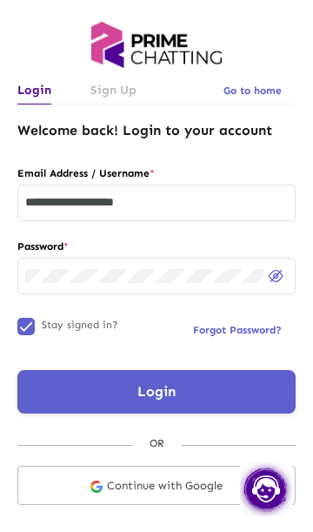
click at [253, 205] on input "**********" at bounding box center [156, 203] width 263 height 14
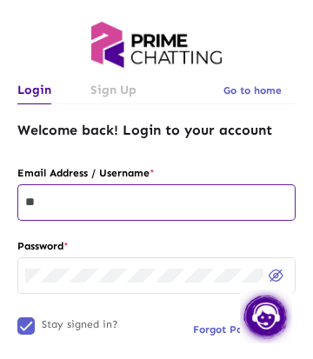
type input "*"
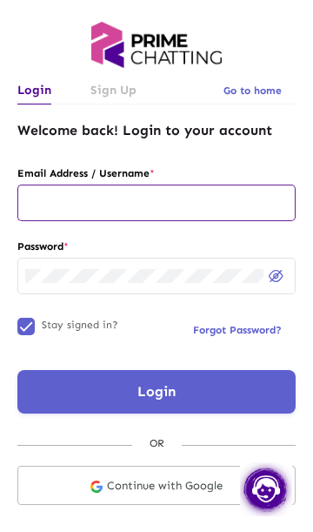
click at [57, 204] on input "text" at bounding box center [156, 203] width 263 height 14
type input "**********"
click at [216, 380] on button "Login" at bounding box center [156, 392] width 278 height 44
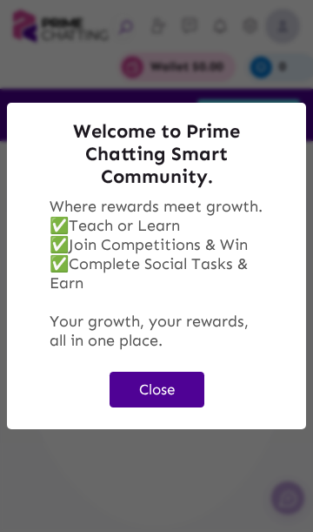
click at [178, 380] on button "Close" at bounding box center [157, 390] width 95 height 36
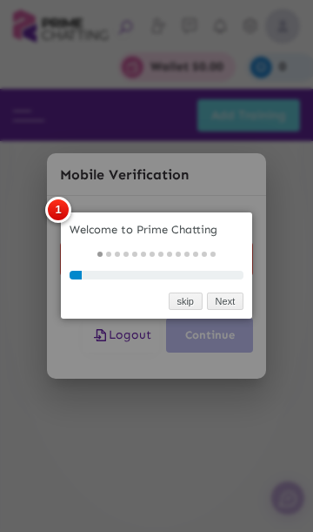
click at [156, 382] on div at bounding box center [156, 266] width 313 height 532
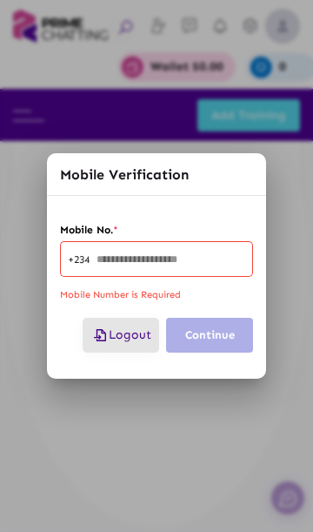
click at [138, 332] on span "Logout" at bounding box center [120, 334] width 61 height 15
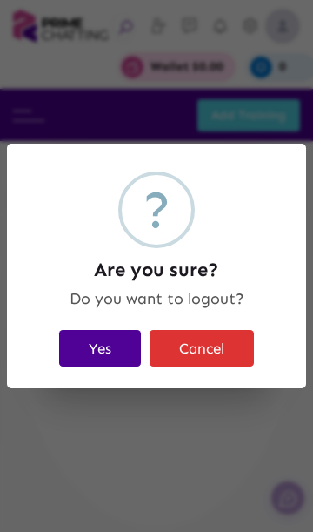
click at [100, 343] on button "Yes" at bounding box center [100, 348] width 82 height 36
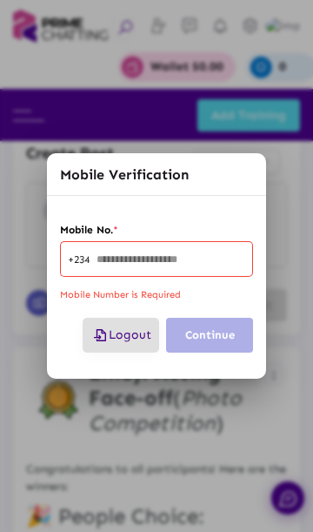
click at [110, 338] on span "Logout" at bounding box center [120, 334] width 61 height 15
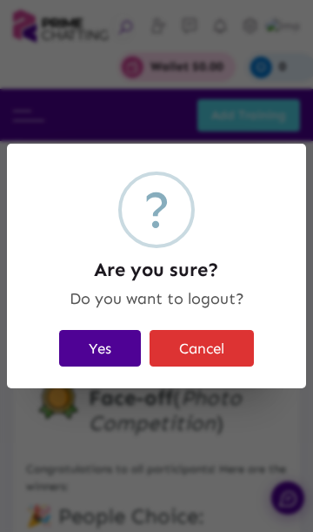
click at [98, 349] on button "Yes" at bounding box center [100, 348] width 82 height 36
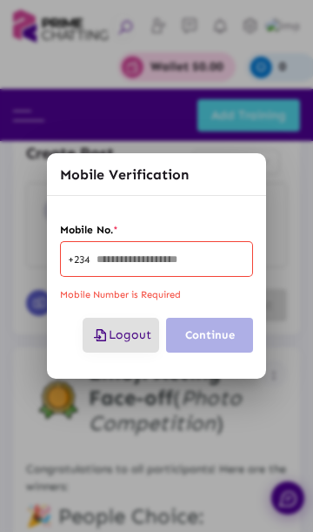
click at [124, 336] on span "Logout" at bounding box center [120, 334] width 61 height 15
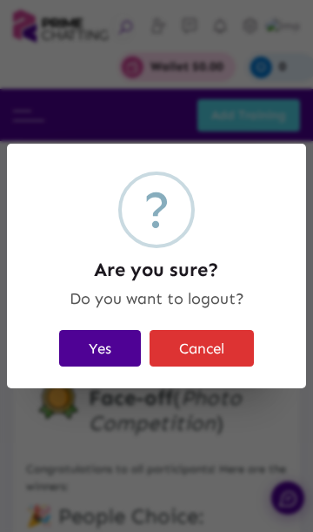
click at [84, 344] on button "Yes" at bounding box center [100, 348] width 82 height 36
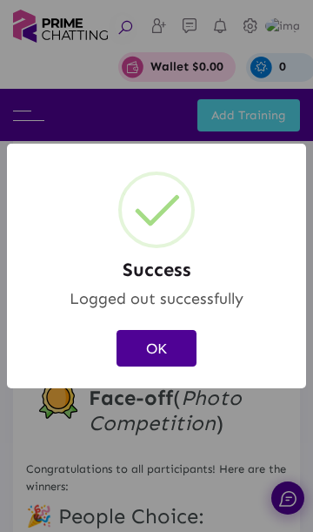
click at [171, 348] on button "OK" at bounding box center [157, 348] width 80 height 36
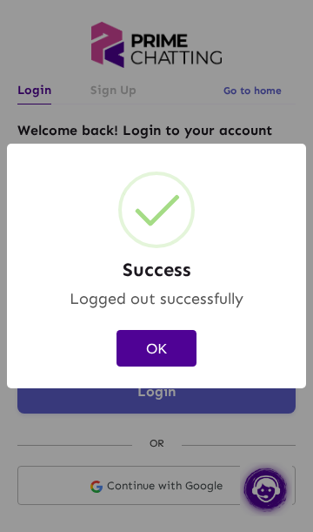
click at [171, 349] on button "OK" at bounding box center [157, 348] width 80 height 36
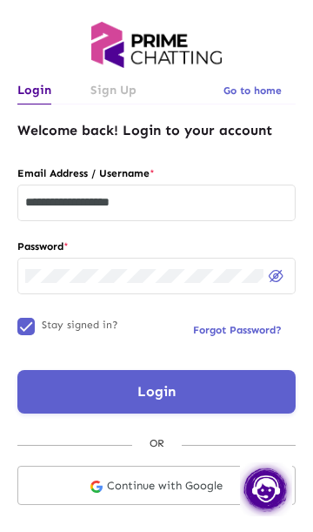
click at [168, 204] on input "**********" at bounding box center [156, 203] width 263 height 14
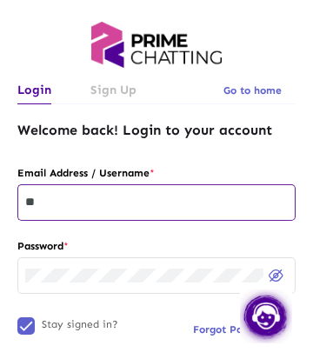
type input "*"
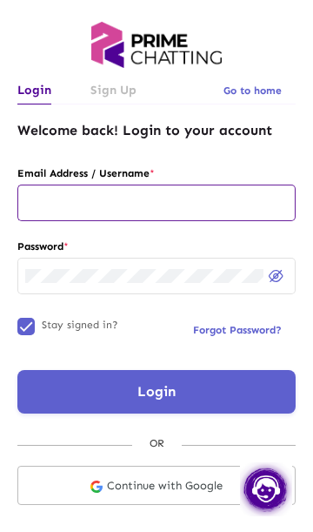
paste input "**********"
type input "**********"
click at [195, 399] on button "Login" at bounding box center [156, 392] width 278 height 44
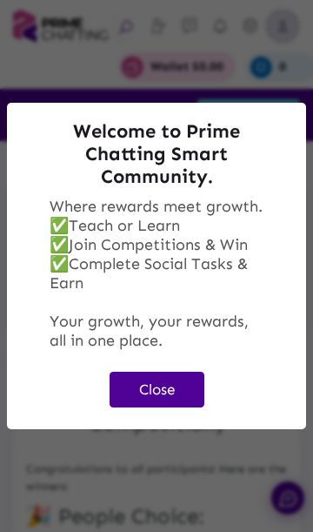
click at [173, 376] on button "Close" at bounding box center [157, 390] width 95 height 36
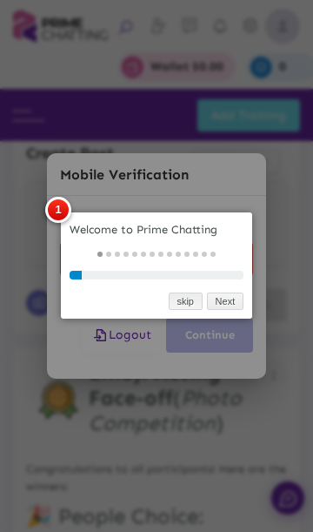
click at [198, 298] on link "skip" at bounding box center [186, 301] width 34 height 18
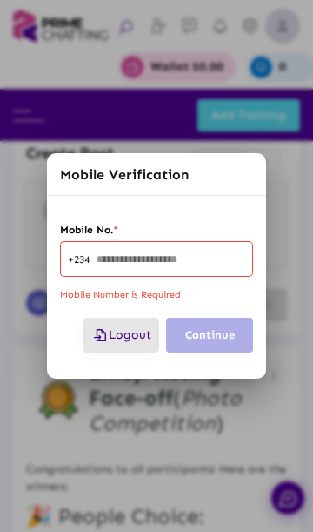
click at [124, 327] on button "Logout" at bounding box center [121, 335] width 77 height 35
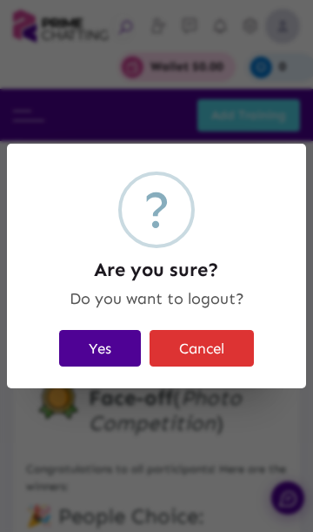
click at [98, 339] on button "Yes" at bounding box center [100, 348] width 82 height 36
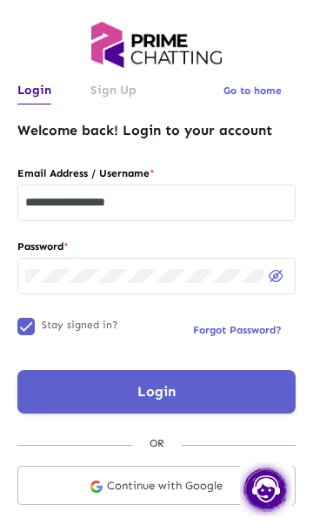
click at [211, 199] on input "**********" at bounding box center [156, 203] width 263 height 14
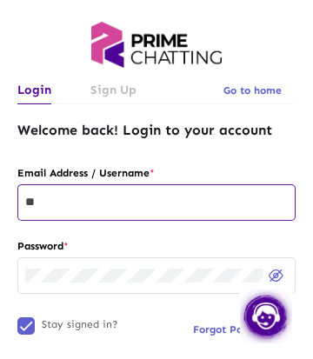
type input "*"
paste input "**********"
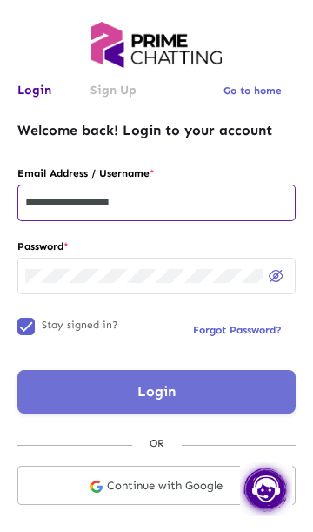
type input "**********"
click at [204, 385] on button "Login" at bounding box center [156, 392] width 278 height 44
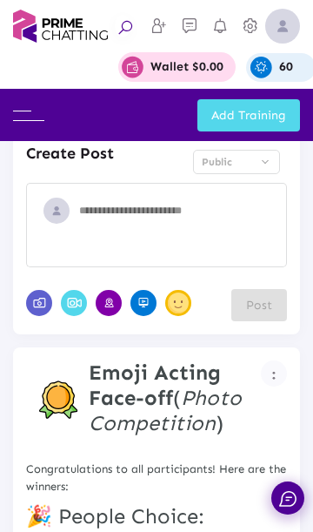
click at [28, 117] on img at bounding box center [28, 116] width 31 height 10
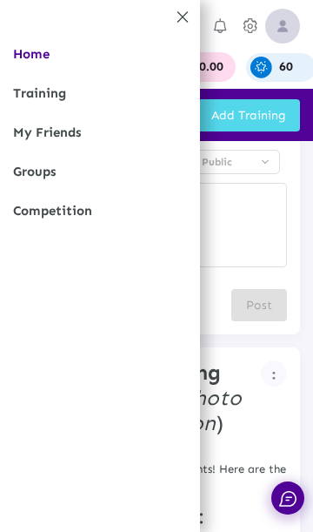
click at [50, 210] on link "Competition" at bounding box center [100, 210] width 200 height 39
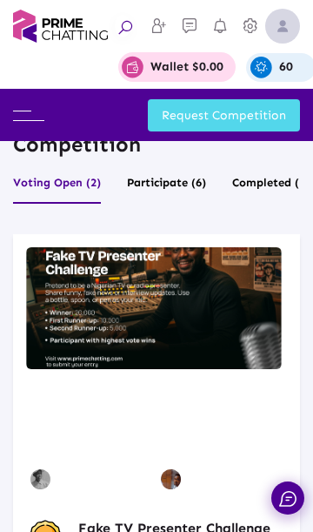
click at [288, 18] on img at bounding box center [282, 26] width 35 height 35
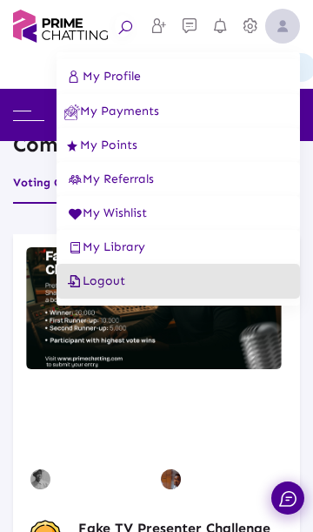
click at [156, 291] on button "Logout" at bounding box center [179, 281] width 244 height 35
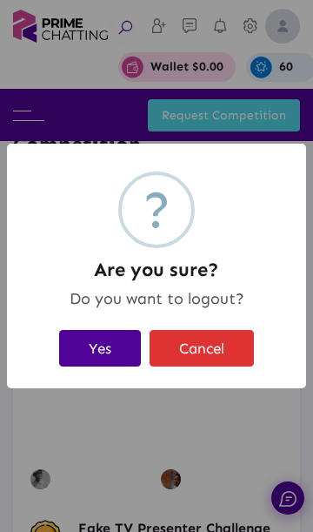
click at [106, 340] on button "Yes" at bounding box center [100, 348] width 82 height 36
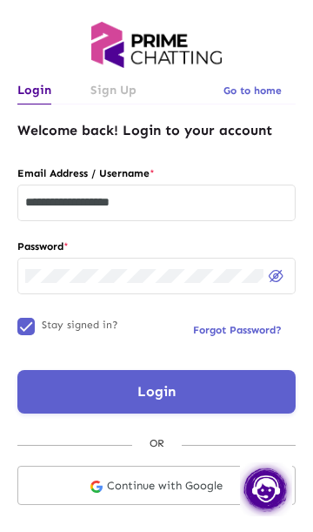
click at [220, 203] on input "**********" at bounding box center [156, 203] width 263 height 14
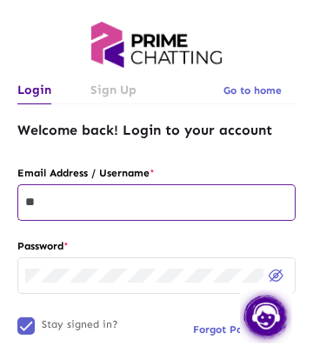
type input "*"
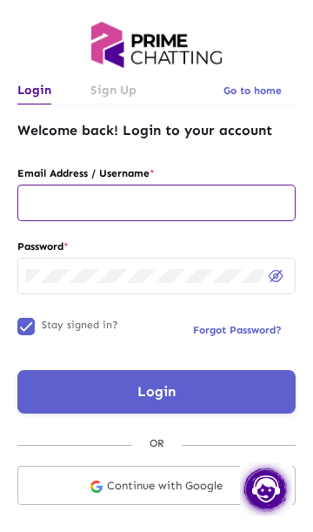
paste input "**********"
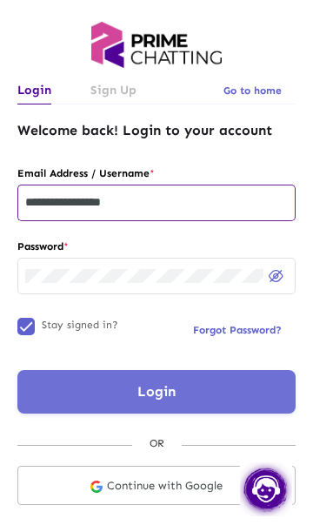
type input "**********"
click at [178, 392] on button "Login" at bounding box center [156, 392] width 278 height 44
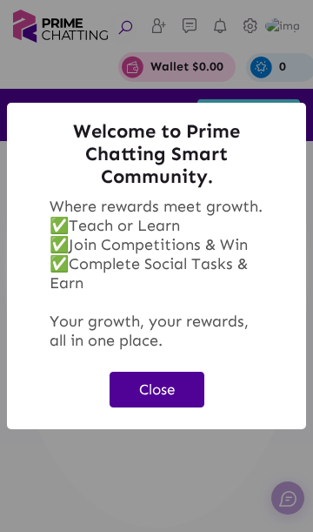
click at [168, 383] on button "Close" at bounding box center [157, 390] width 95 height 36
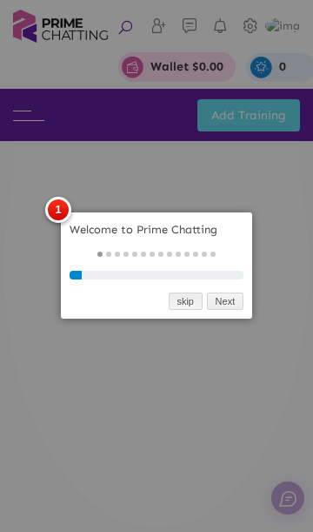
click at [187, 302] on link "skip" at bounding box center [186, 301] width 34 height 18
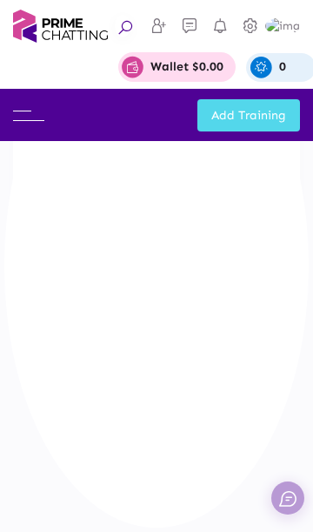
click at [30, 115] on img at bounding box center [28, 116] width 31 height 10
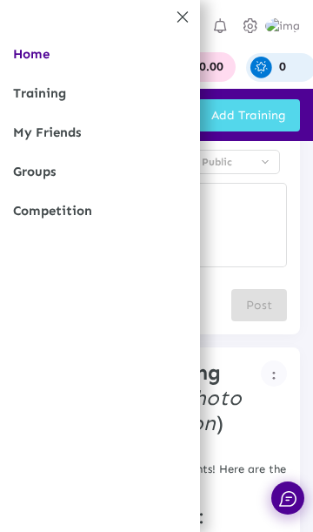
click at [91, 216] on link "Competition" at bounding box center [100, 210] width 200 height 39
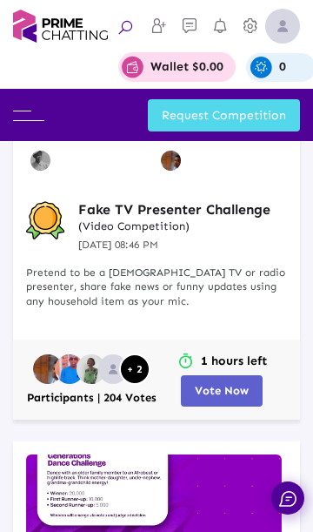
scroll to position [319, 0]
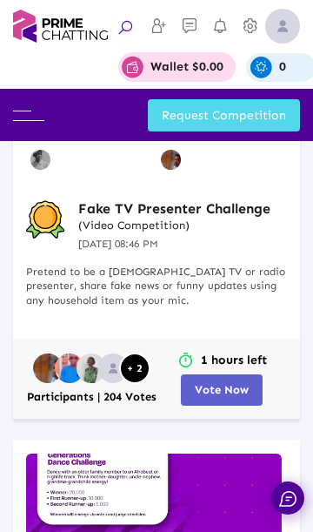
click at [227, 387] on span "Vote Now" at bounding box center [222, 389] width 54 height 13
click at [218, 381] on button "Vote Now" at bounding box center [222, 389] width 82 height 31
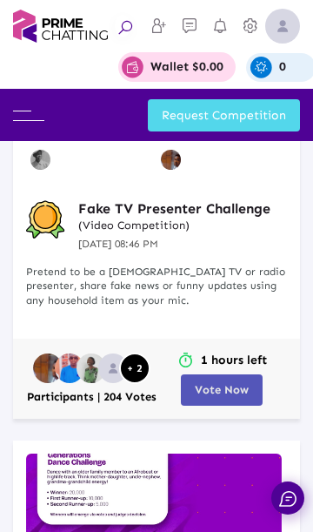
click at [224, 391] on span "Vote Now" at bounding box center [222, 389] width 54 height 13
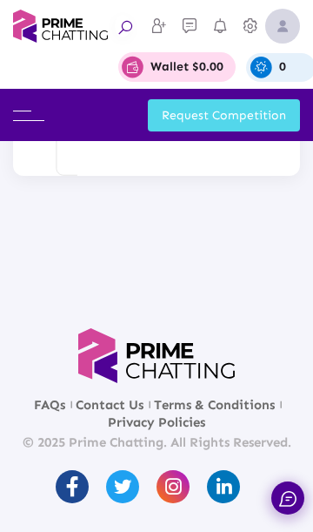
scroll to position [3333, 0]
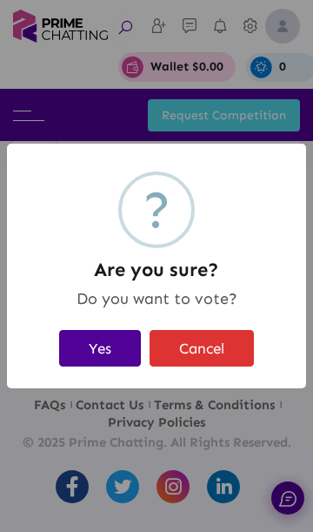
click at [101, 338] on button "Yes" at bounding box center [100, 348] width 82 height 36
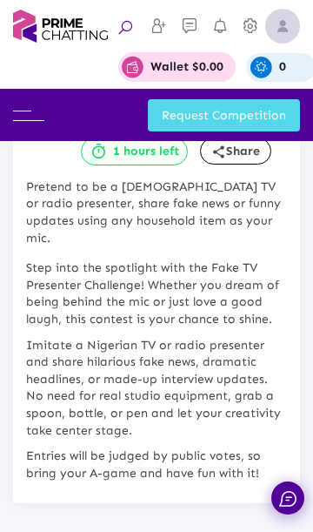
scroll to position [0, 0]
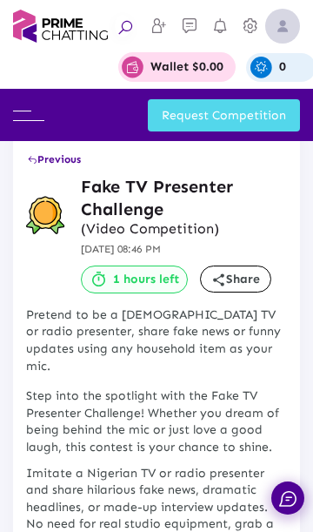
click at [49, 159] on span "Previous" at bounding box center [54, 159] width 54 height 12
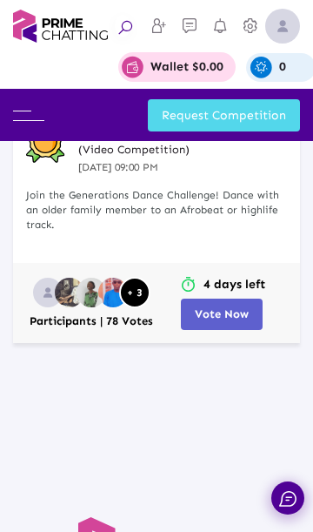
scroll to position [922, 0]
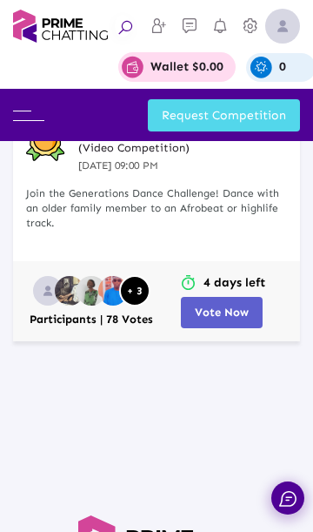
click at [231, 305] on button "Vote Now" at bounding box center [222, 312] width 82 height 31
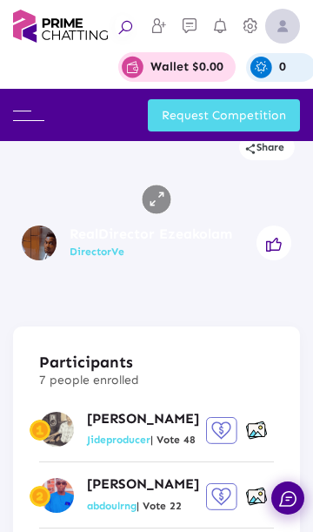
scroll to position [1705, 0]
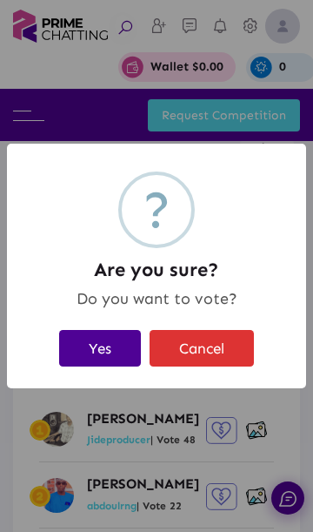
click at [91, 344] on button "Yes" at bounding box center [100, 348] width 82 height 36
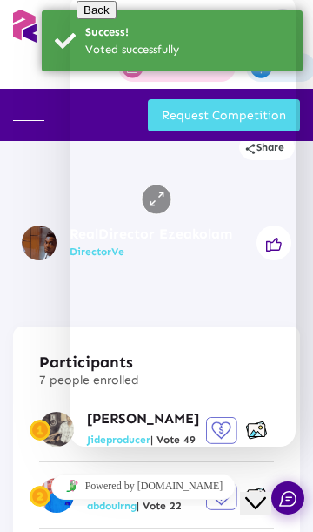
click at [271, 492] on button "Close Chat This icon closes the chat window." at bounding box center [255, 503] width 31 height 23
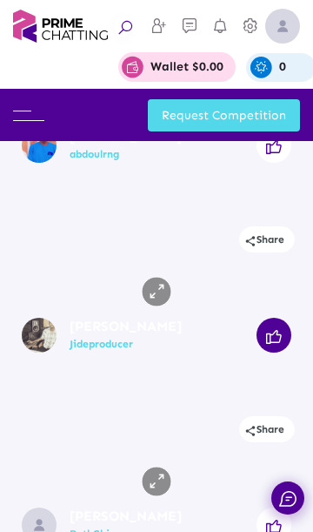
scroll to position [1034, 0]
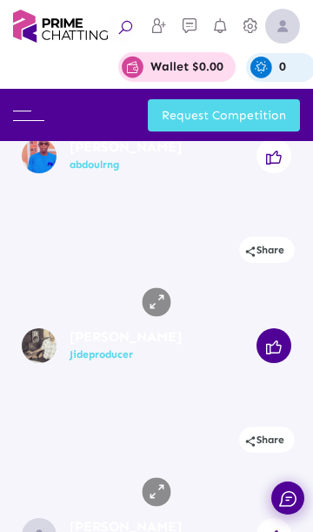
click at [278, 30] on img at bounding box center [282, 26] width 35 height 35
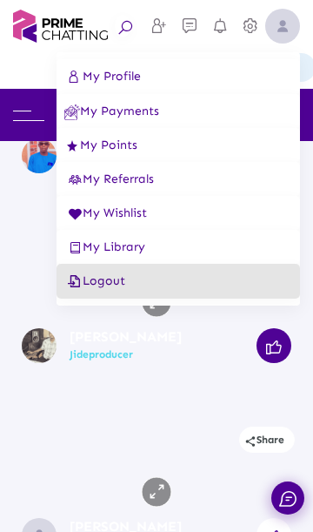
click at [152, 285] on button "Logout" at bounding box center [179, 281] width 244 height 35
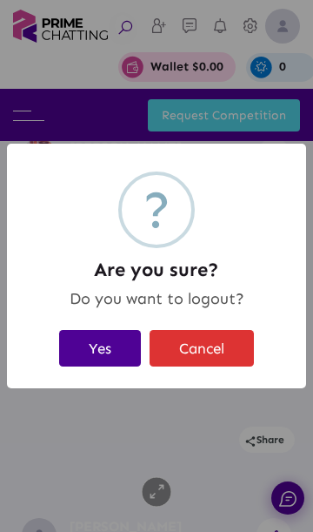
click at [101, 345] on button "Yes" at bounding box center [100, 348] width 82 height 36
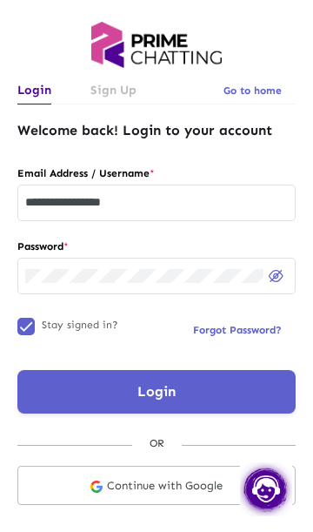
click at [201, 206] on input "**********" at bounding box center [156, 203] width 263 height 14
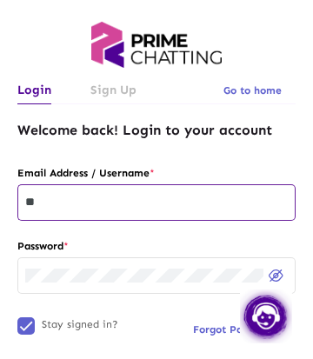
type input "*"
paste input "**********"
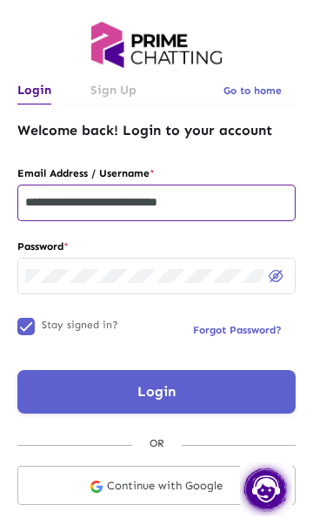
type input "**********"
click at [186, 387] on button "Login" at bounding box center [156, 392] width 278 height 44
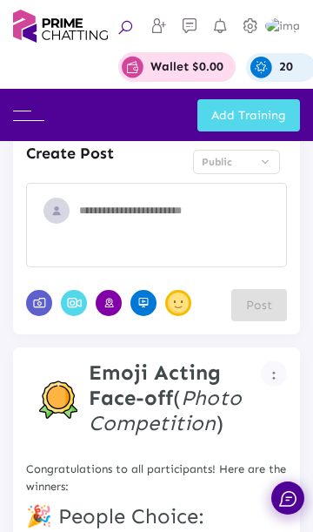
click at [32, 117] on img at bounding box center [28, 116] width 31 height 10
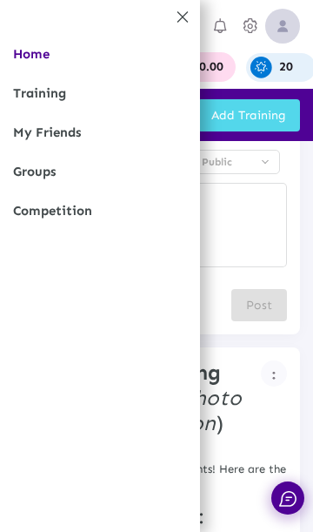
click at [117, 217] on link "Competition" at bounding box center [100, 210] width 200 height 39
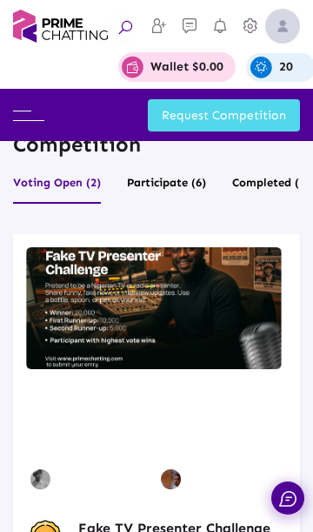
click at [285, 23] on img at bounding box center [282, 26] width 35 height 35
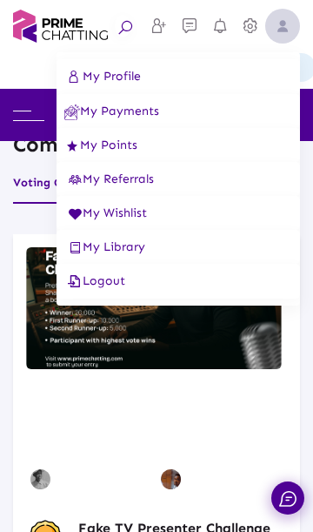
click at [134, 285] on button "Logout" at bounding box center [179, 281] width 244 height 35
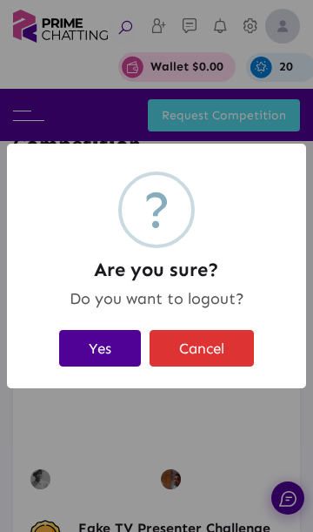
click at [104, 346] on button "Yes" at bounding box center [100, 348] width 82 height 36
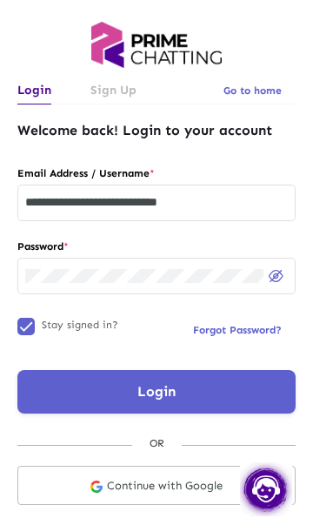
click at [249, 198] on input "**********" at bounding box center [156, 203] width 263 height 14
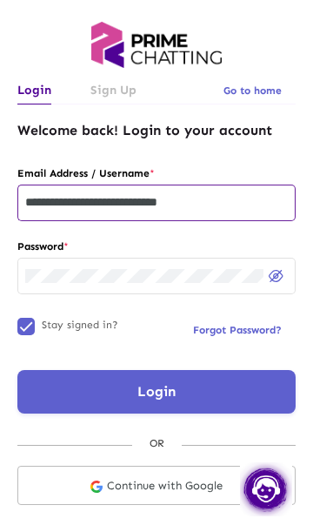
click at [252, 201] on input "**********" at bounding box center [156, 203] width 263 height 14
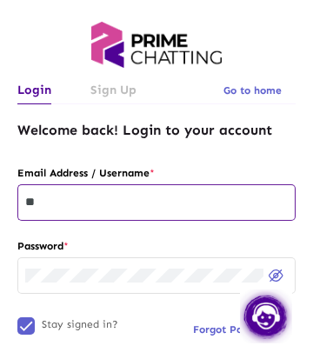
type input "*"
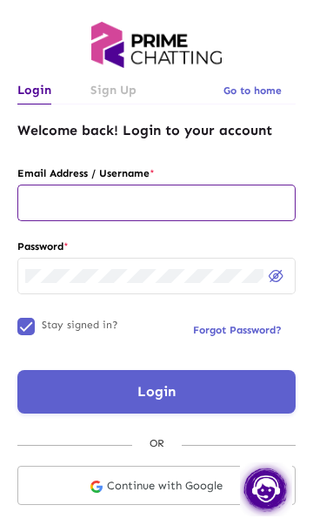
paste input "**********"
type input "**********"
click at [177, 372] on button "Login" at bounding box center [156, 392] width 278 height 44
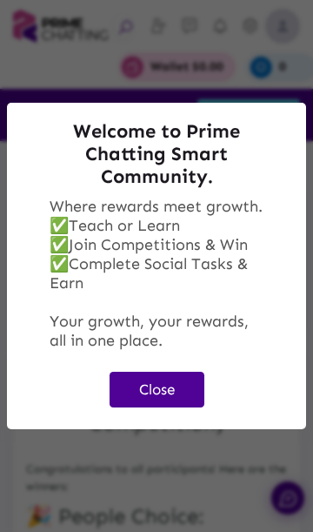
click at [159, 392] on button "Close" at bounding box center [157, 390] width 95 height 36
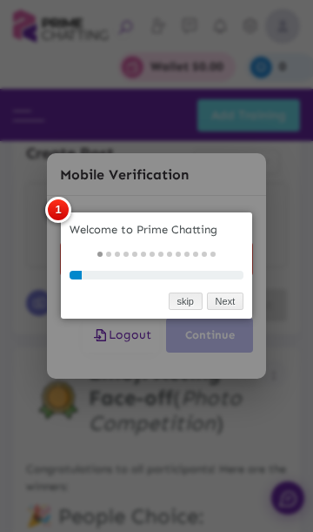
click at [186, 292] on link "skip" at bounding box center [186, 301] width 34 height 18
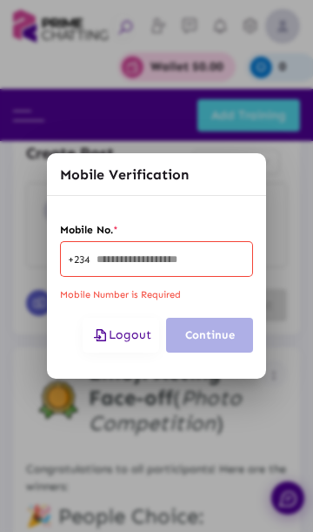
click at [124, 338] on span "Logout" at bounding box center [120, 334] width 61 height 15
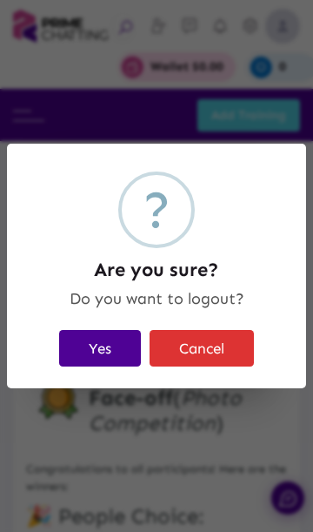
click at [113, 349] on button "Yes" at bounding box center [100, 348] width 82 height 36
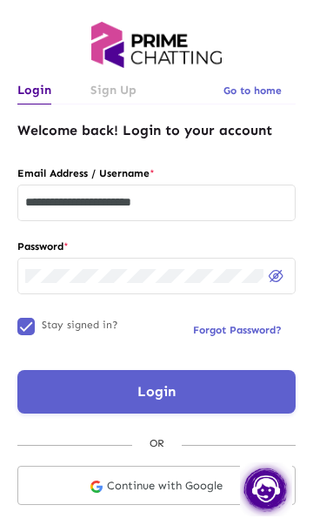
click at [236, 182] on div "**********" at bounding box center [156, 201] width 263 height 39
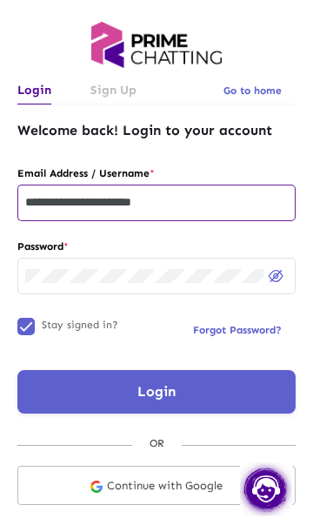
click at [231, 206] on input "**********" at bounding box center [156, 203] width 263 height 14
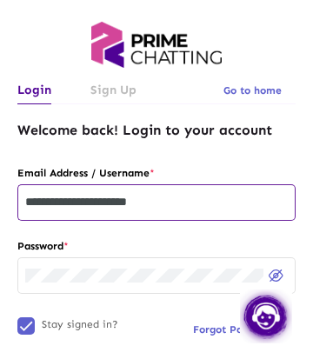
type input "**********"
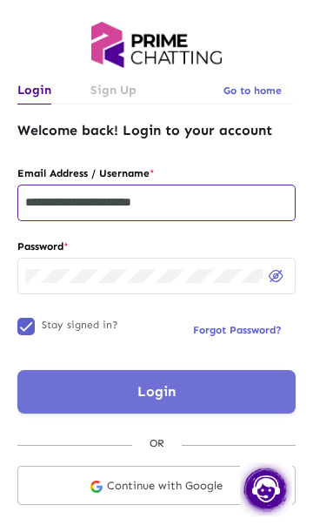
click at [215, 388] on button "Login" at bounding box center [156, 392] width 278 height 44
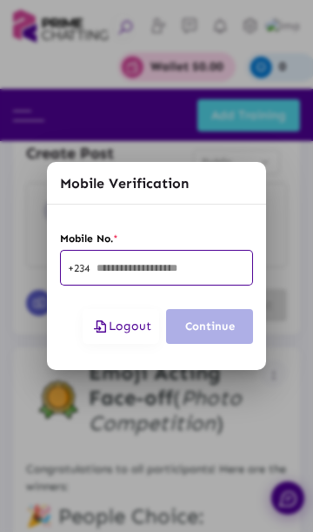
click at [139, 327] on span "Logout" at bounding box center [120, 325] width 61 height 15
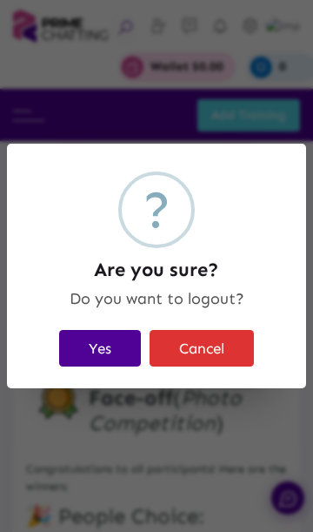
click at [101, 347] on button "Yes" at bounding box center [100, 348] width 82 height 36
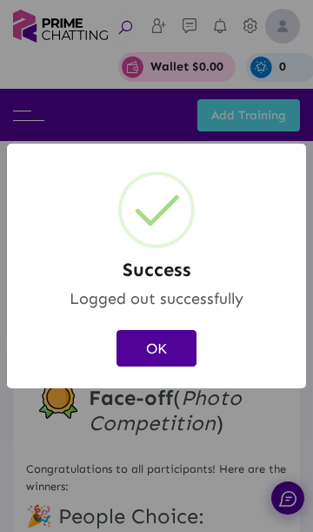
click at [166, 365] on button "OK" at bounding box center [157, 348] width 80 height 36
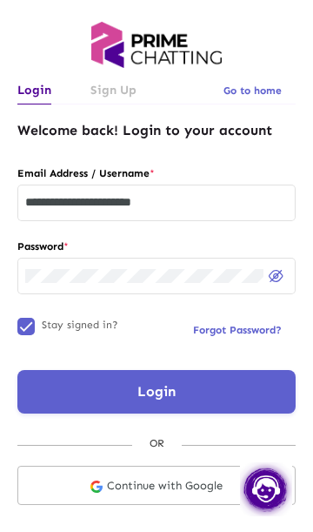
click at [233, 198] on input "**********" at bounding box center [156, 203] width 263 height 14
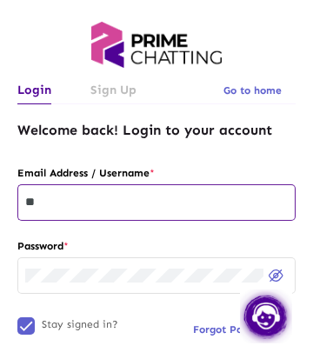
type input "*"
